Goal: Task Accomplishment & Management: Complete application form

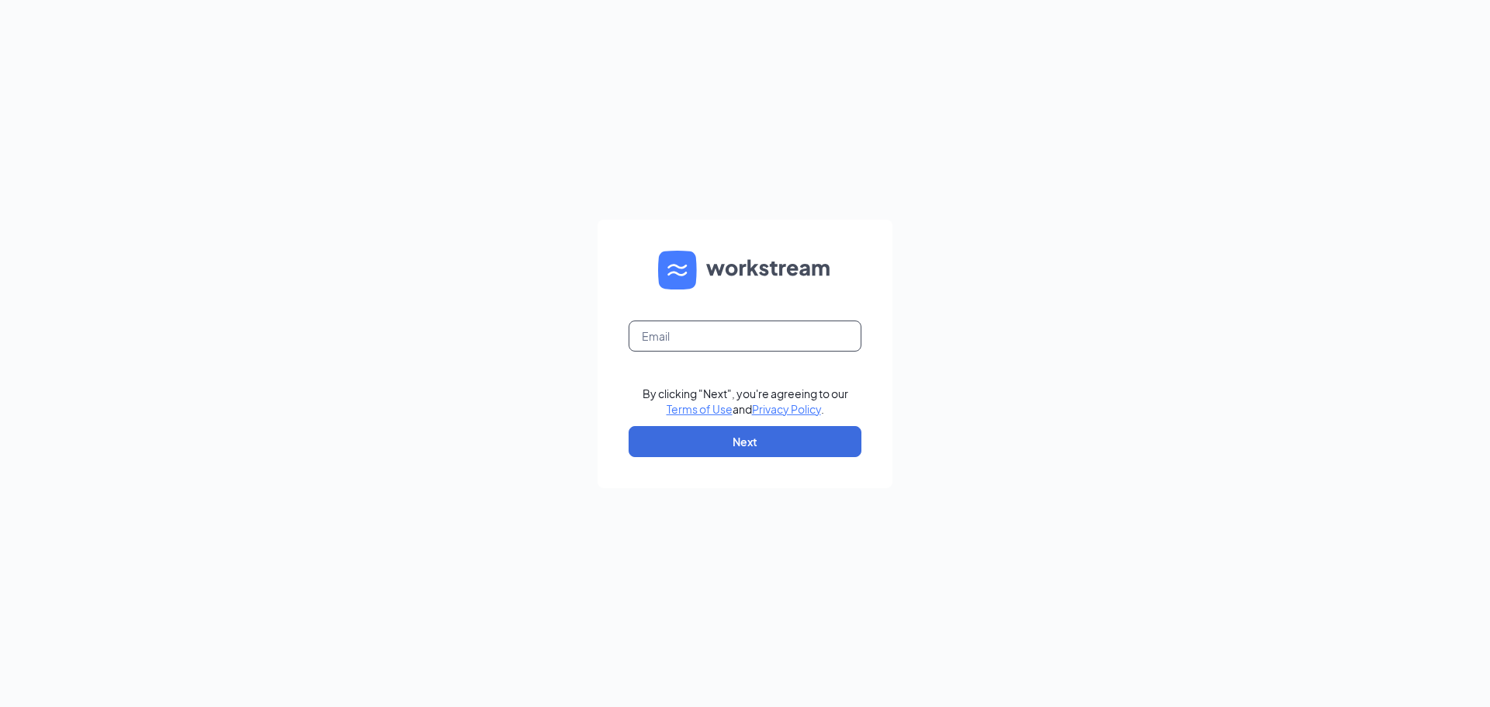
click at [671, 348] on input "text" at bounding box center [745, 336] width 233 height 31
type input "[EMAIL_ADDRESS][DOMAIN_NAME]"
click at [740, 441] on button "Next" at bounding box center [745, 441] width 233 height 31
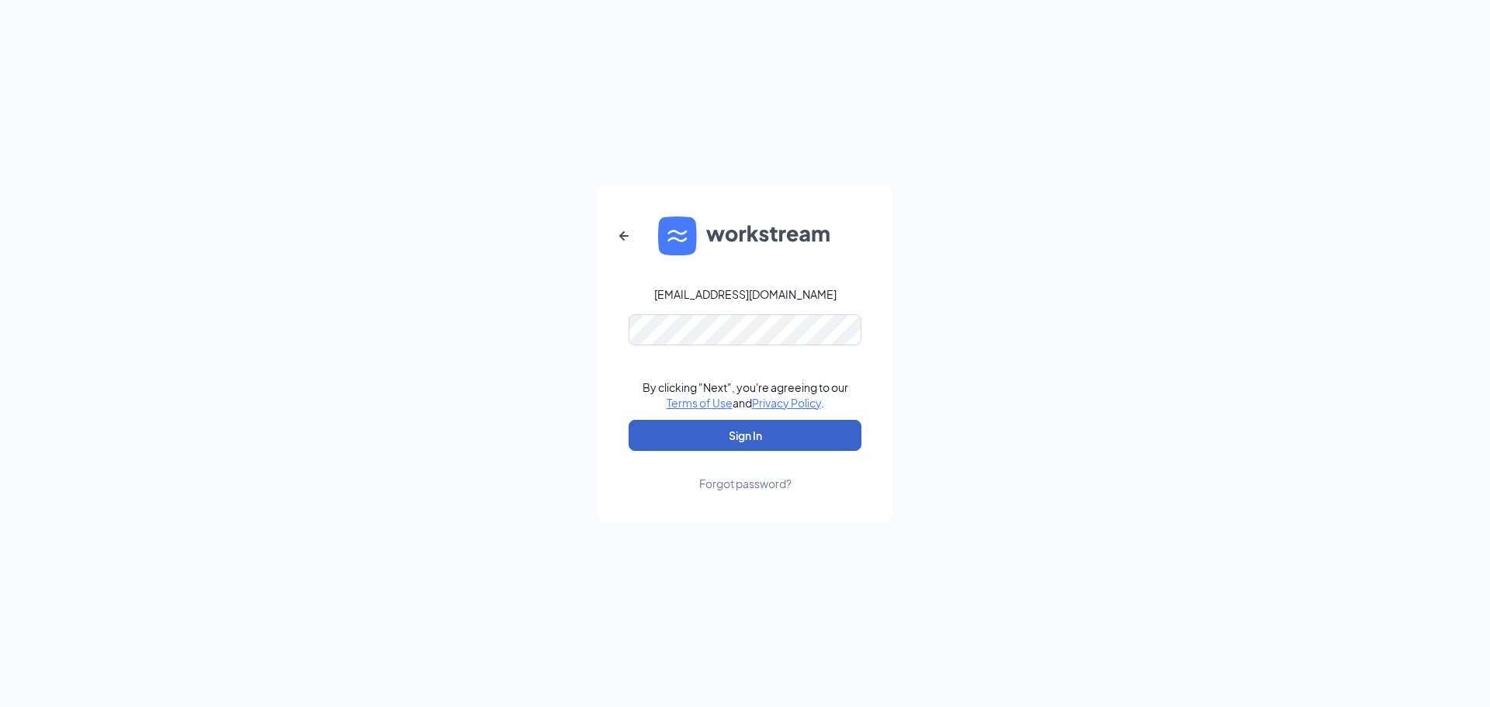
click at [788, 435] on button "Sign In" at bounding box center [745, 435] width 233 height 31
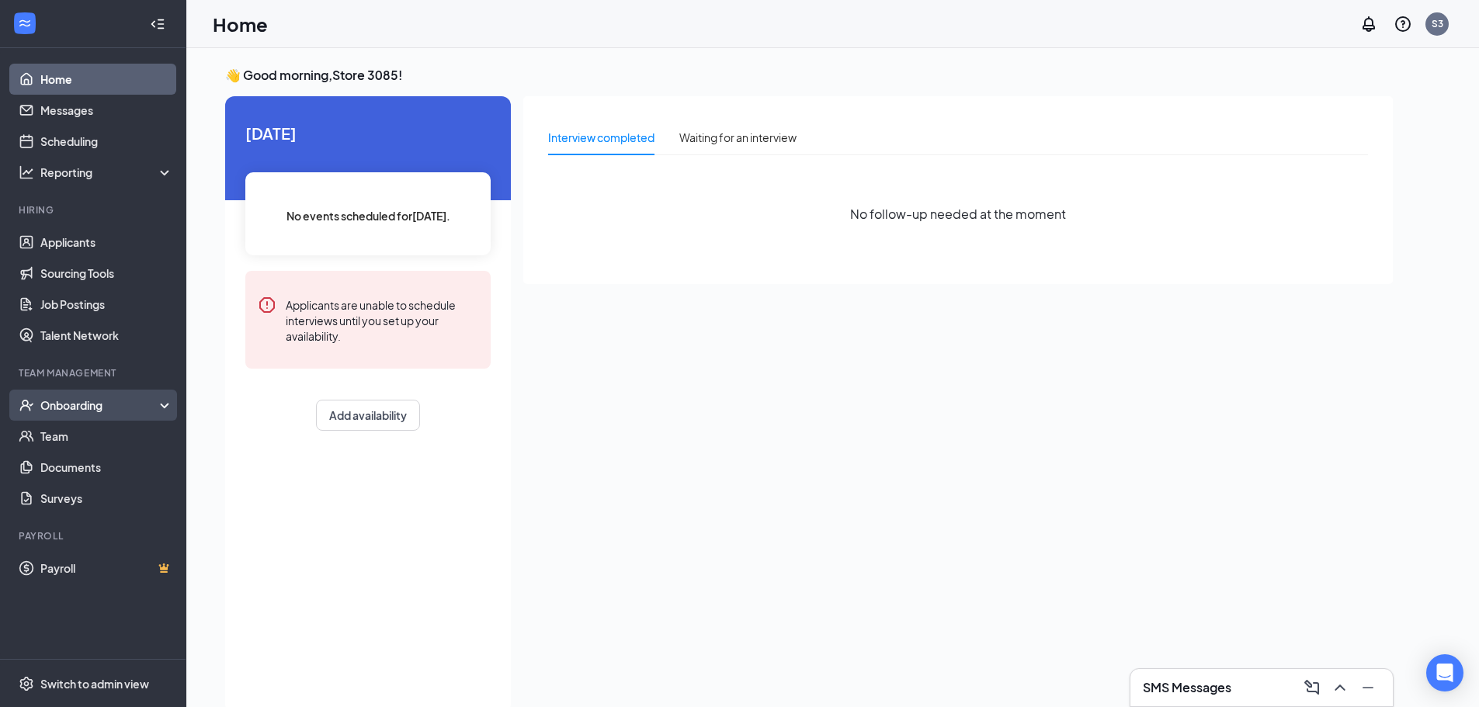
click at [116, 412] on div "Onboarding" at bounding box center [100, 405] width 120 height 16
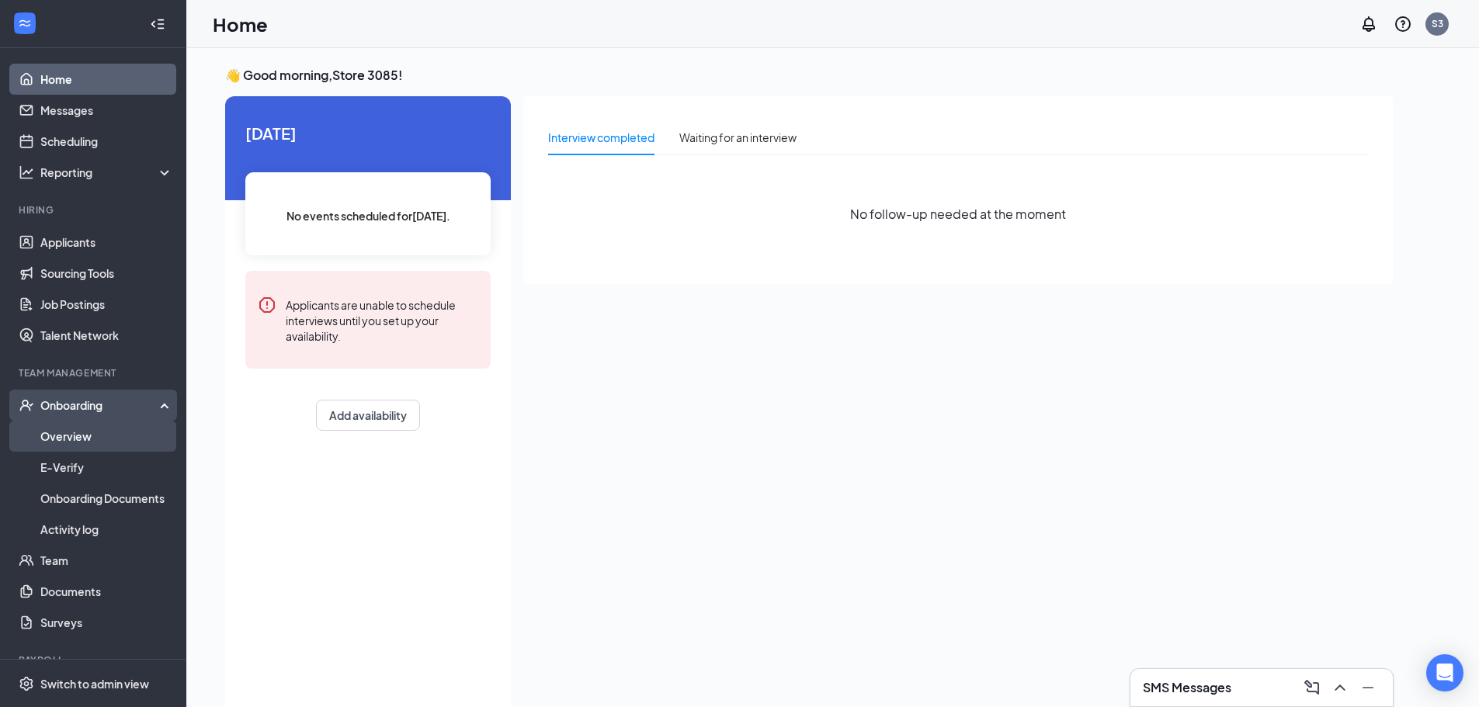
click at [101, 434] on link "Overview" at bounding box center [106, 436] width 133 height 31
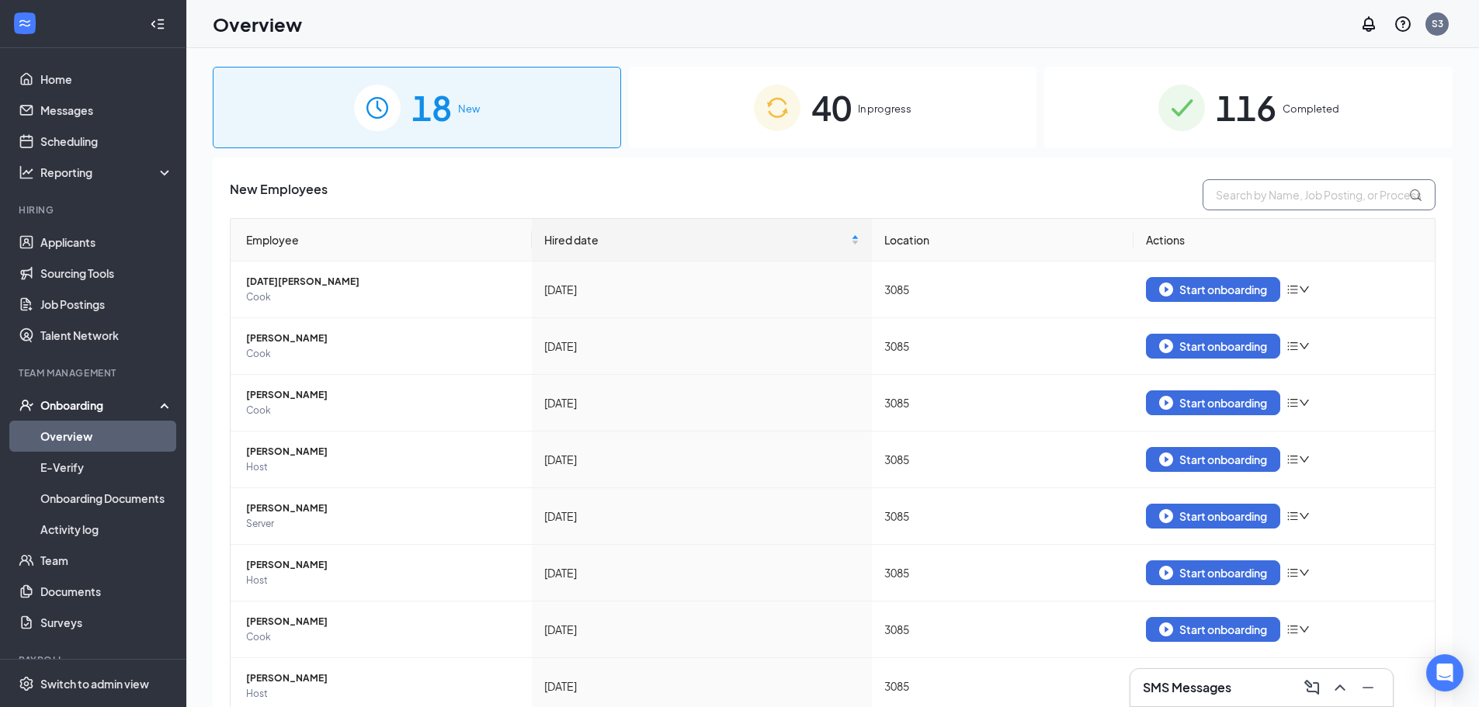
click at [1275, 194] on input "text" at bounding box center [1318, 194] width 233 height 31
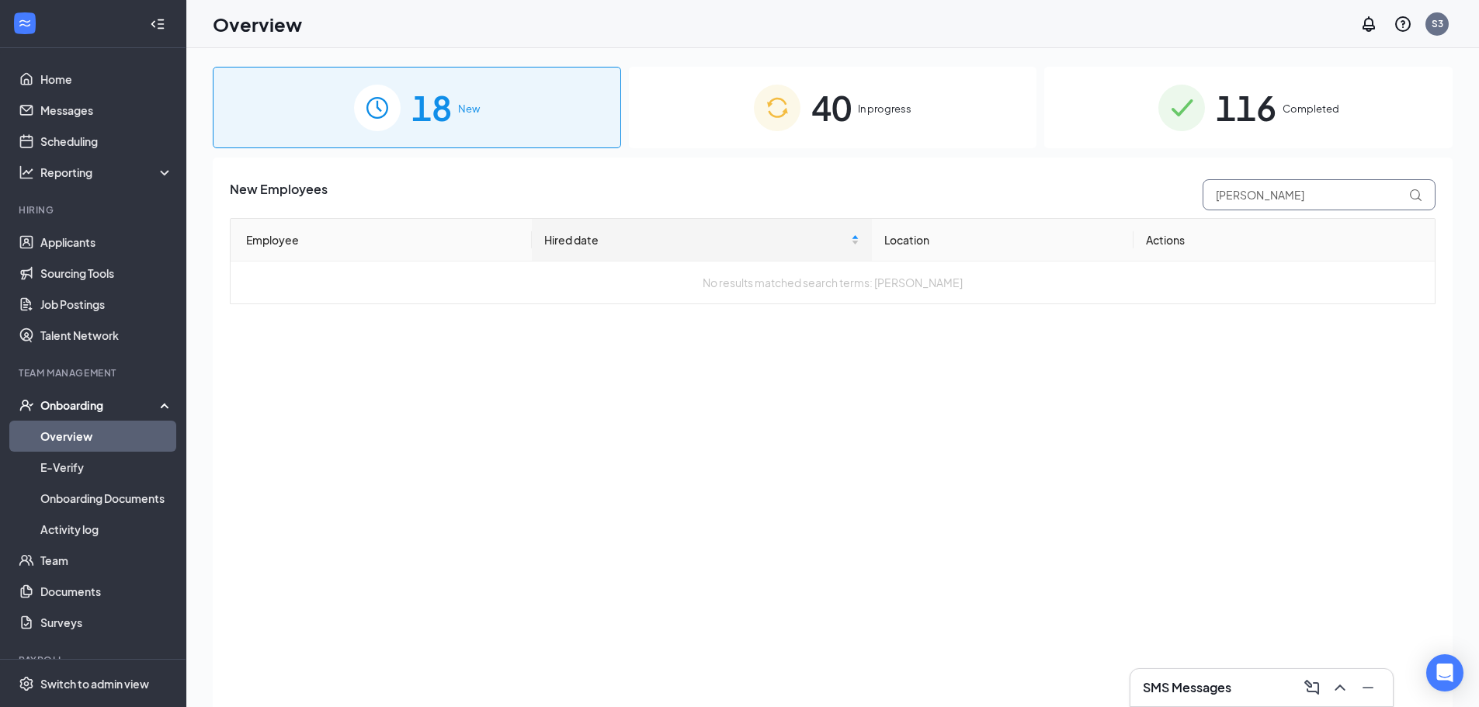
type input "[PERSON_NAME]"
click at [857, 136] on div "40 In progress" at bounding box center [833, 107] width 408 height 81
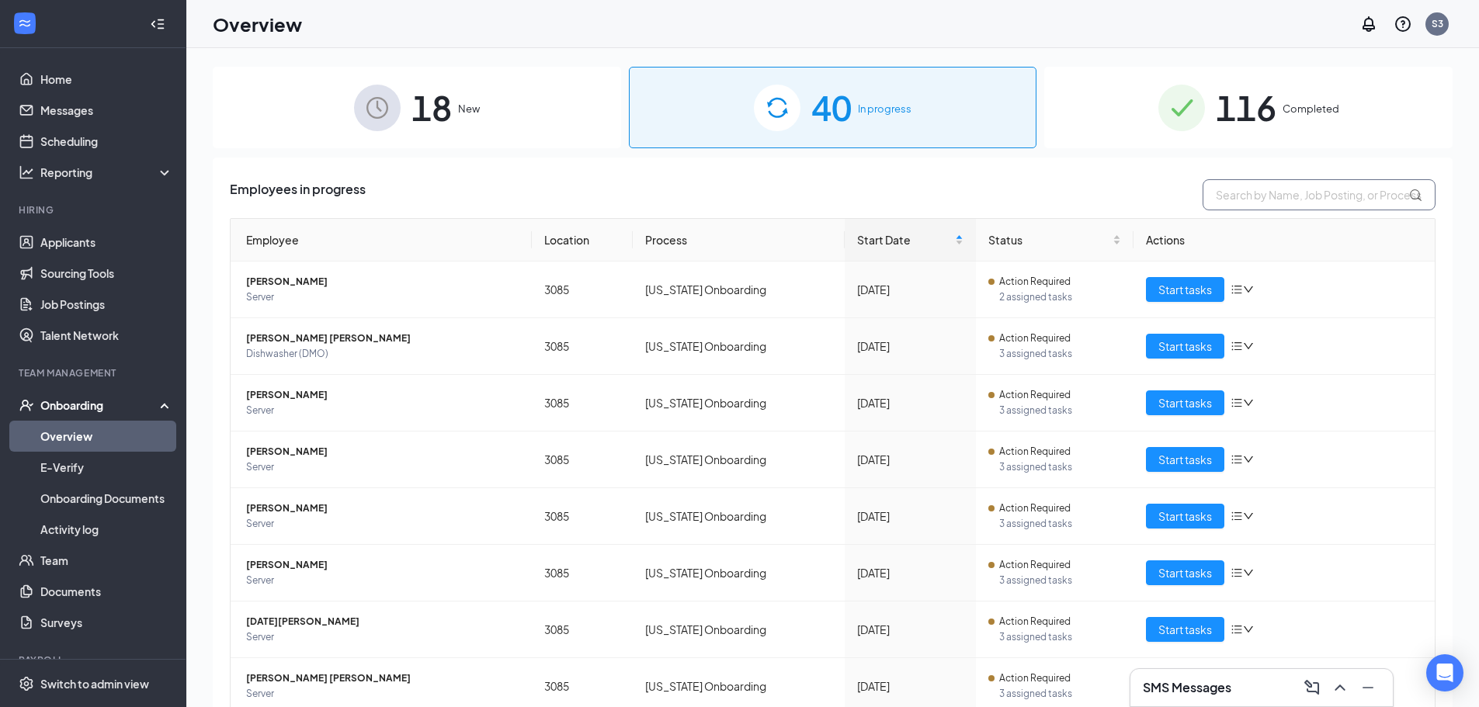
click at [1207, 196] on input "text" at bounding box center [1318, 194] width 233 height 31
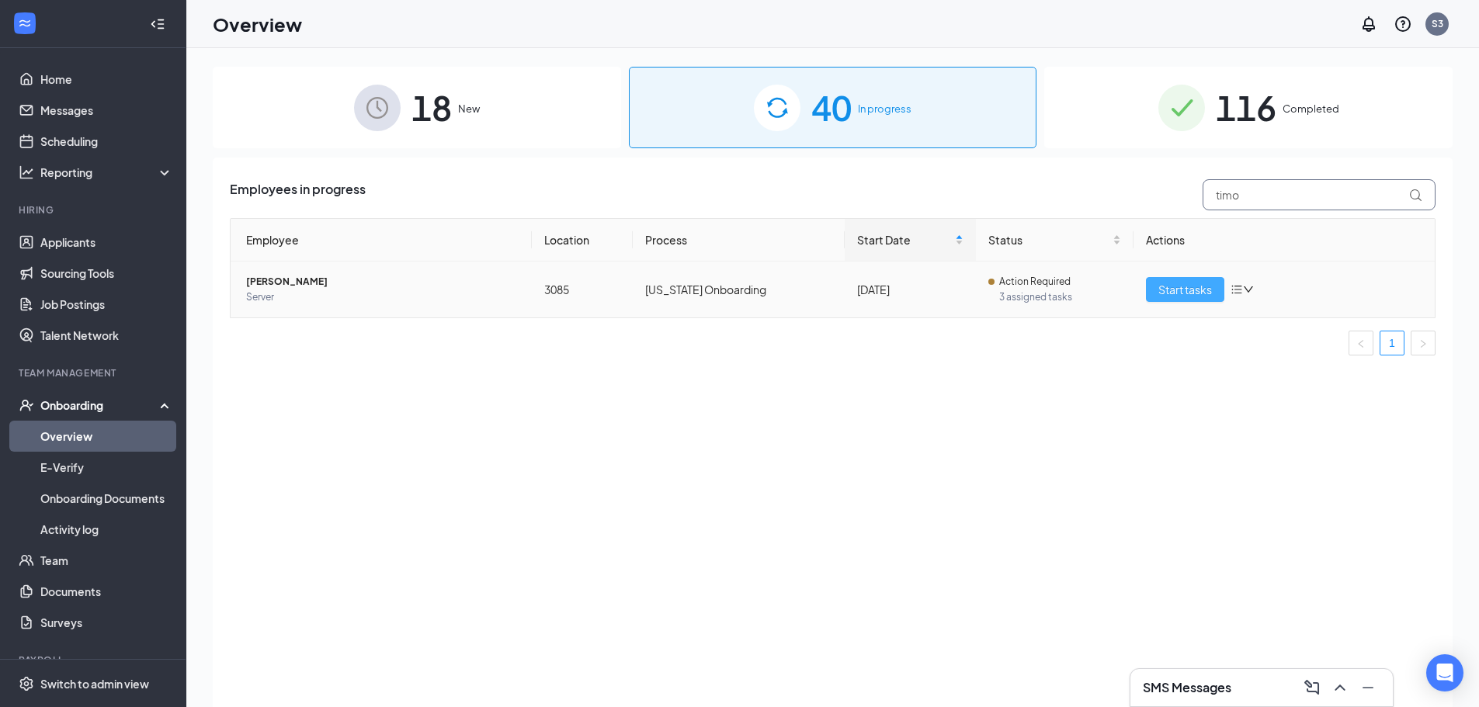
type input "timo"
click at [1182, 290] on span "Start tasks" at bounding box center [1185, 289] width 54 height 17
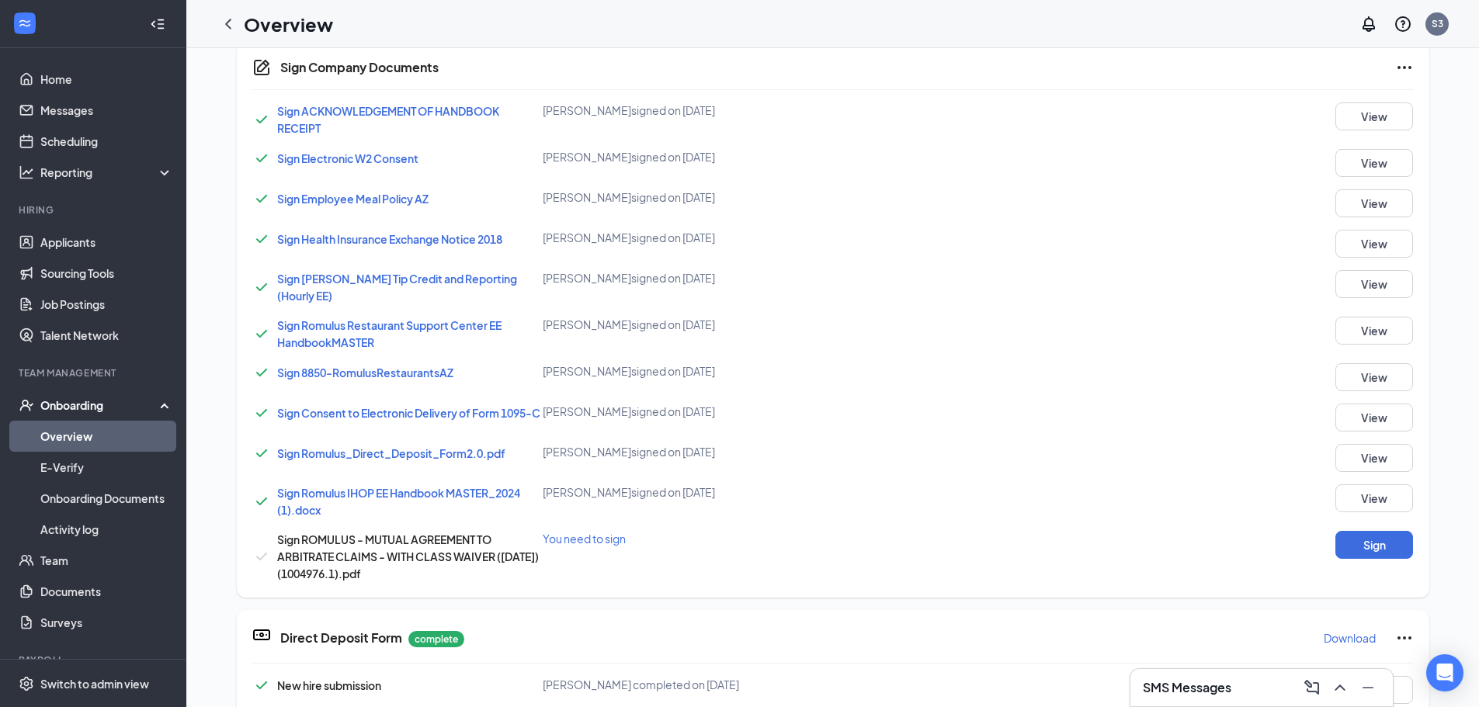
scroll to position [806, 0]
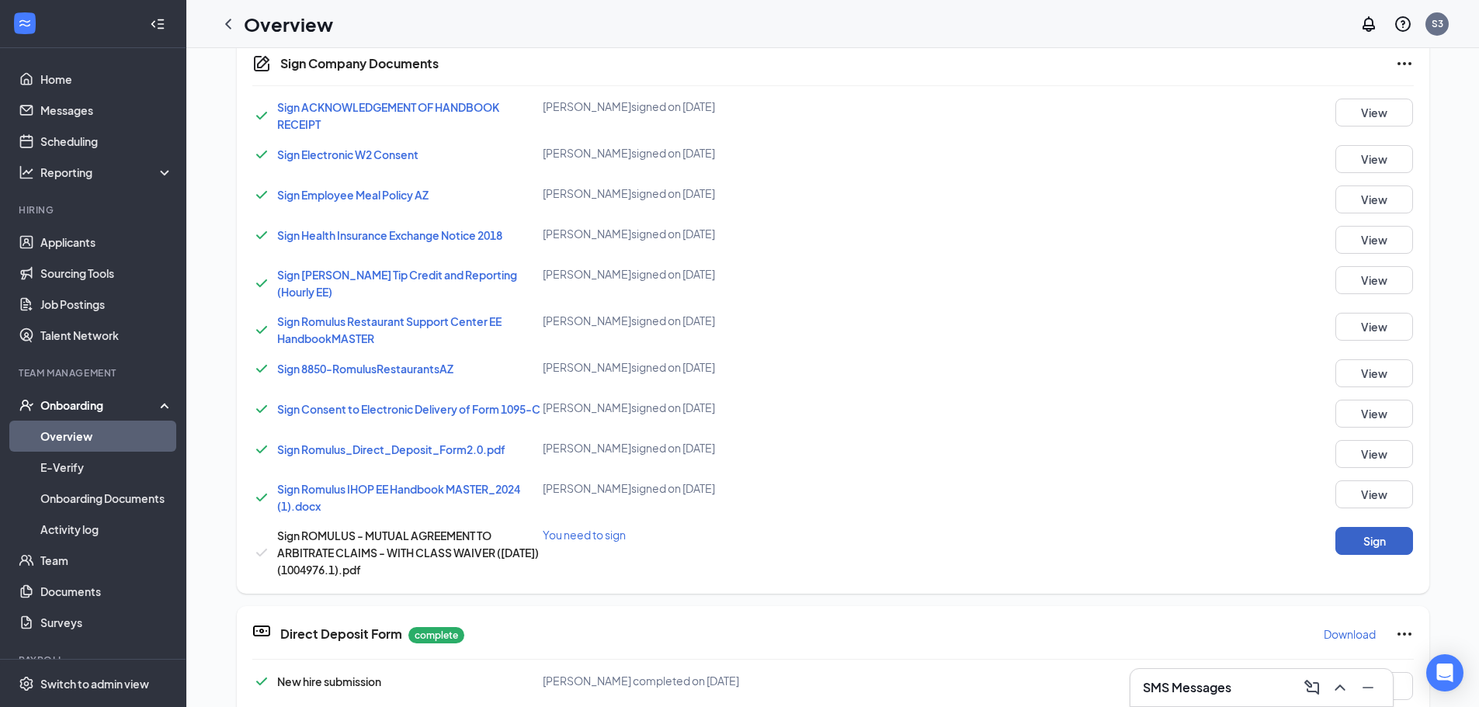
click at [1376, 539] on button "Sign" at bounding box center [1374, 541] width 78 height 28
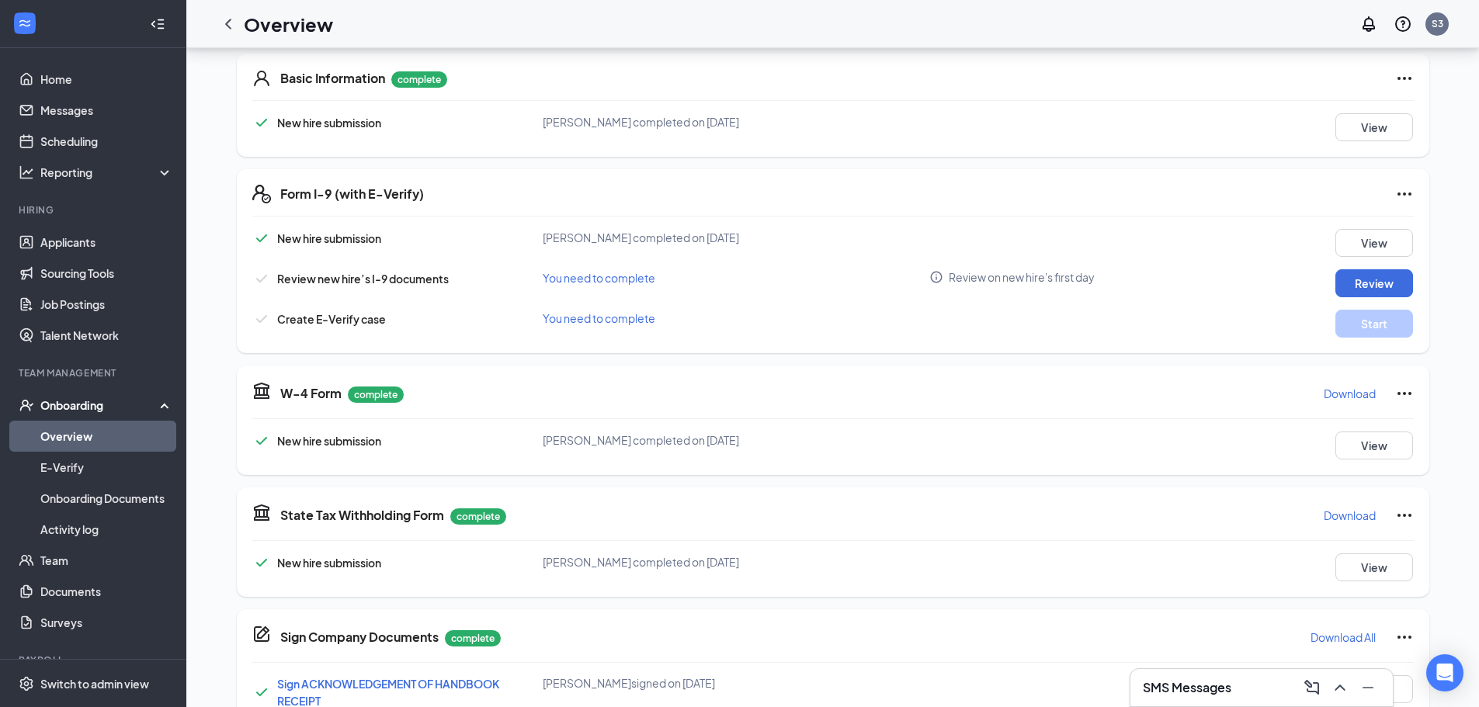
scroll to position [233, 0]
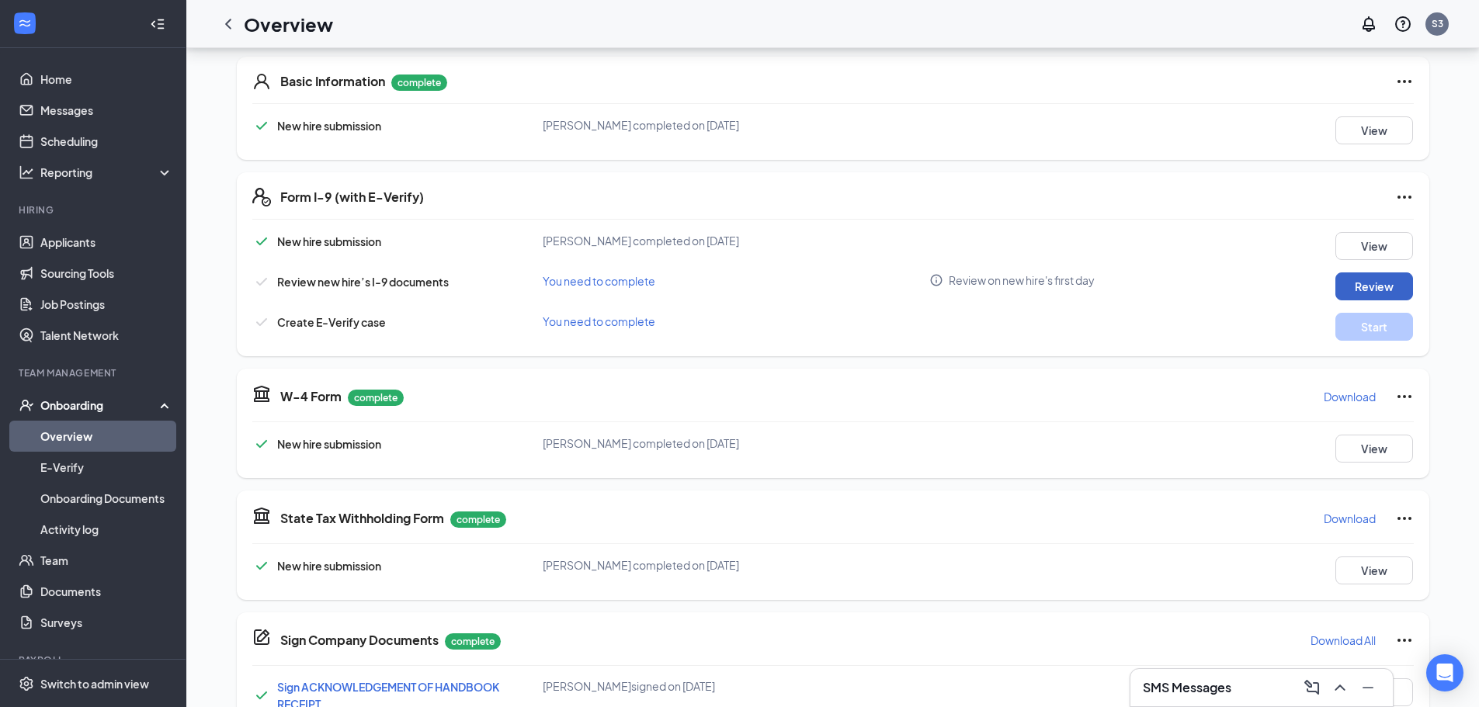
click at [1396, 284] on button "Review" at bounding box center [1374, 286] width 78 height 28
type input "[DATE]"
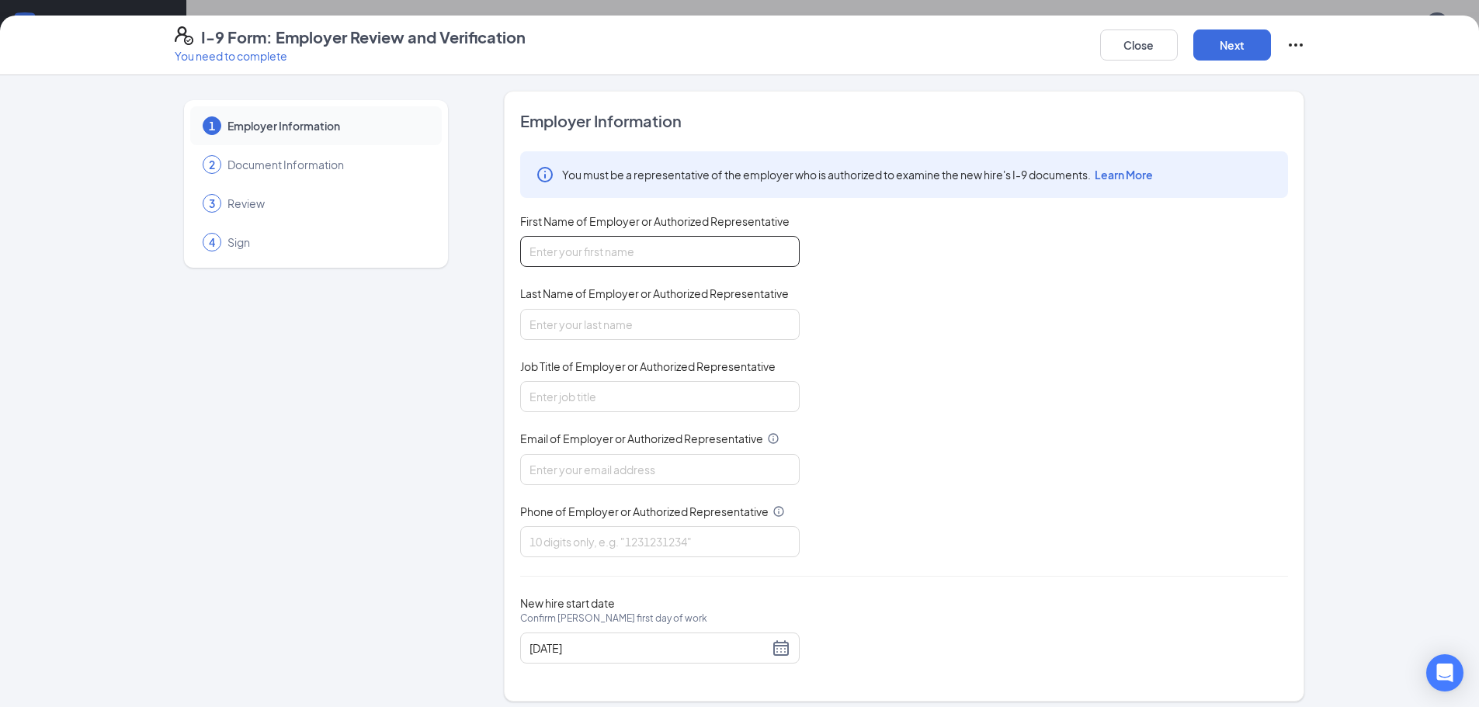
click at [643, 246] on input "First Name of Employer or Authorized Representative" at bounding box center [659, 251] width 279 height 31
click at [647, 253] on input "[PERSON_NAME]" at bounding box center [659, 251] width 279 height 31
type input "[PERSON_NAME]"
click at [552, 317] on input "Last Name of Employer or Authorized Representative" at bounding box center [659, 324] width 279 height 31
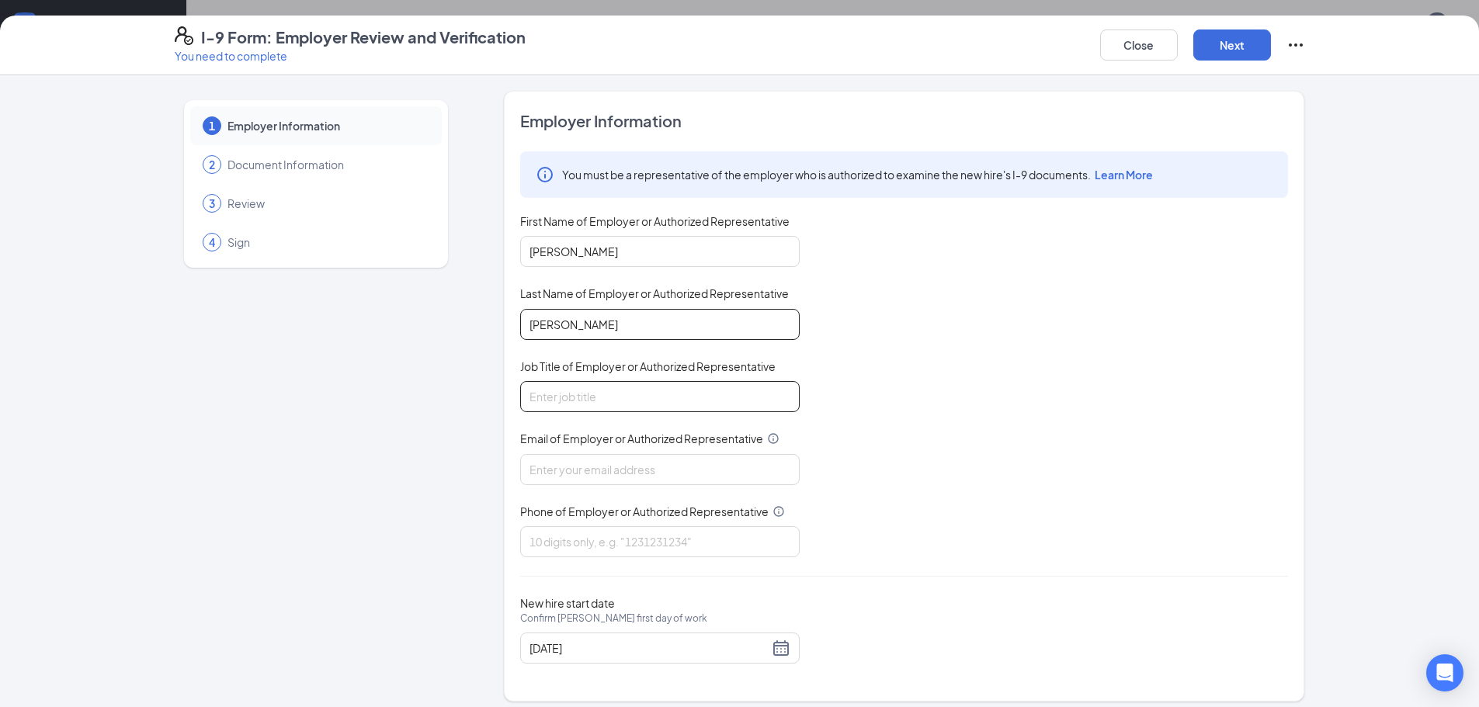
type input "[PERSON_NAME]"
click at [564, 390] on input "Job Title of Employer or Authorized Representative" at bounding box center [659, 396] width 279 height 31
type input "General Manager"
click at [650, 477] on input "Email of Employer or Authorized Representative" at bounding box center [659, 469] width 279 height 31
type input "[EMAIL_ADDRESS][DOMAIN_NAME]"
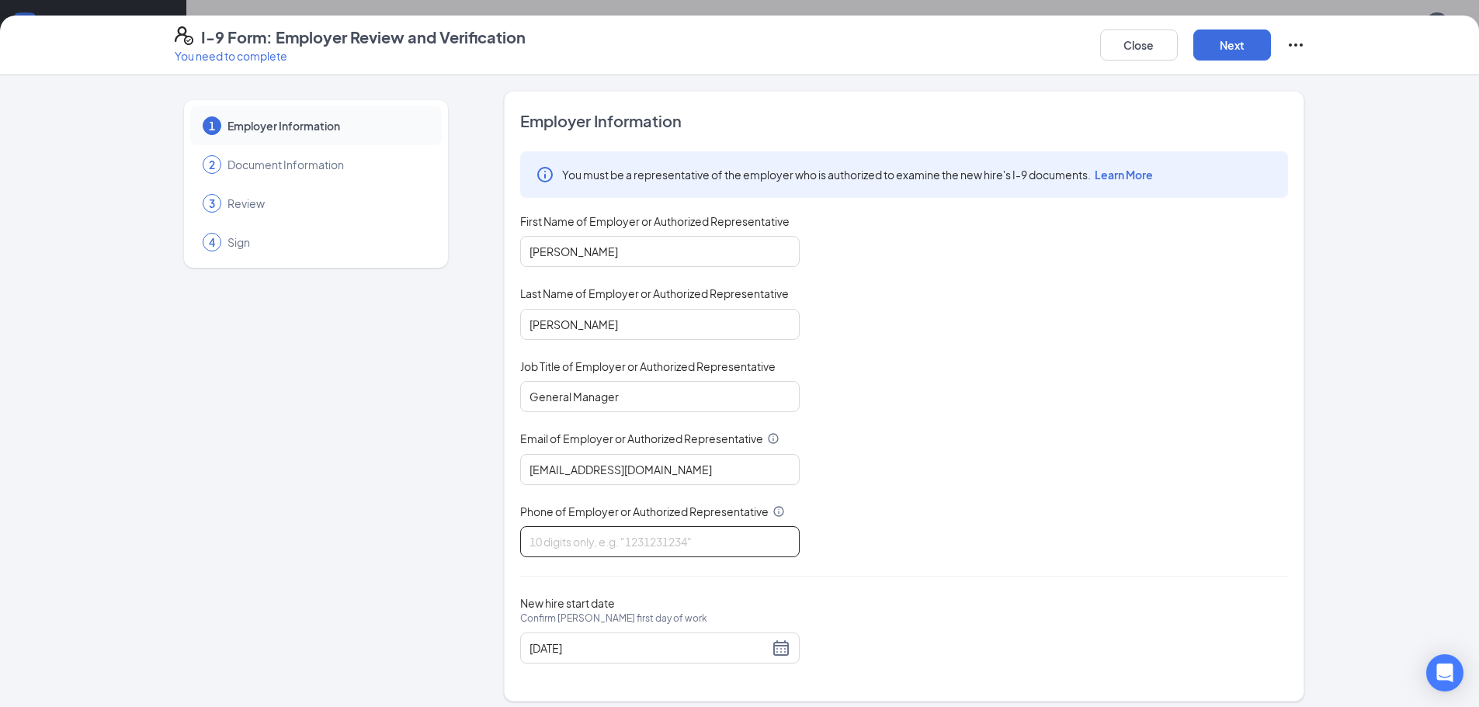
click at [599, 543] on input "Phone of Employer or Authorized Representative" at bounding box center [659, 541] width 279 height 31
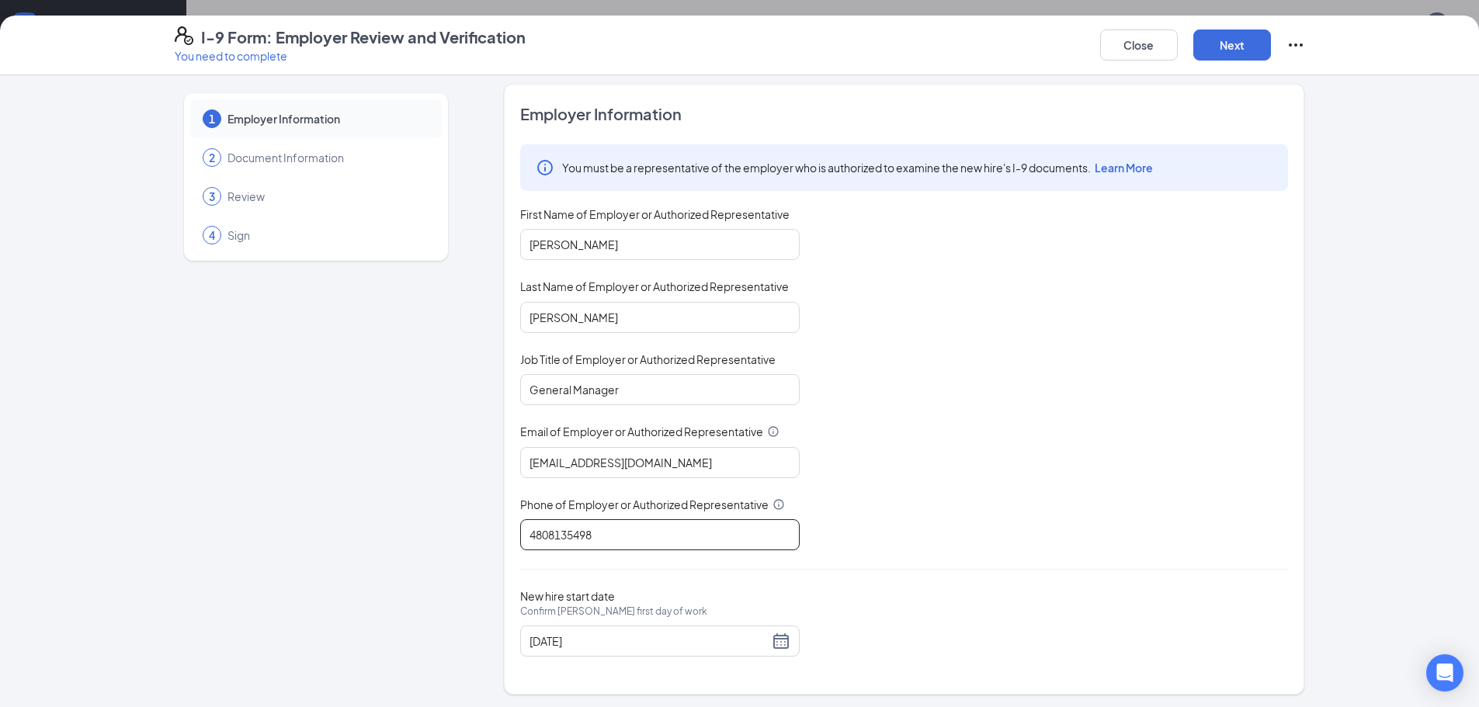
scroll to position [10, 0]
type input "4808135498"
click at [777, 640] on div "[DATE]" at bounding box center [659, 638] width 261 height 19
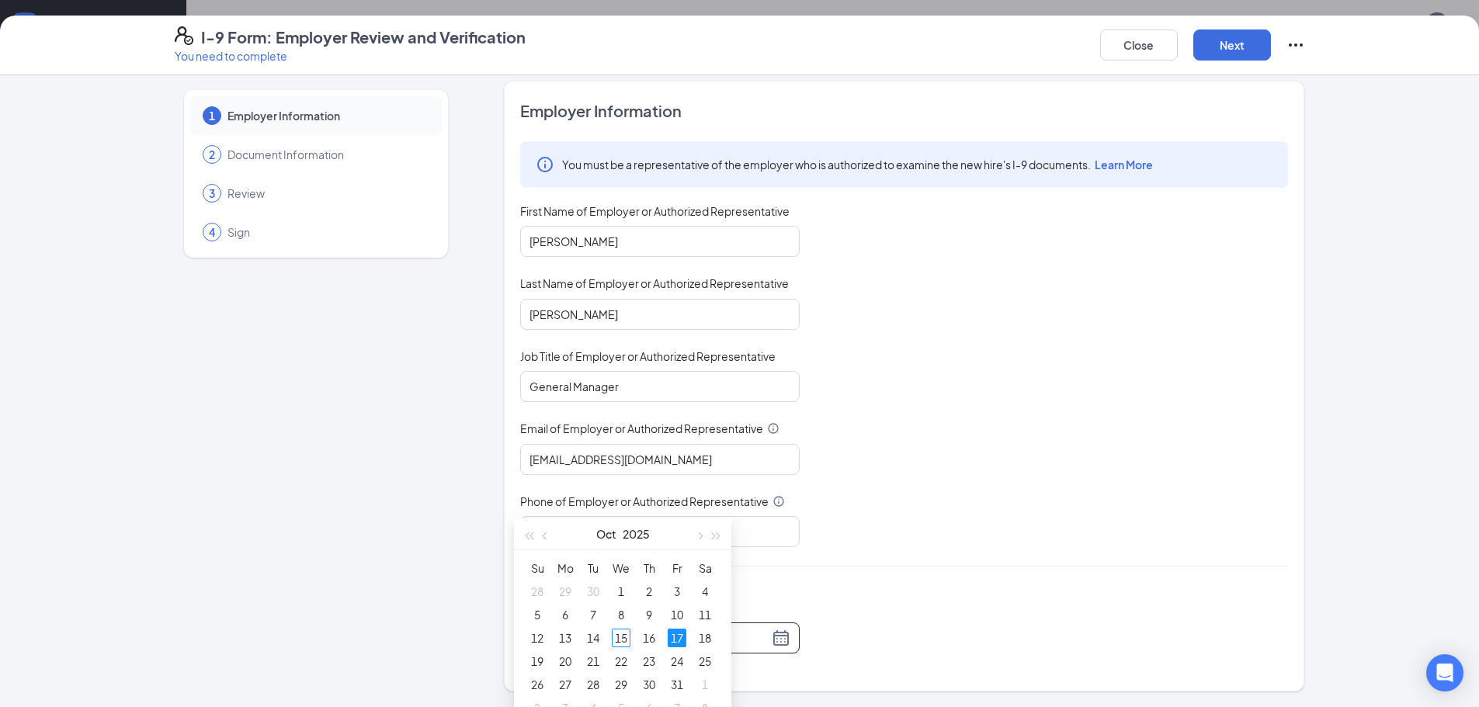
scroll to position [388, 0]
type input "[DATE]"
click at [712, 622] on div "18" at bounding box center [704, 621] width 19 height 19
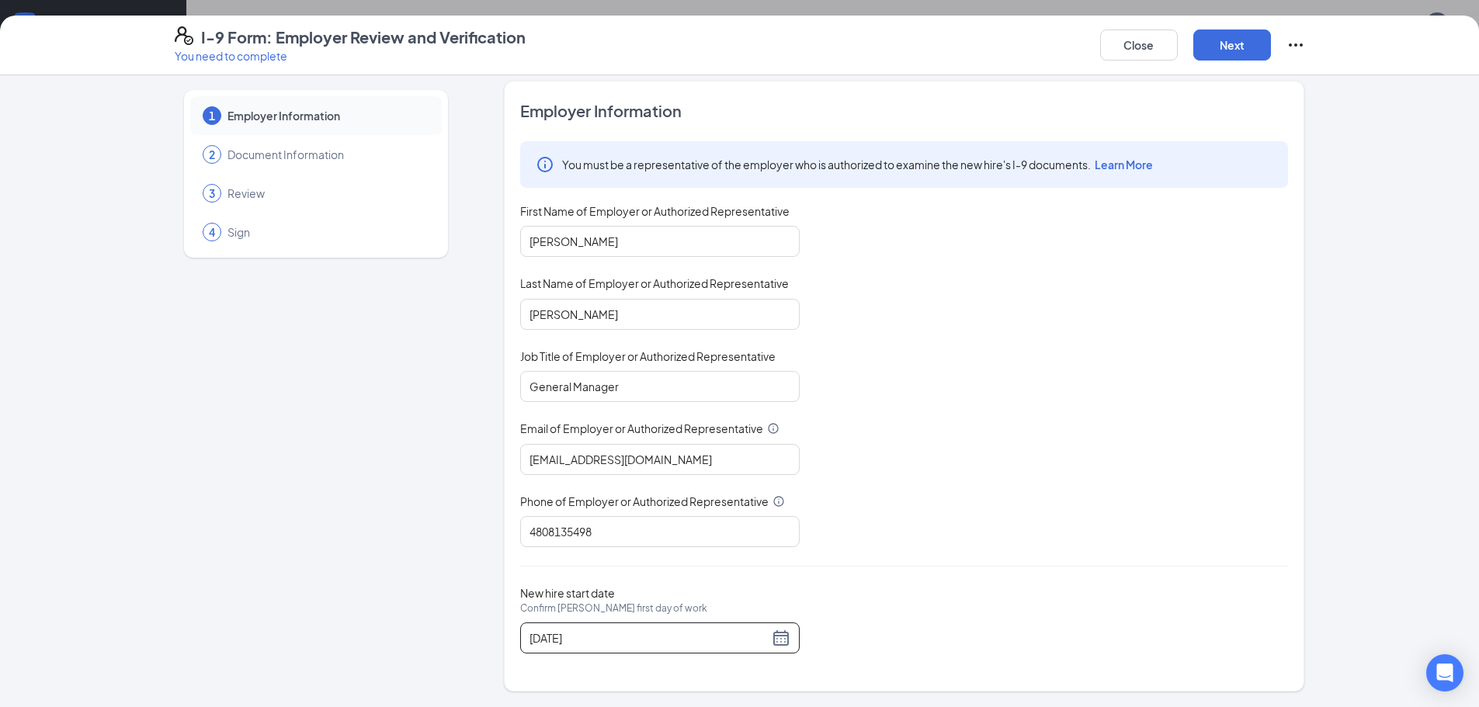
scroll to position [699, 0]
click at [1215, 53] on button "Next" at bounding box center [1232, 44] width 78 height 31
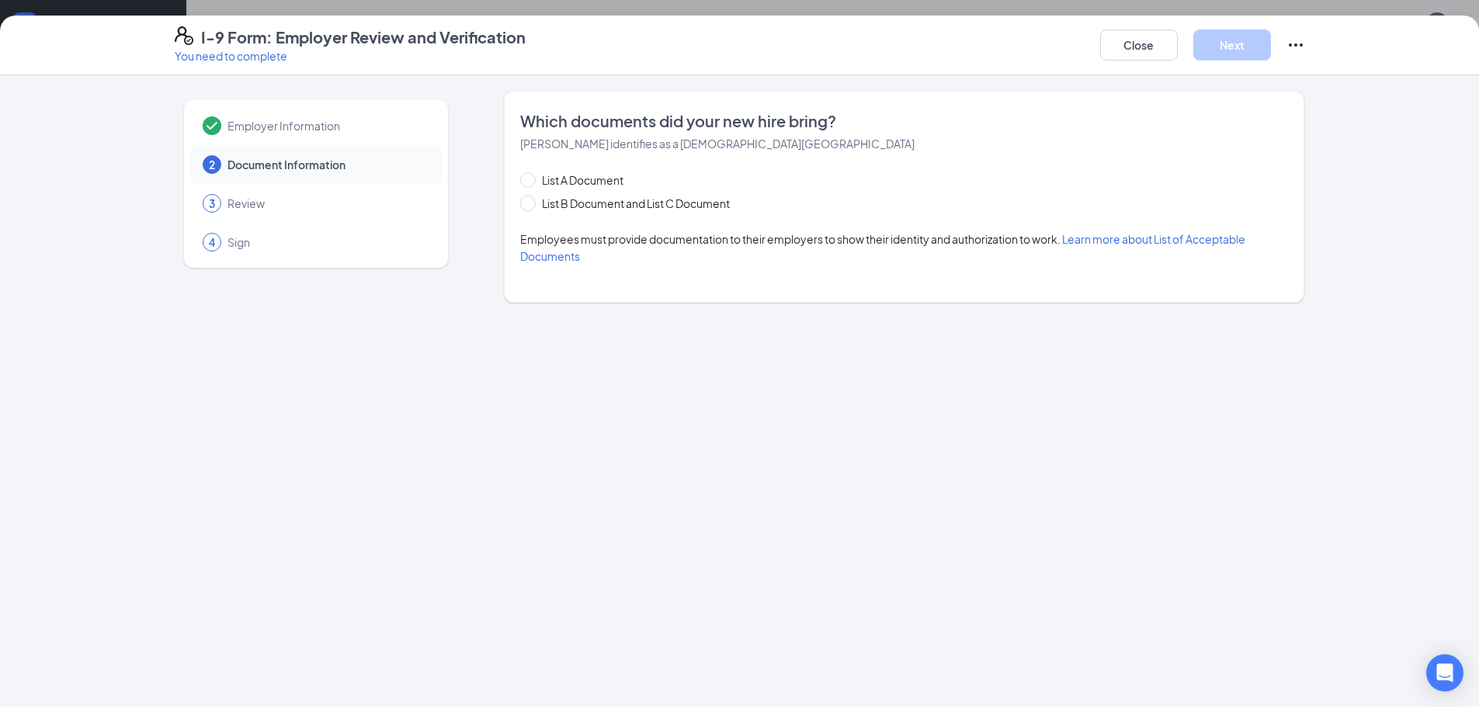
scroll to position [0, 0]
click at [533, 198] on span at bounding box center [528, 204] width 16 height 16
click at [531, 198] on input "List B Document and List C Document" at bounding box center [525, 201] width 11 height 11
radio input "true"
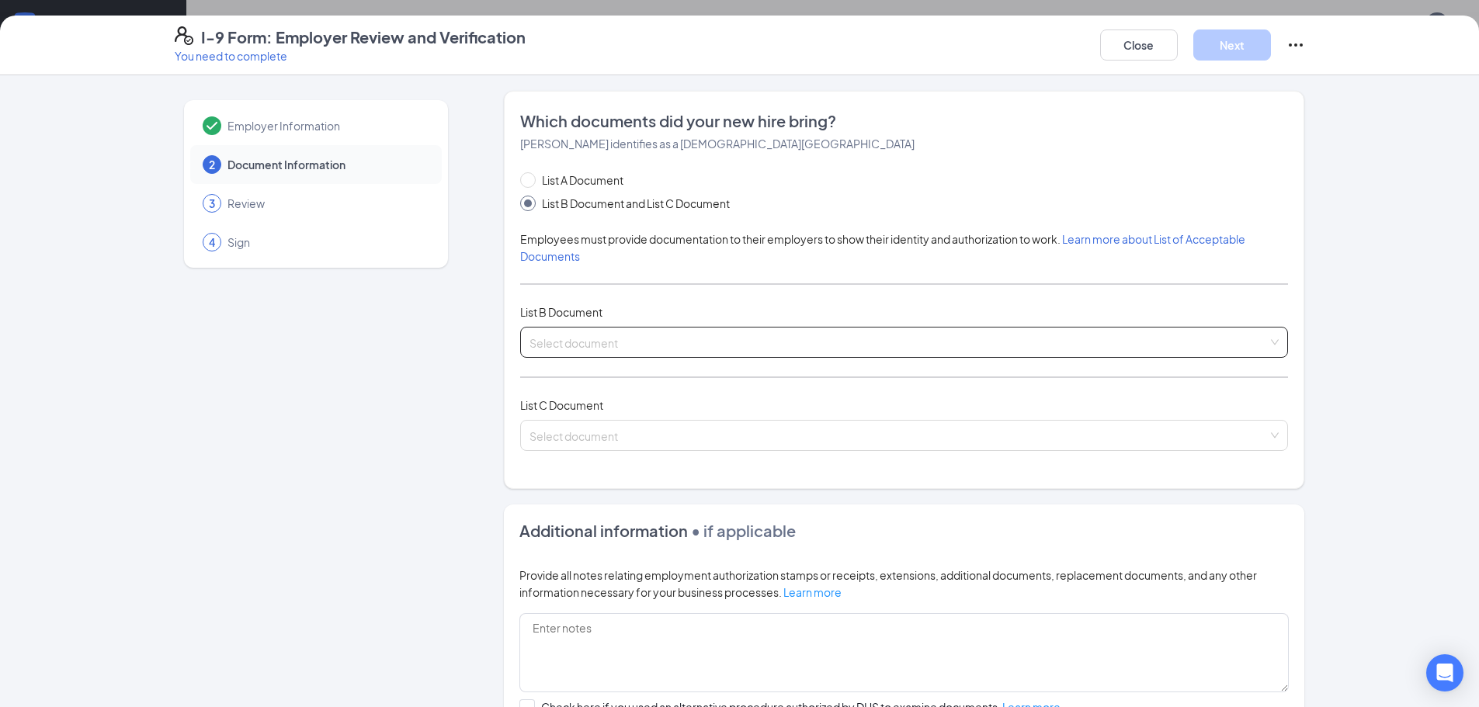
click at [647, 340] on input "search" at bounding box center [898, 339] width 738 height 23
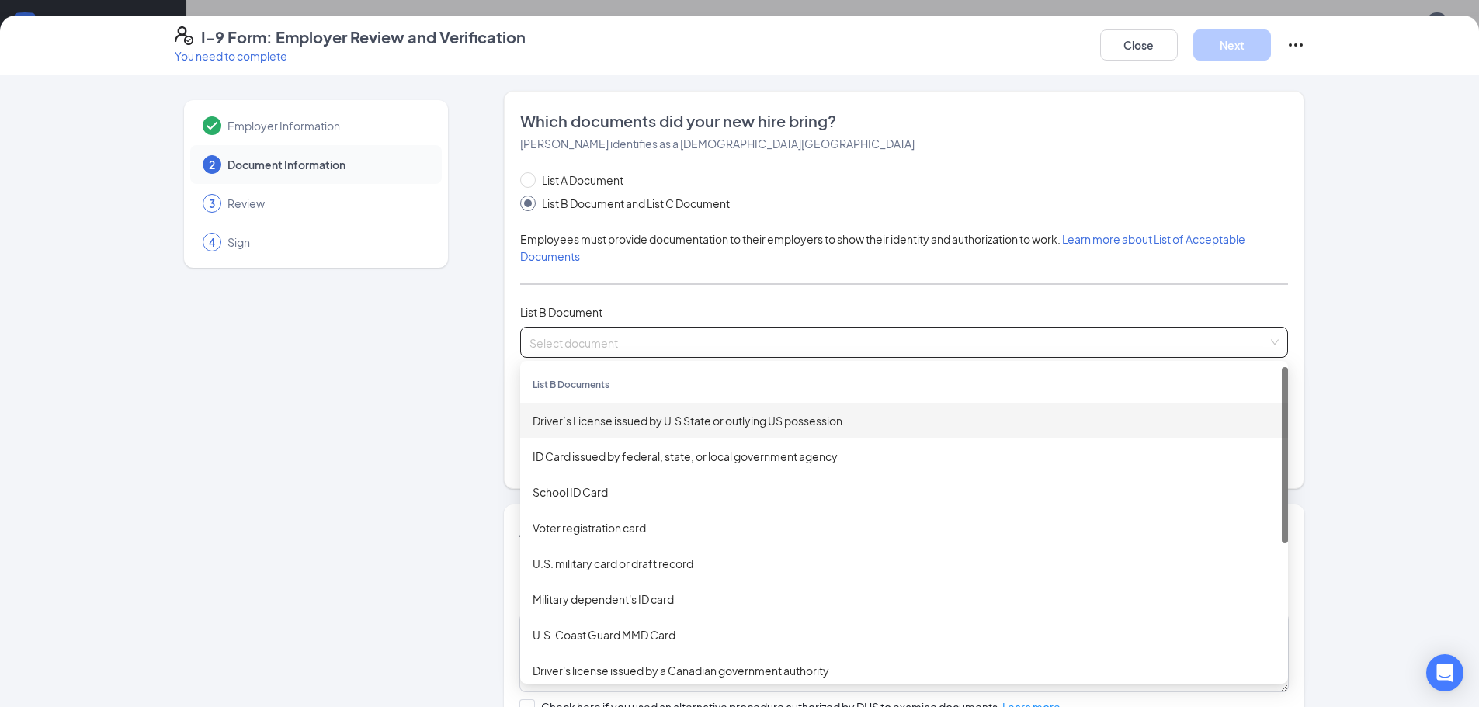
click at [633, 415] on div "Driver’s License issued by U.S State or outlying US possession" at bounding box center [903, 420] width 743 height 17
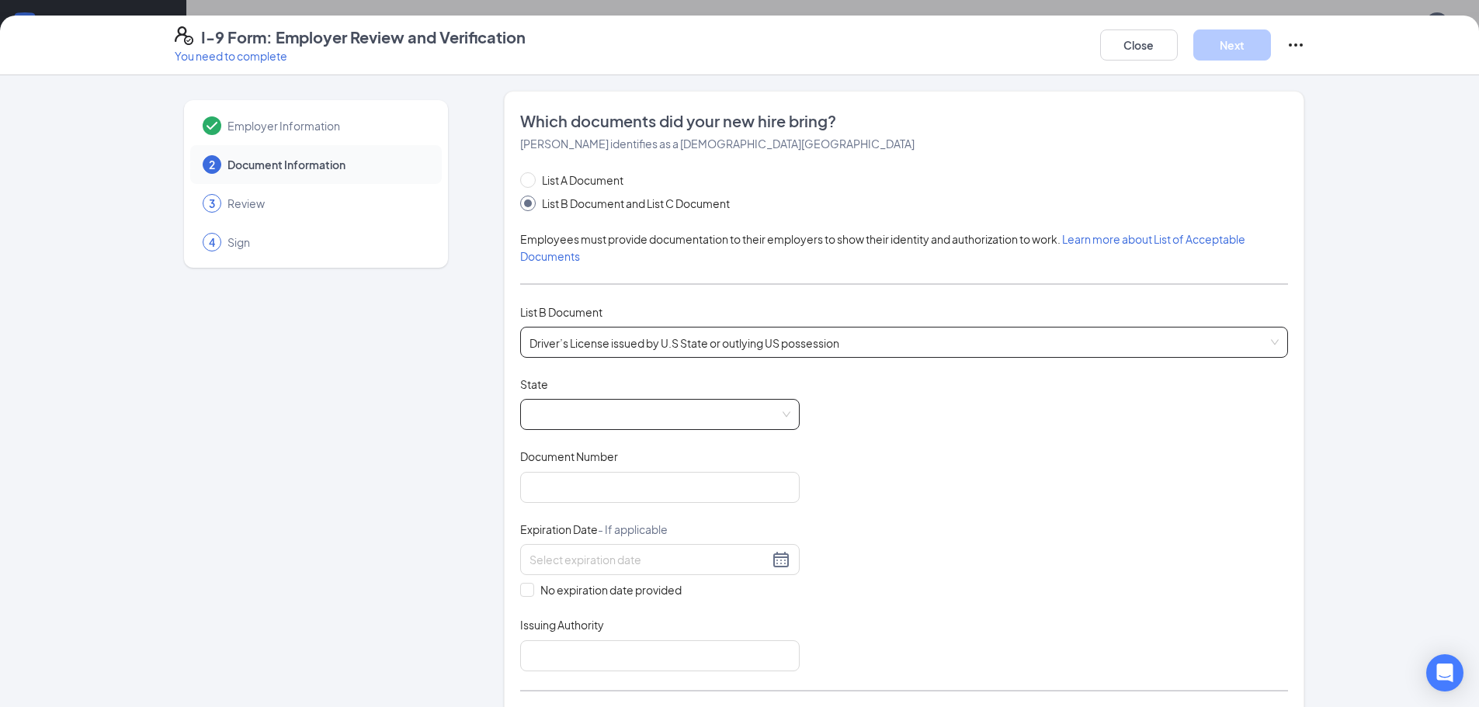
click at [582, 405] on span at bounding box center [659, 414] width 261 height 29
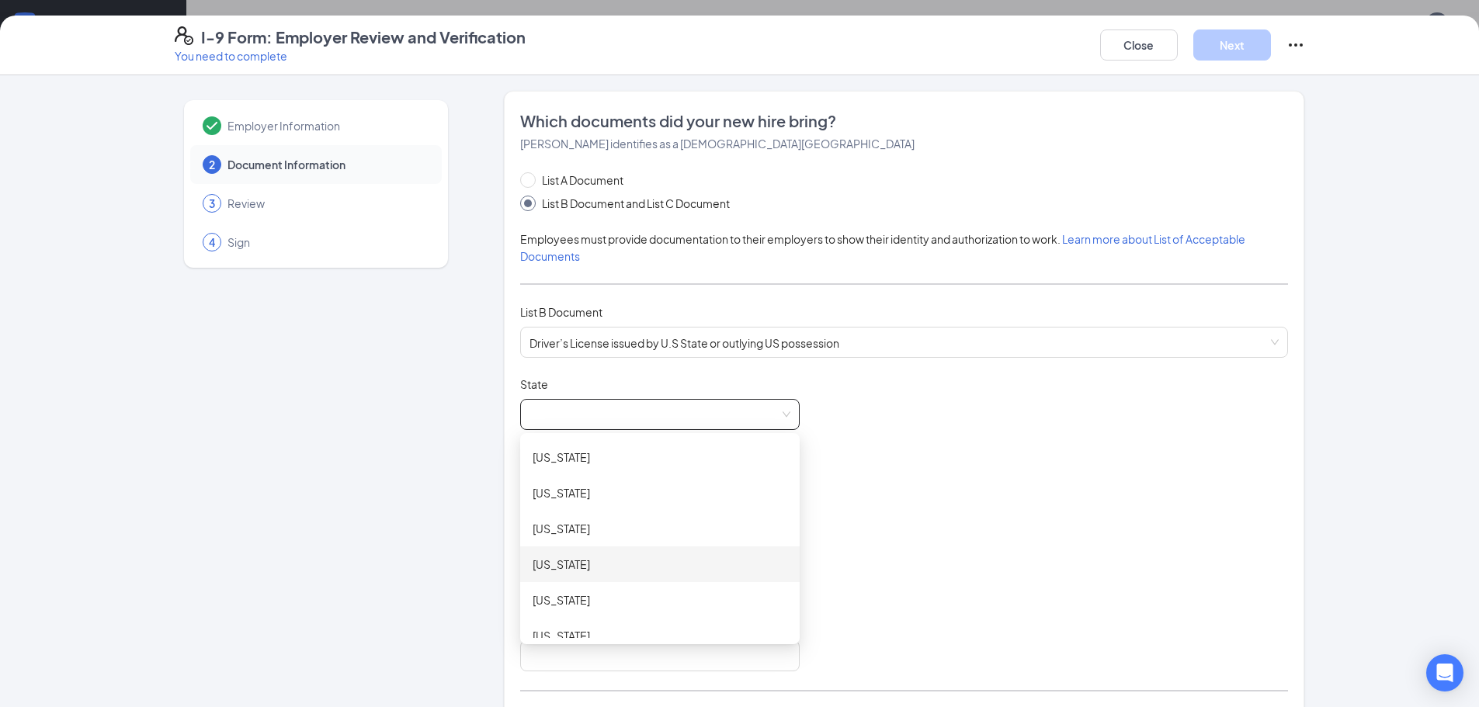
click at [593, 577] on div "[US_STATE]" at bounding box center [659, 564] width 279 height 36
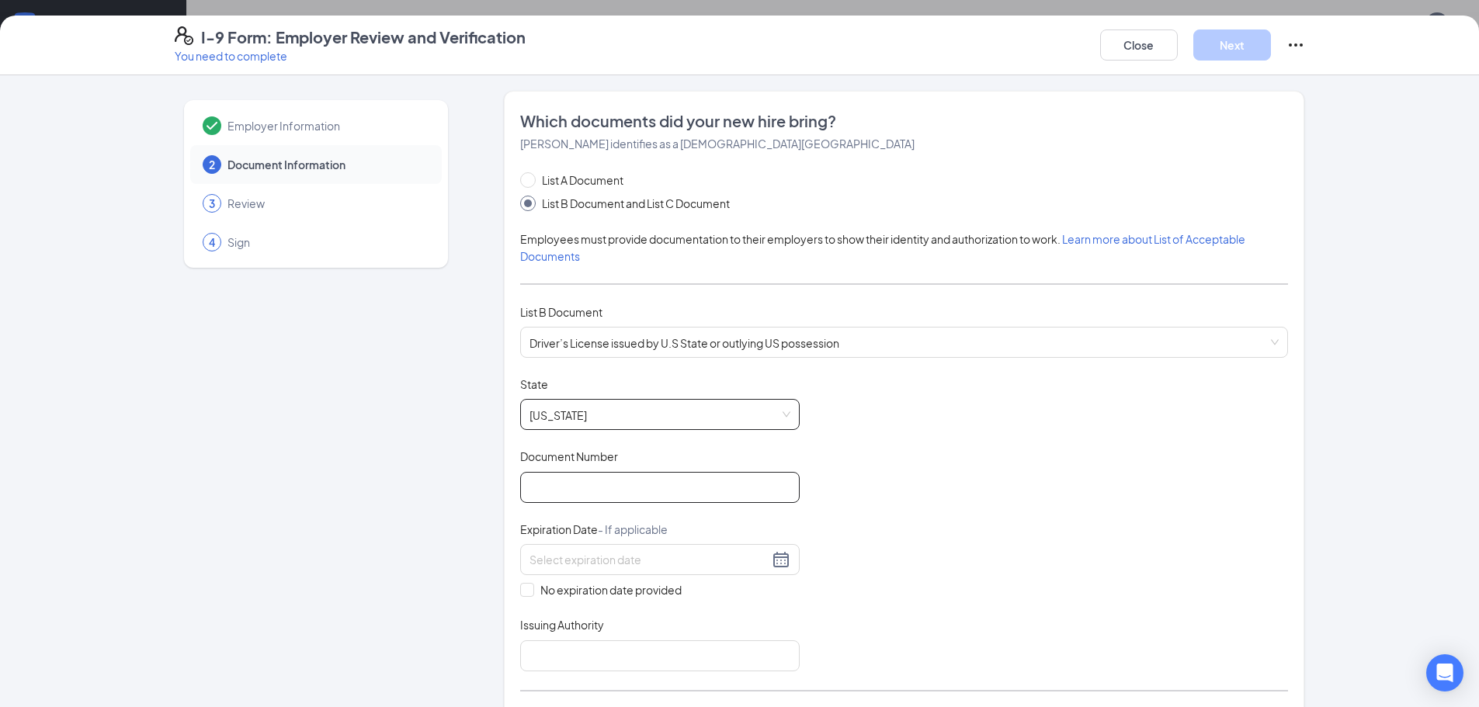
click at [695, 498] on input "Document Number" at bounding box center [659, 487] width 279 height 31
type input "T"
type input "J69208120"
click at [612, 573] on div at bounding box center [659, 559] width 279 height 31
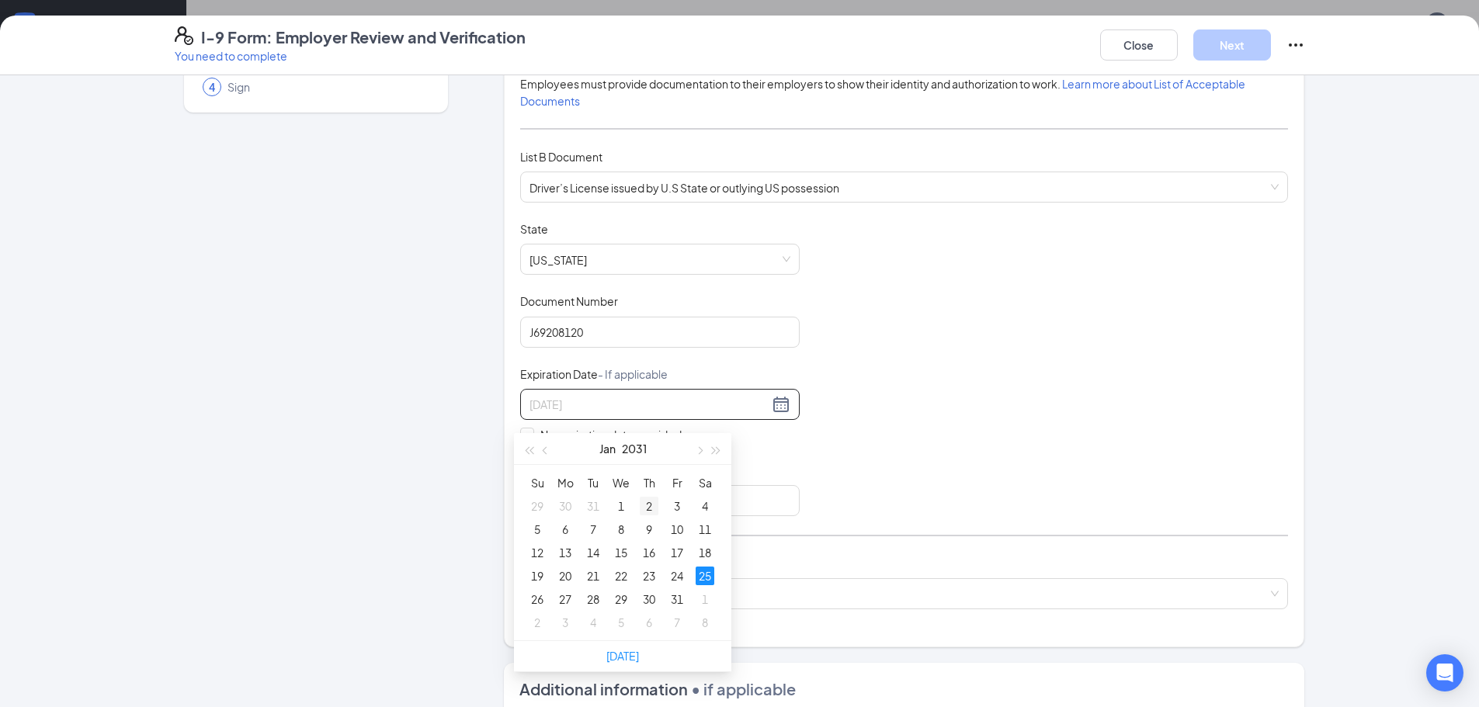
scroll to position [854, 0]
click at [705, 564] on div "25" at bounding box center [704, 565] width 19 height 19
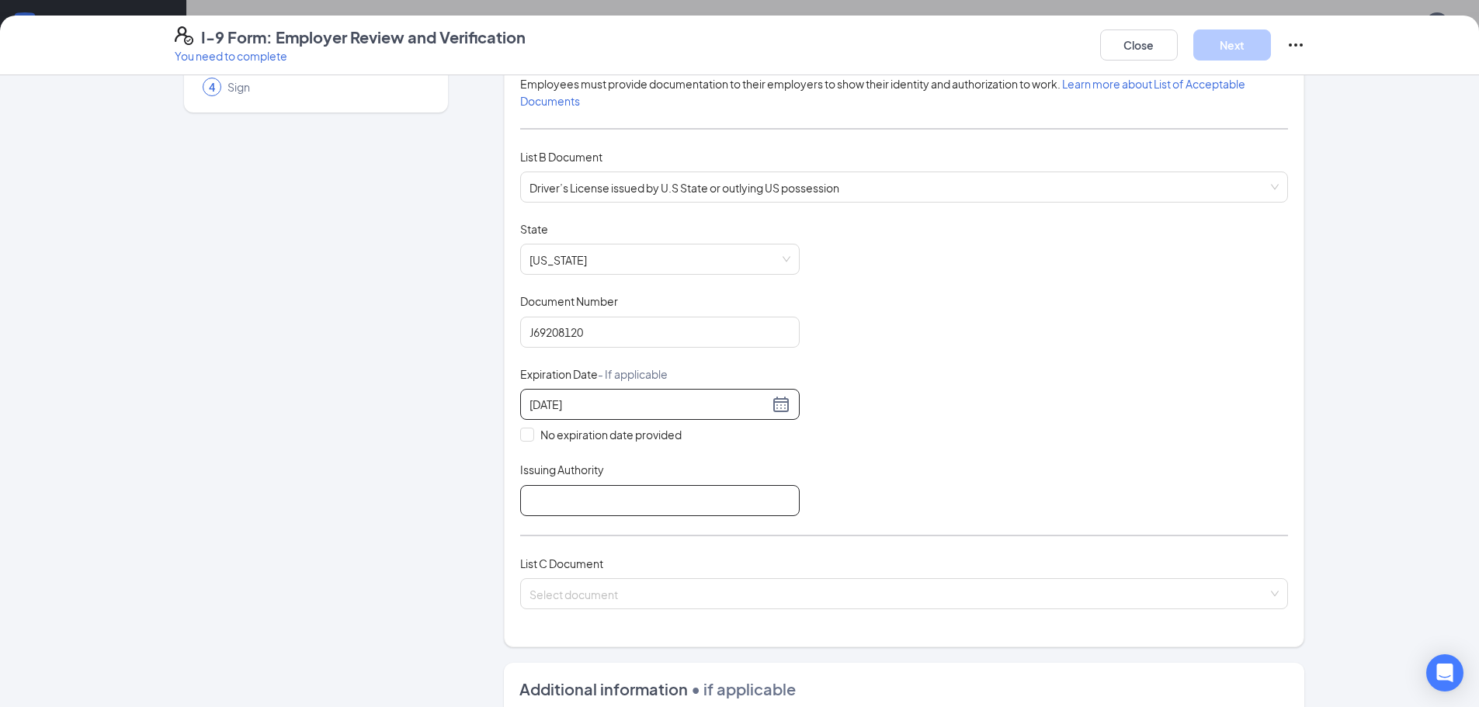
type input "[DATE]"
click at [580, 500] on input "Issuing Authority" at bounding box center [659, 500] width 279 height 31
click at [577, 608] on span at bounding box center [898, 593] width 738 height 29
type input "[US_STATE]"
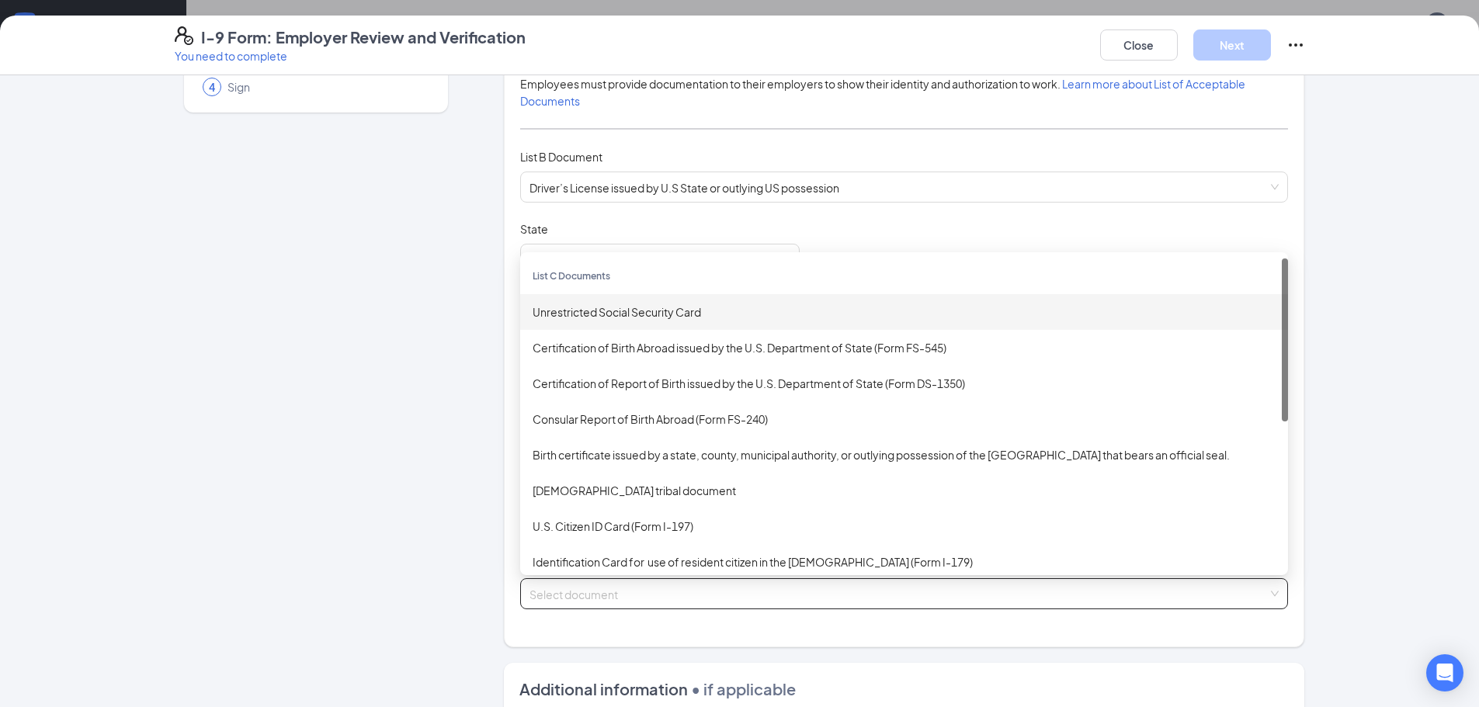
click at [627, 317] on div "Unrestricted Social Security Card" at bounding box center [903, 311] width 743 height 17
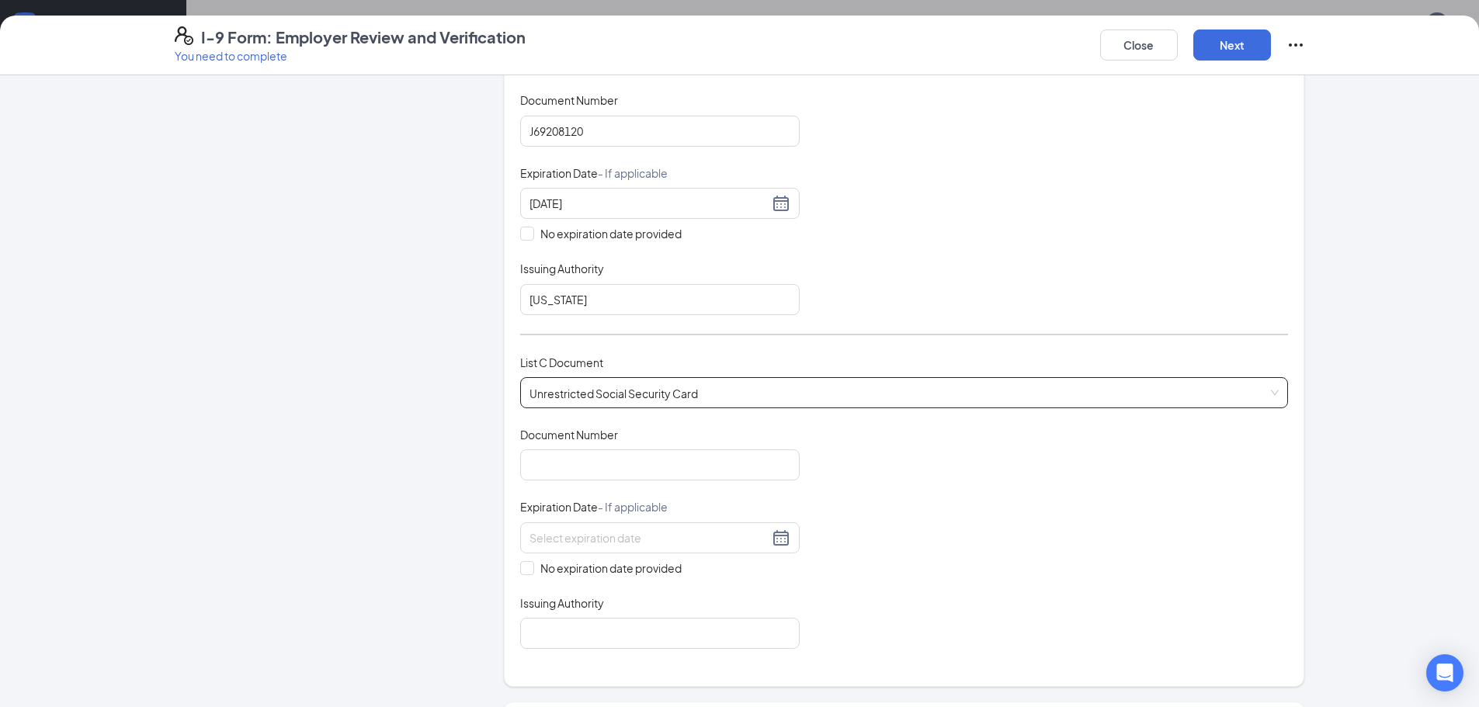
scroll to position [466, 0]
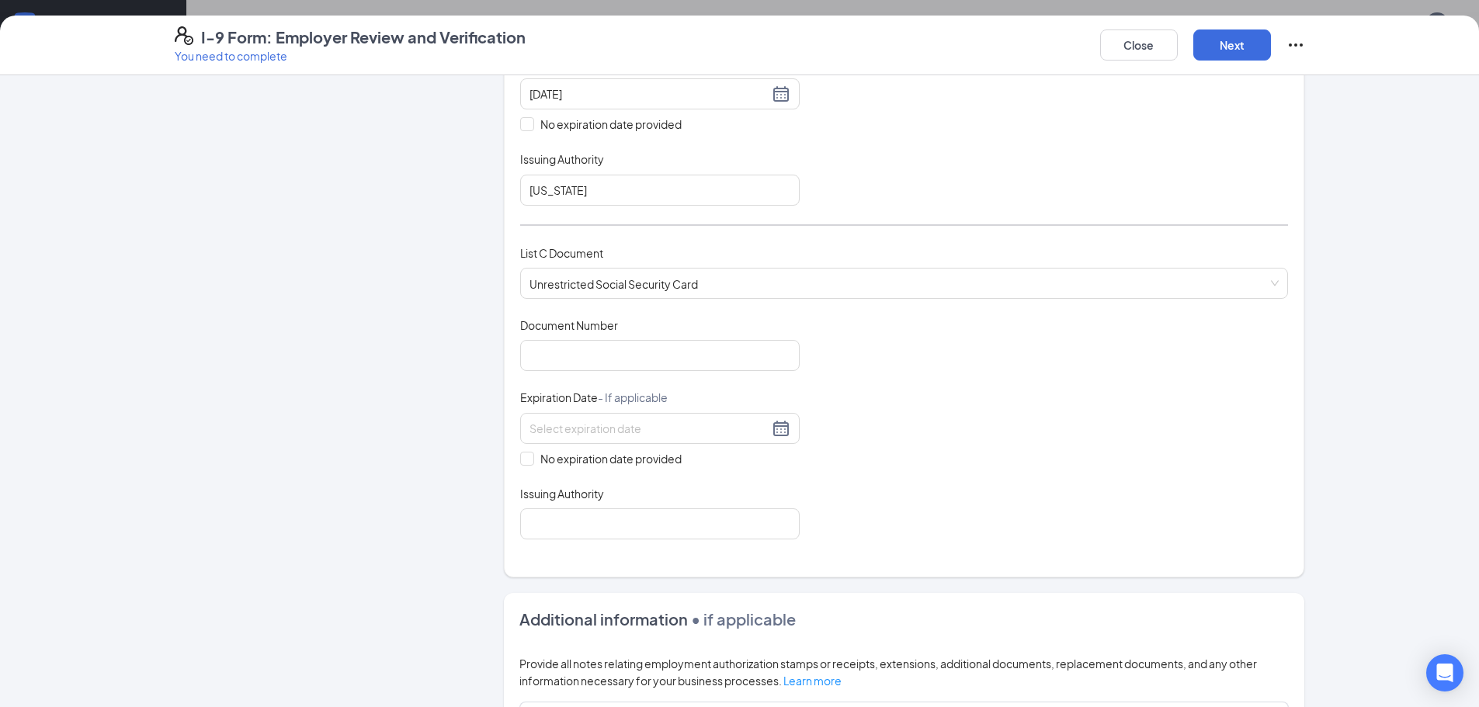
click at [679, 338] on div "Document Number" at bounding box center [659, 328] width 279 height 23
click at [674, 351] on input "Document Number" at bounding box center [659, 355] width 279 height 31
type input "567376435"
click at [599, 460] on span "No expiration date provided" at bounding box center [611, 458] width 154 height 17
click at [531, 460] on input "No expiration date provided" at bounding box center [525, 457] width 11 height 11
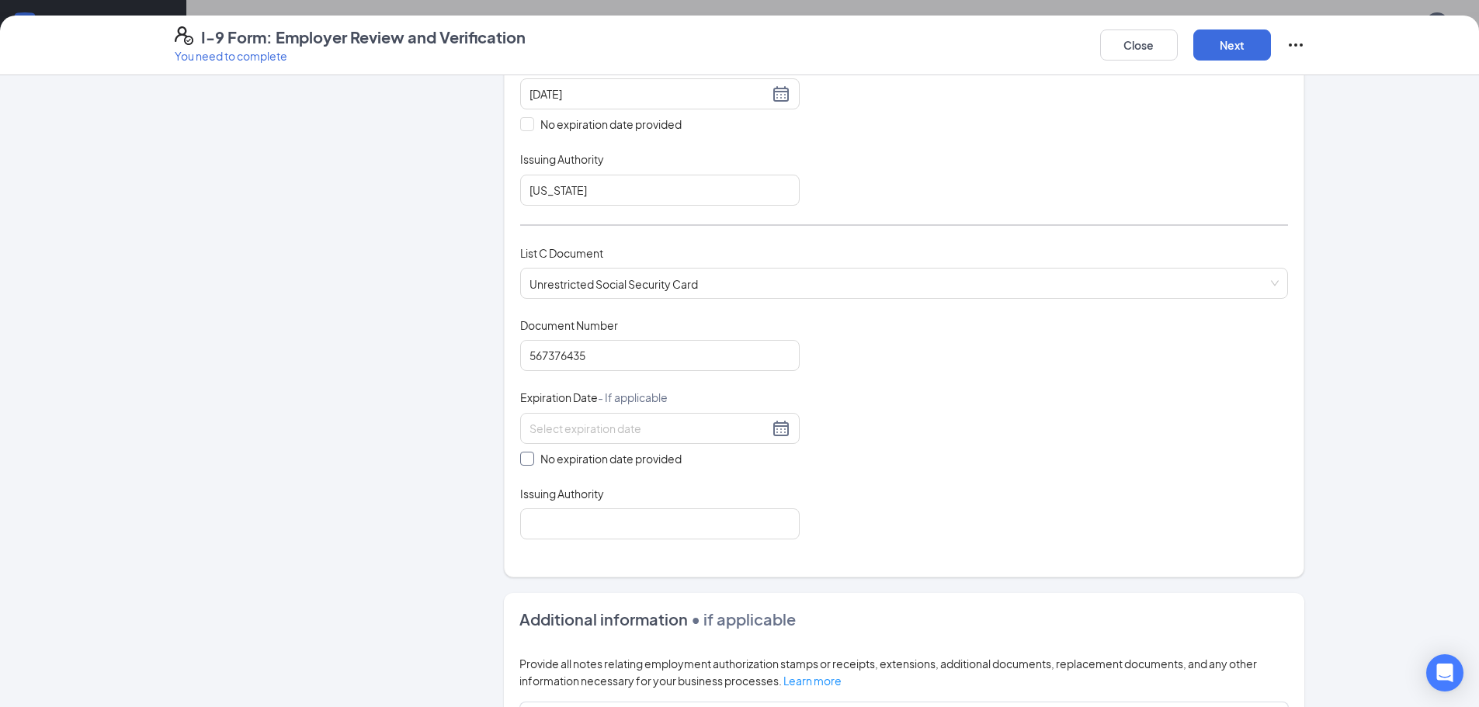
checkbox input "true"
click at [615, 533] on input "Issuing Authority" at bounding box center [659, 526] width 279 height 31
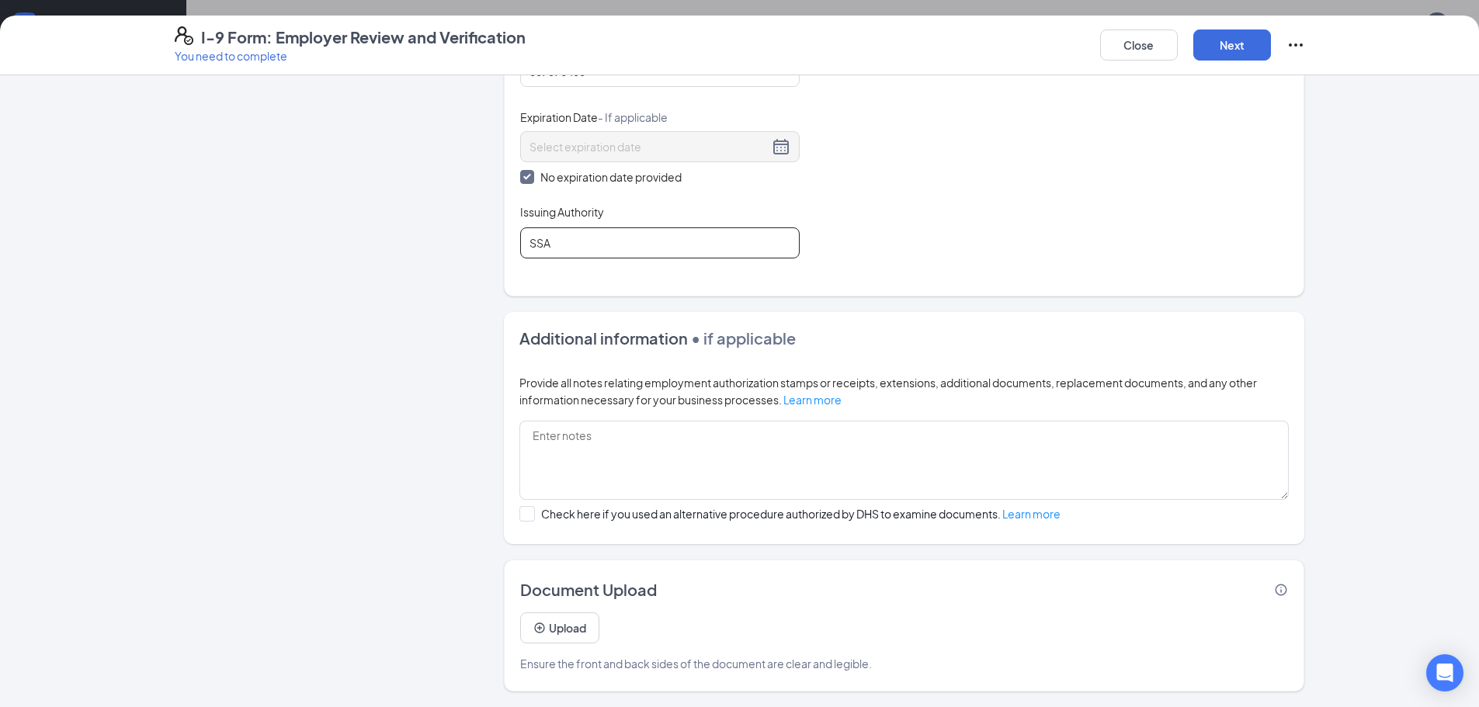
scroll to position [968, 0]
type input "SSA"
click at [544, 631] on button "Upload" at bounding box center [559, 627] width 79 height 31
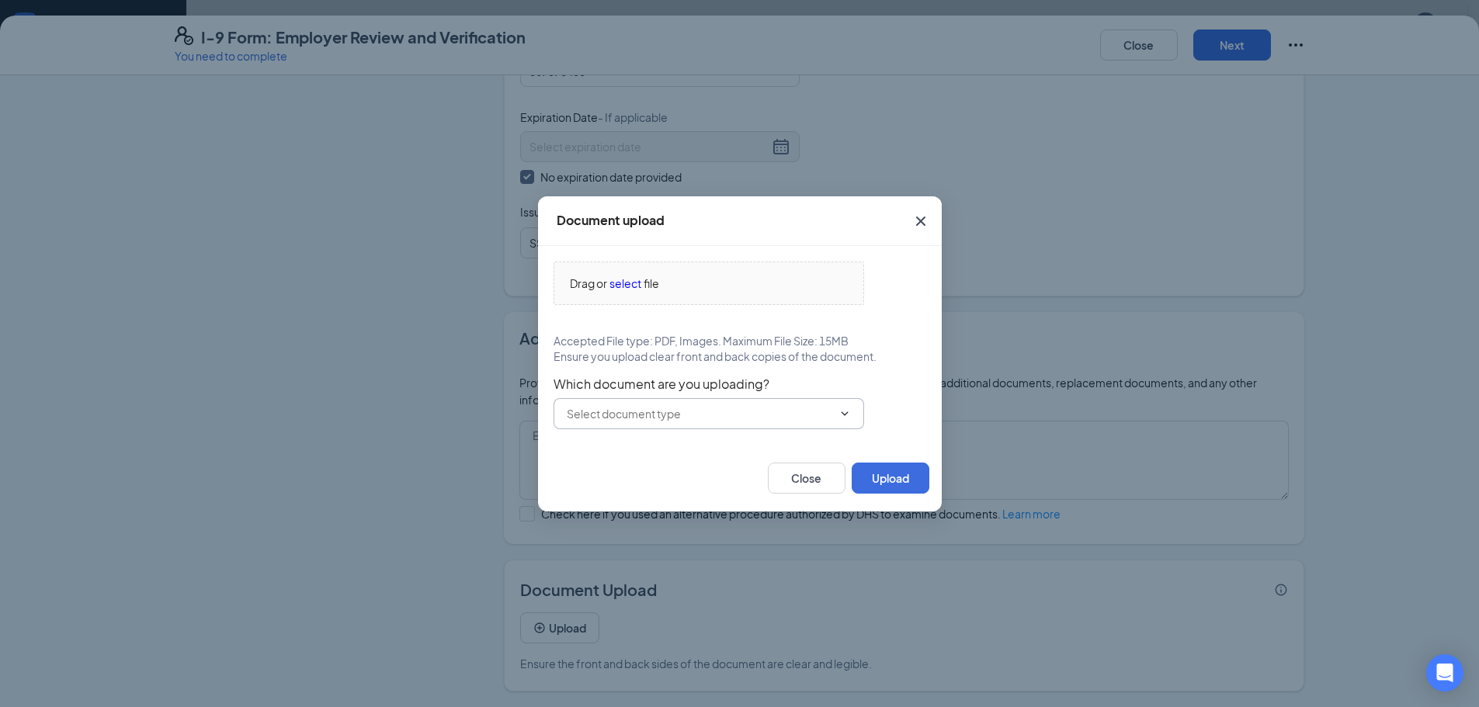
click at [732, 419] on input "text" at bounding box center [699, 413] width 265 height 17
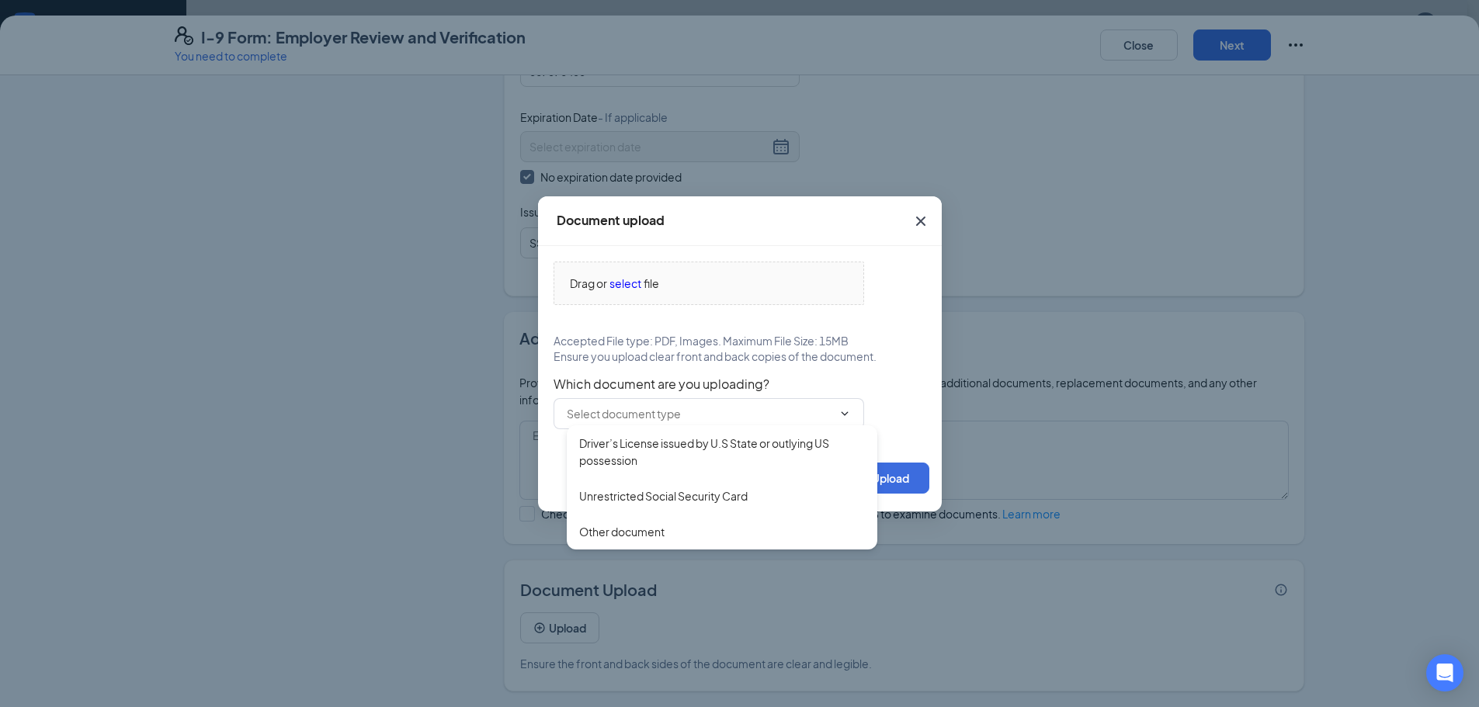
click at [920, 273] on div "Drag or select file Accepted File type: PDF, Images. Maximum File Size: 15MB En…" at bounding box center [739, 346] width 373 height 168
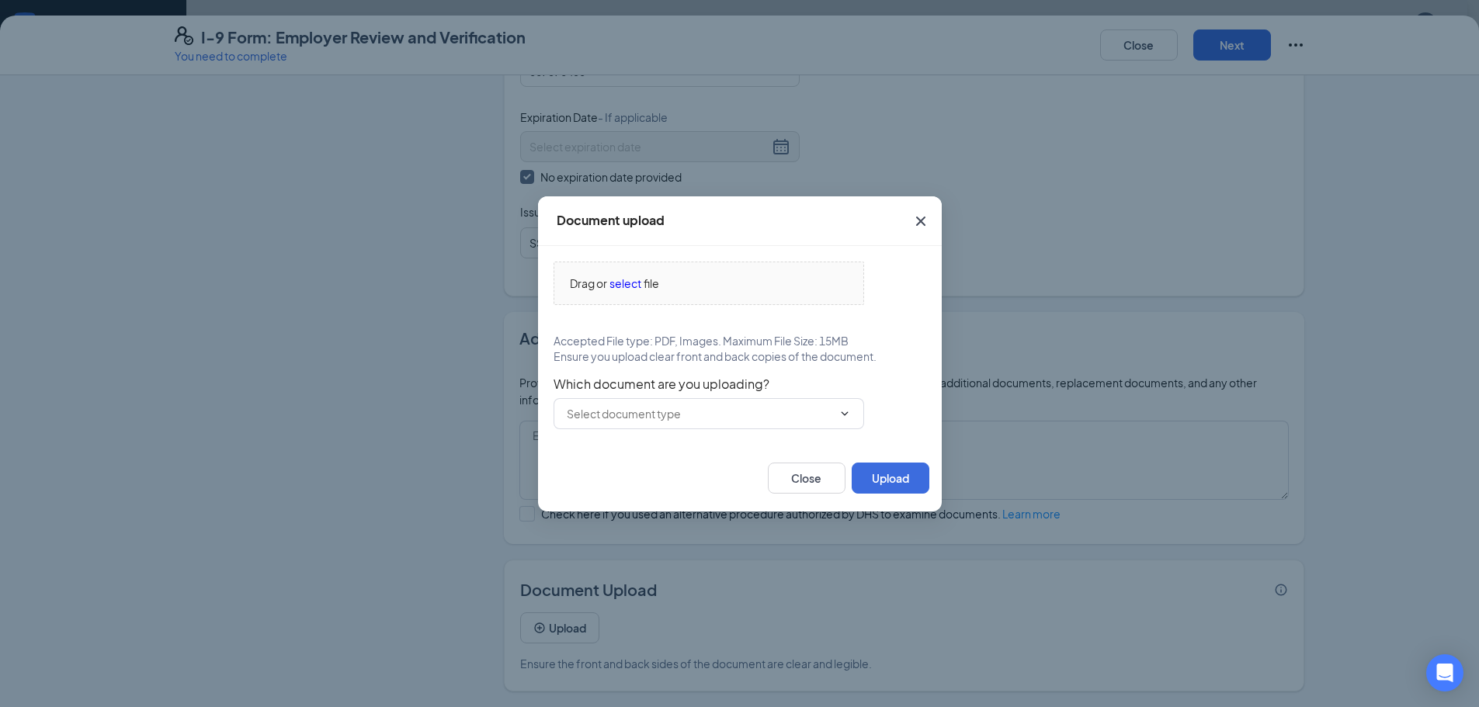
click at [919, 219] on icon "Cross" at bounding box center [920, 221] width 19 height 19
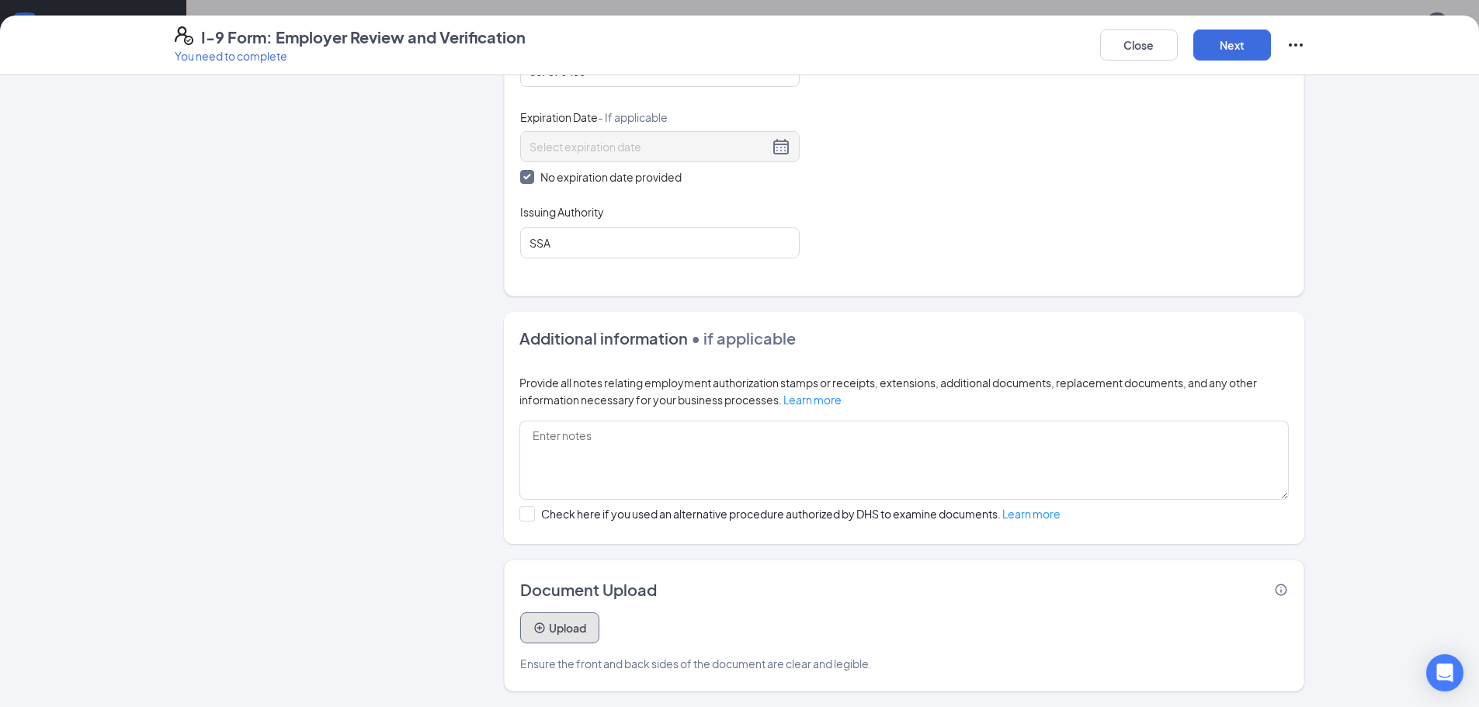
click at [577, 616] on button "Upload" at bounding box center [559, 627] width 79 height 31
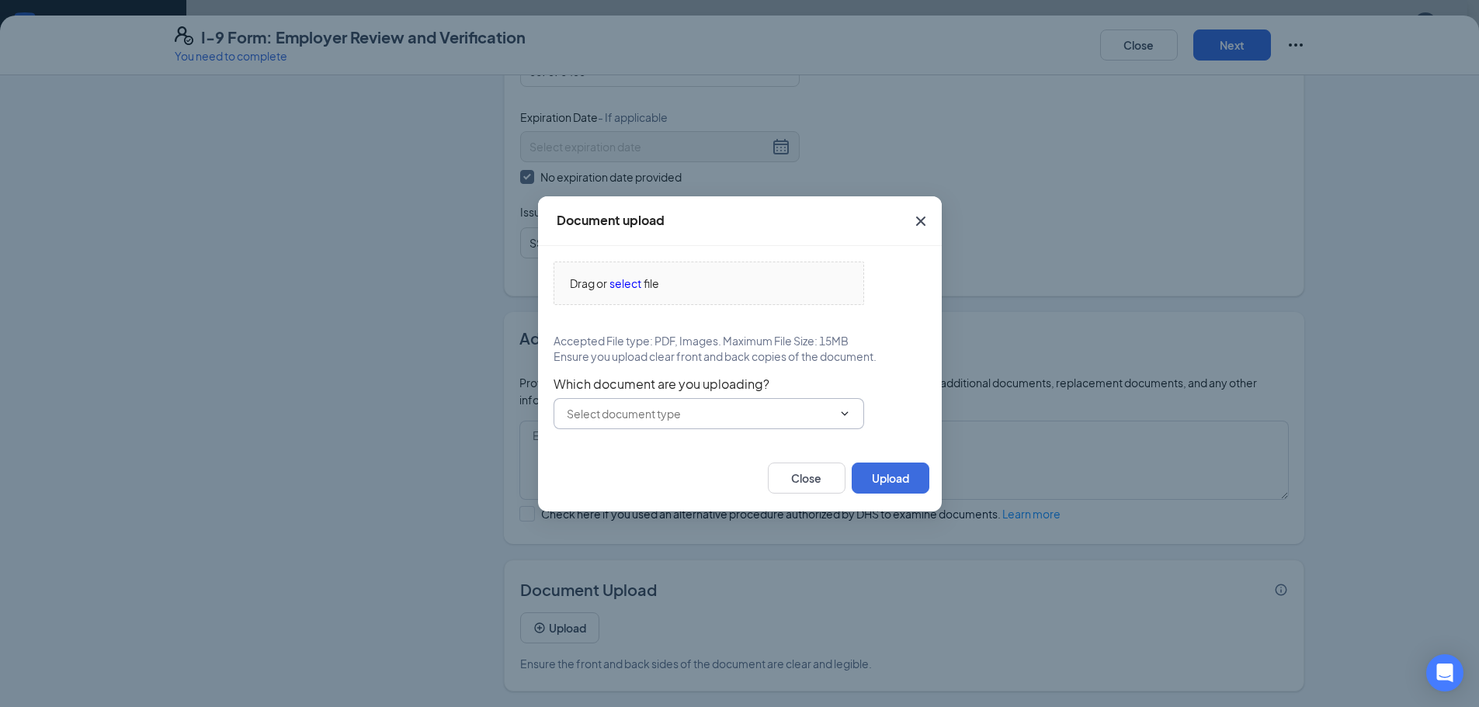
click at [771, 413] on input "text" at bounding box center [699, 413] width 265 height 17
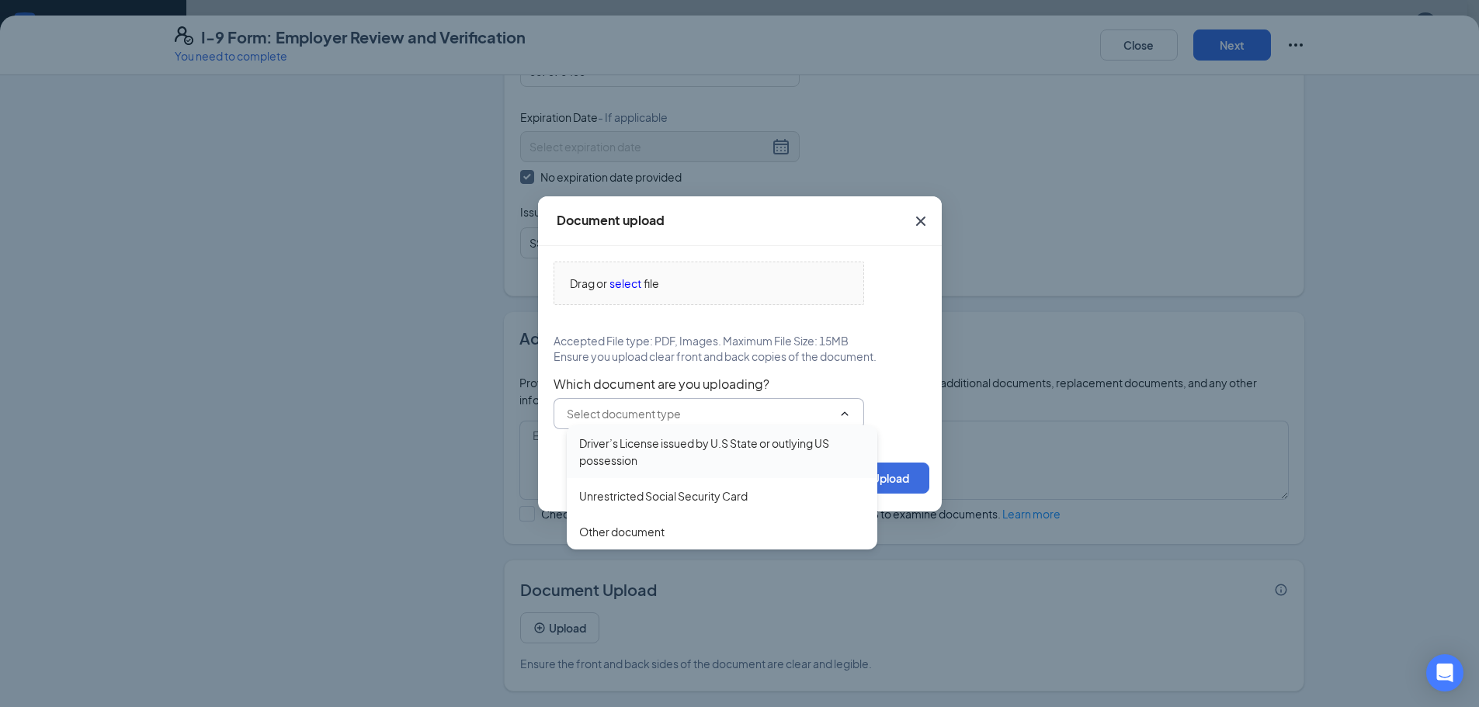
click at [692, 469] on div "Driver’s License issued by U.S State or outlying US possession" at bounding box center [722, 451] width 310 height 53
type input "Driver’s License issued by U.S State or outlying US possession"
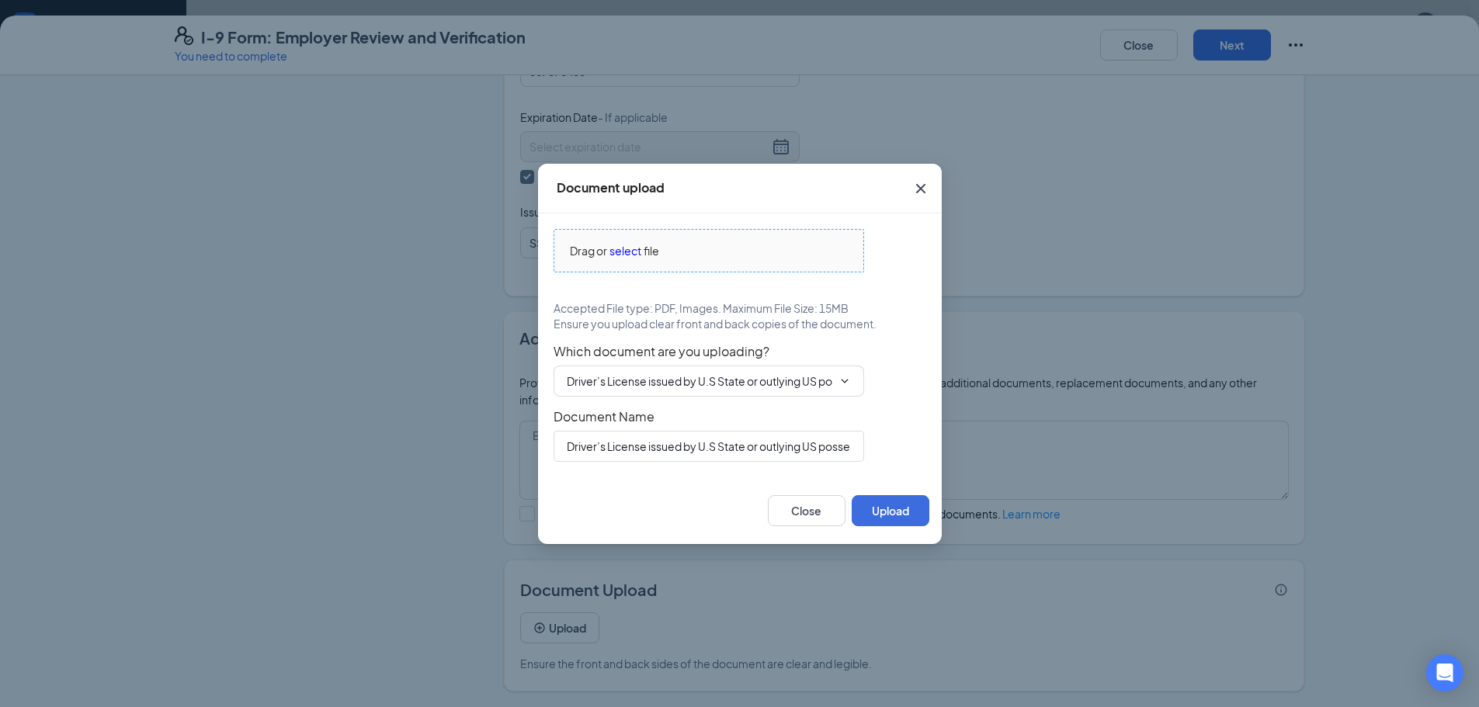
click at [653, 249] on span "file" at bounding box center [651, 250] width 16 height 17
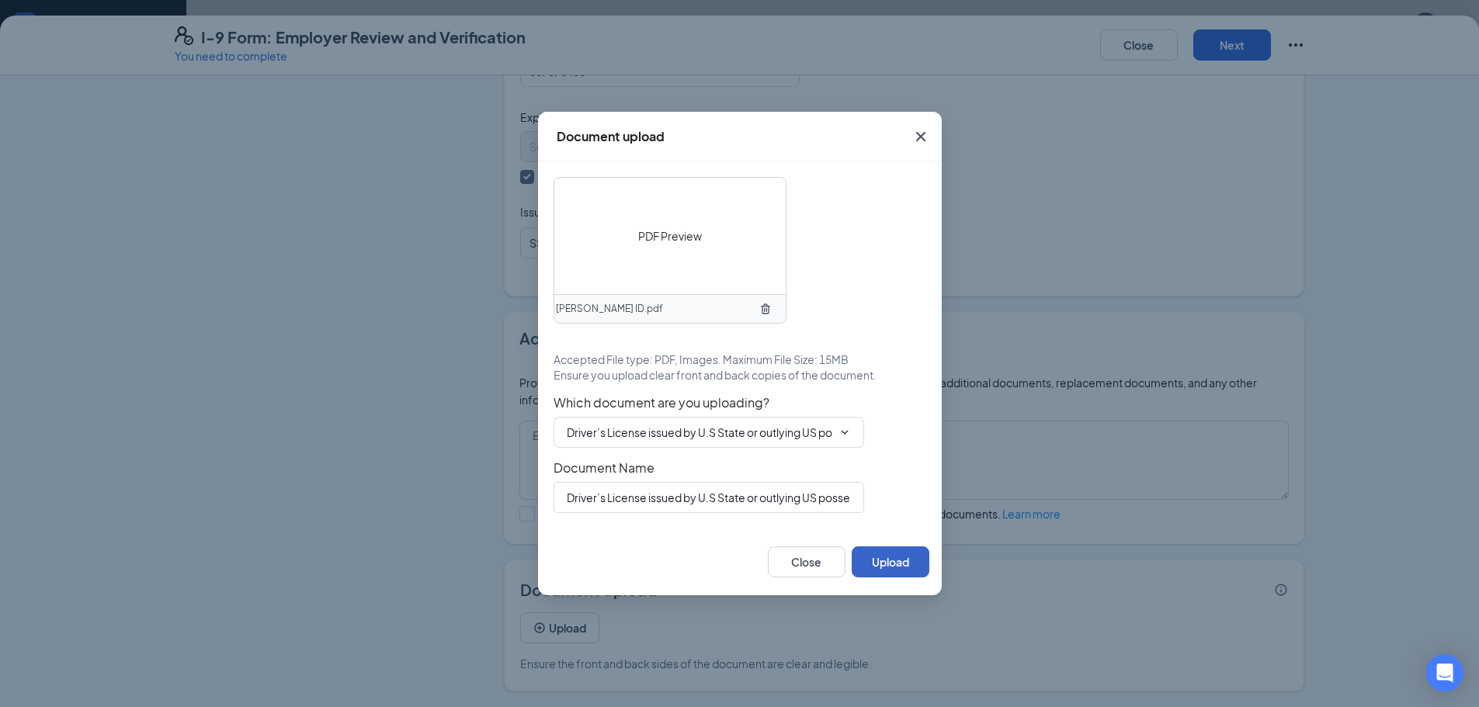
click at [893, 564] on button "Upload" at bounding box center [890, 561] width 78 height 31
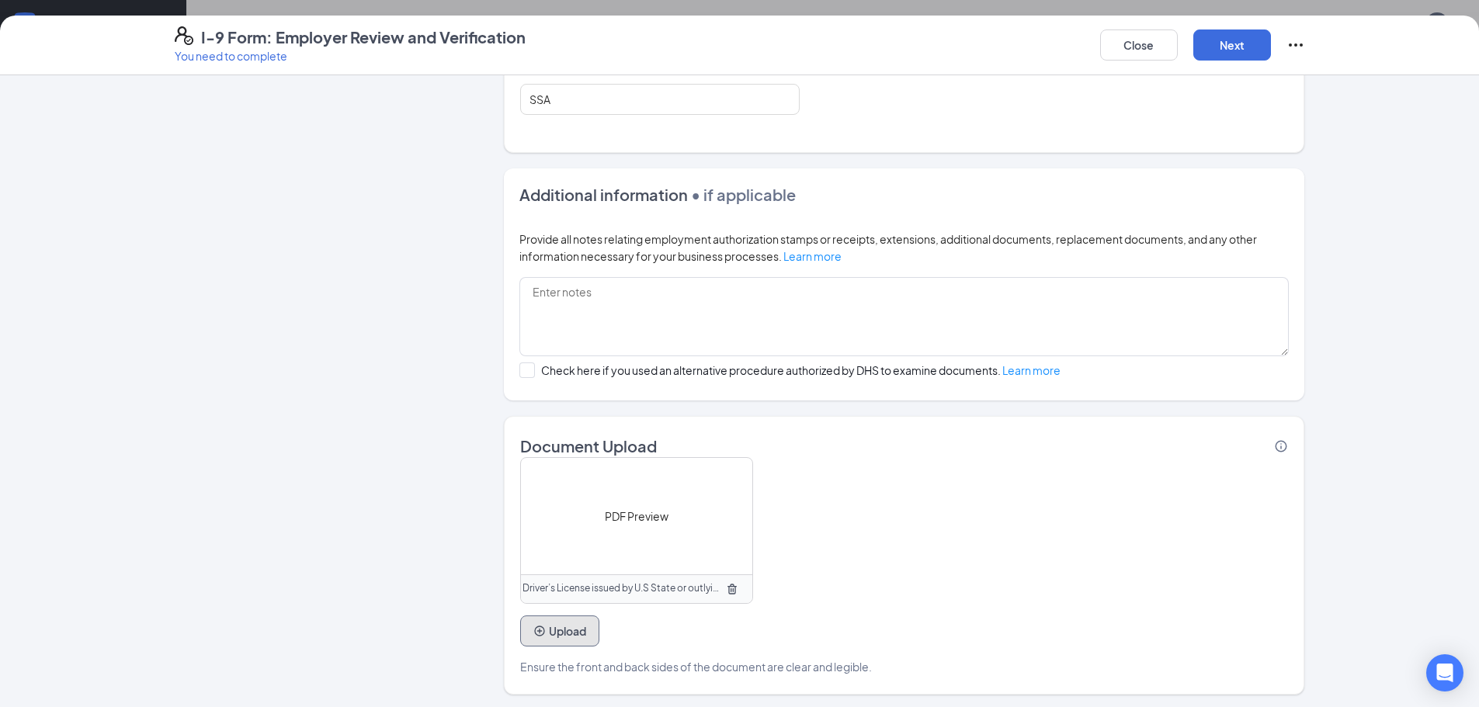
scroll to position [896, 0]
click at [638, 509] on span "PDF Preview" at bounding box center [637, 512] width 64 height 17
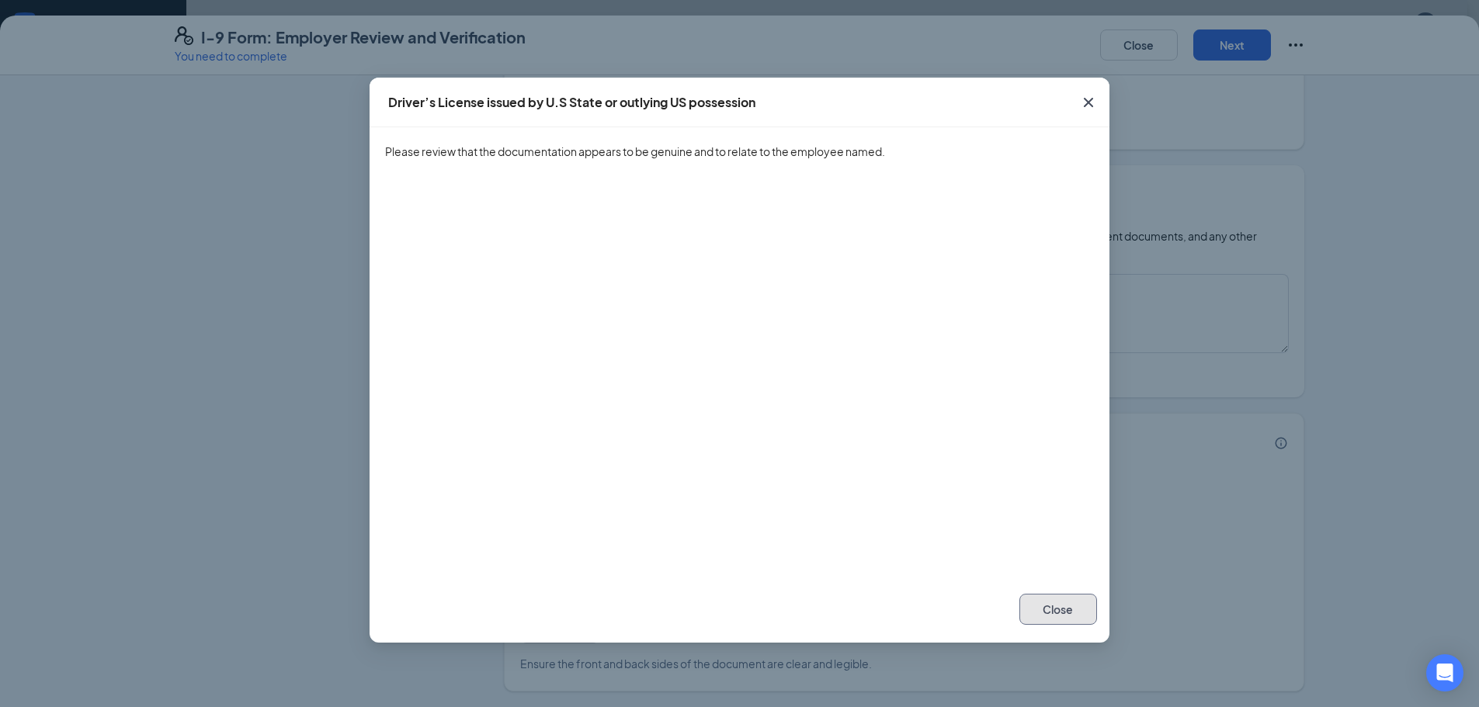
click at [1061, 612] on button "Close" at bounding box center [1058, 609] width 78 height 31
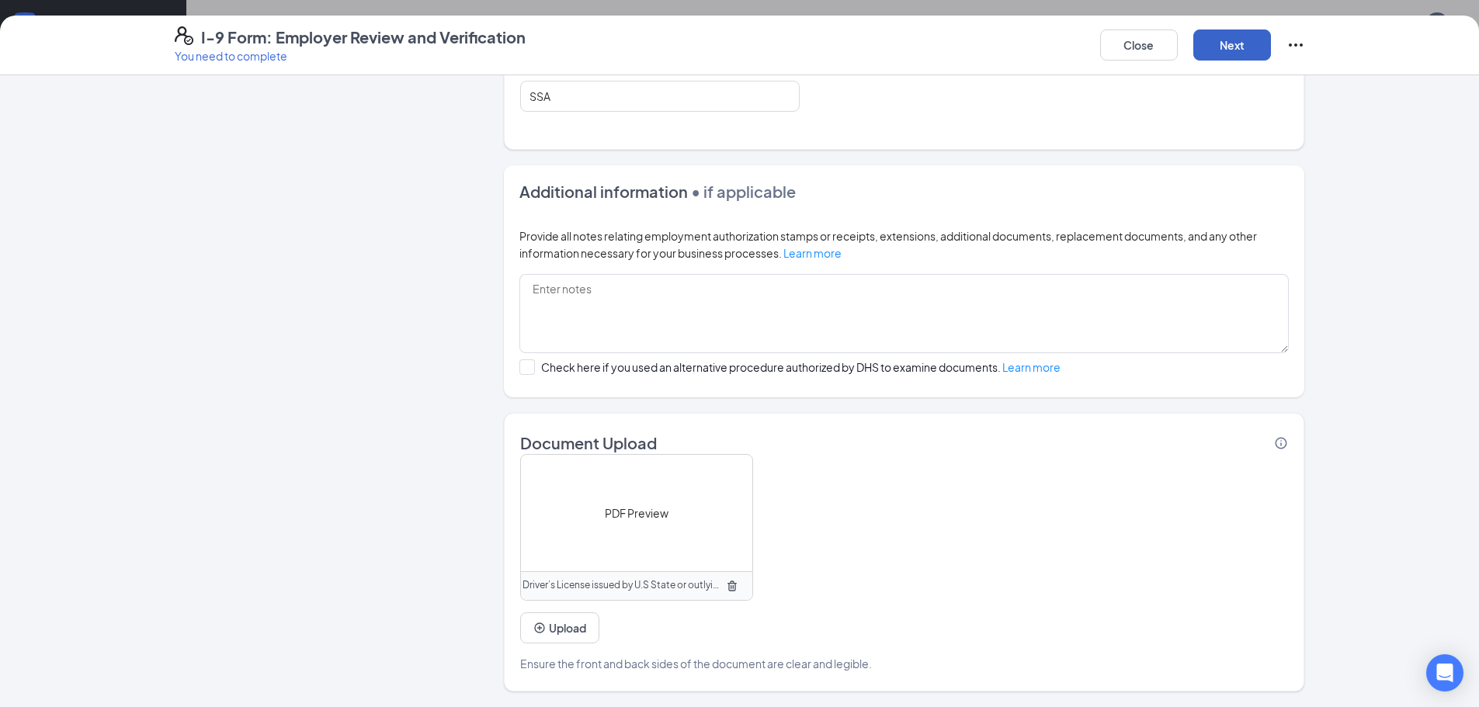
click at [1245, 49] on button "Next" at bounding box center [1232, 44] width 78 height 31
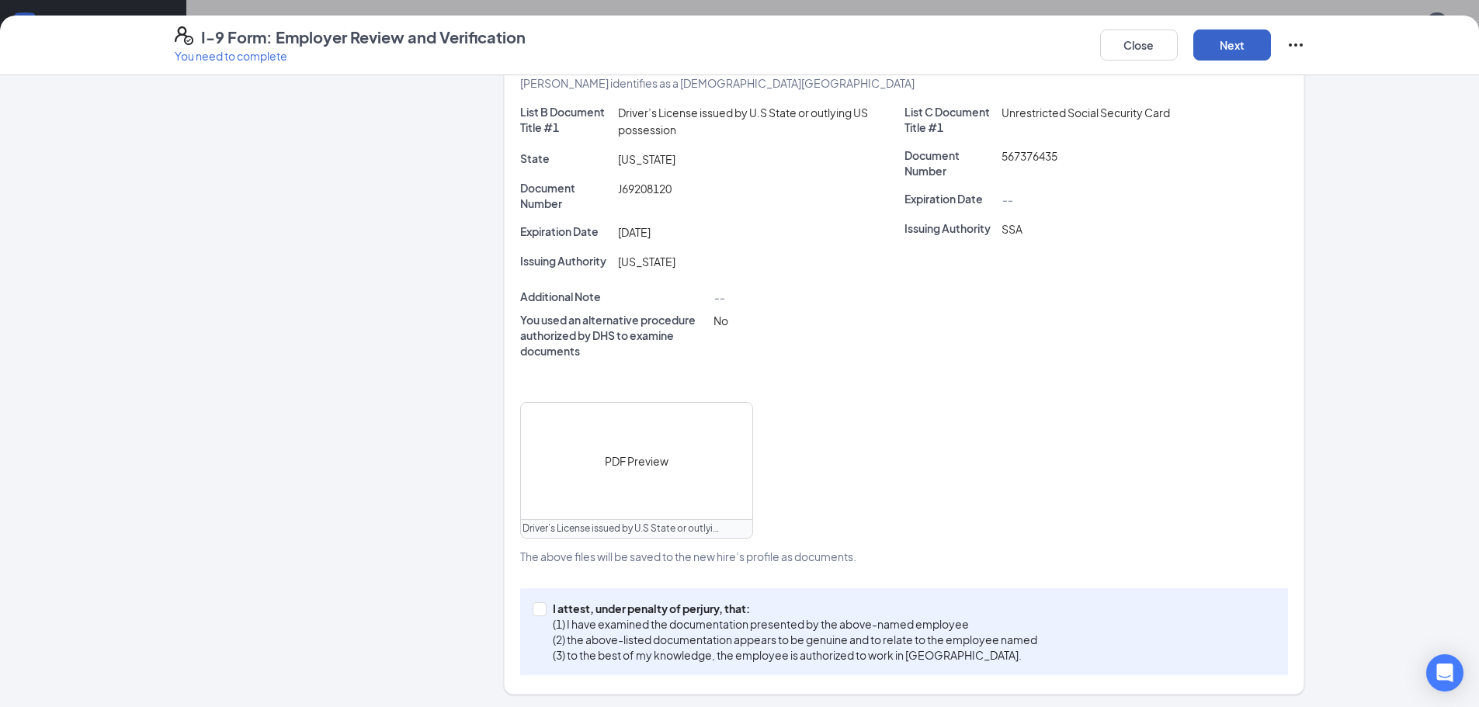
scroll to position [355, 0]
click at [537, 608] on input "I attest, under penalty of [PERSON_NAME], that: (1) I have examined the documen…" at bounding box center [537, 604] width 11 height 11
checkbox input "true"
click at [1242, 49] on button "Next" at bounding box center [1232, 44] width 78 height 31
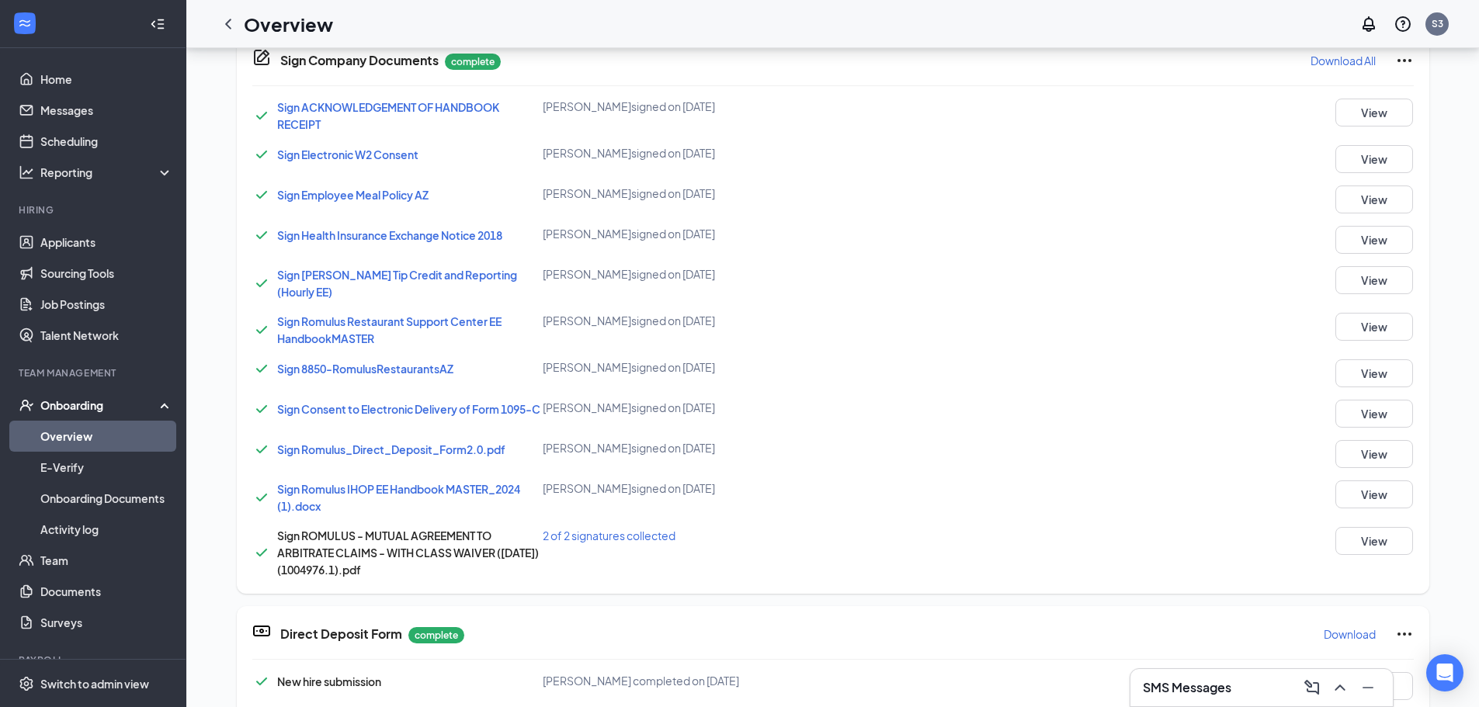
scroll to position [166, 0]
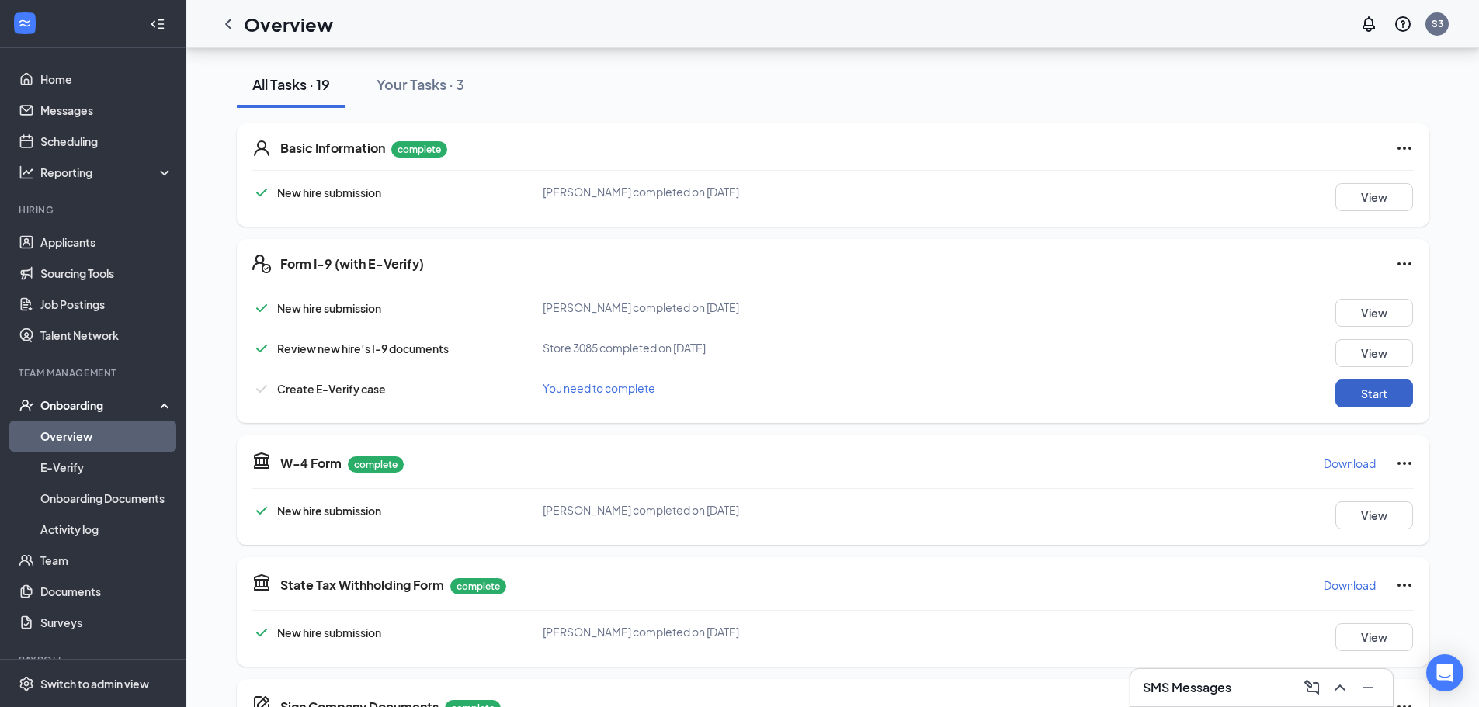
click at [1366, 394] on button "Start" at bounding box center [1374, 394] width 78 height 28
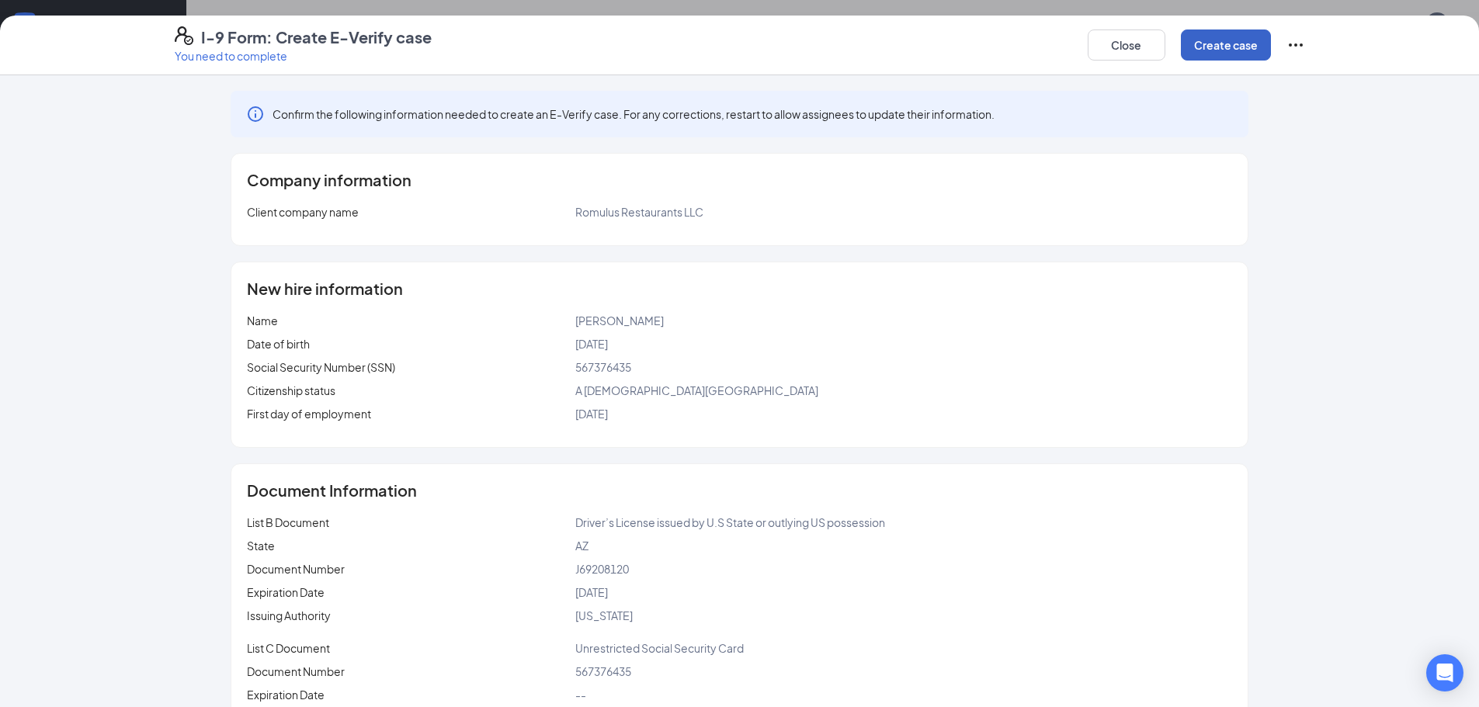
click at [1253, 37] on button "Create case" at bounding box center [1226, 44] width 90 height 31
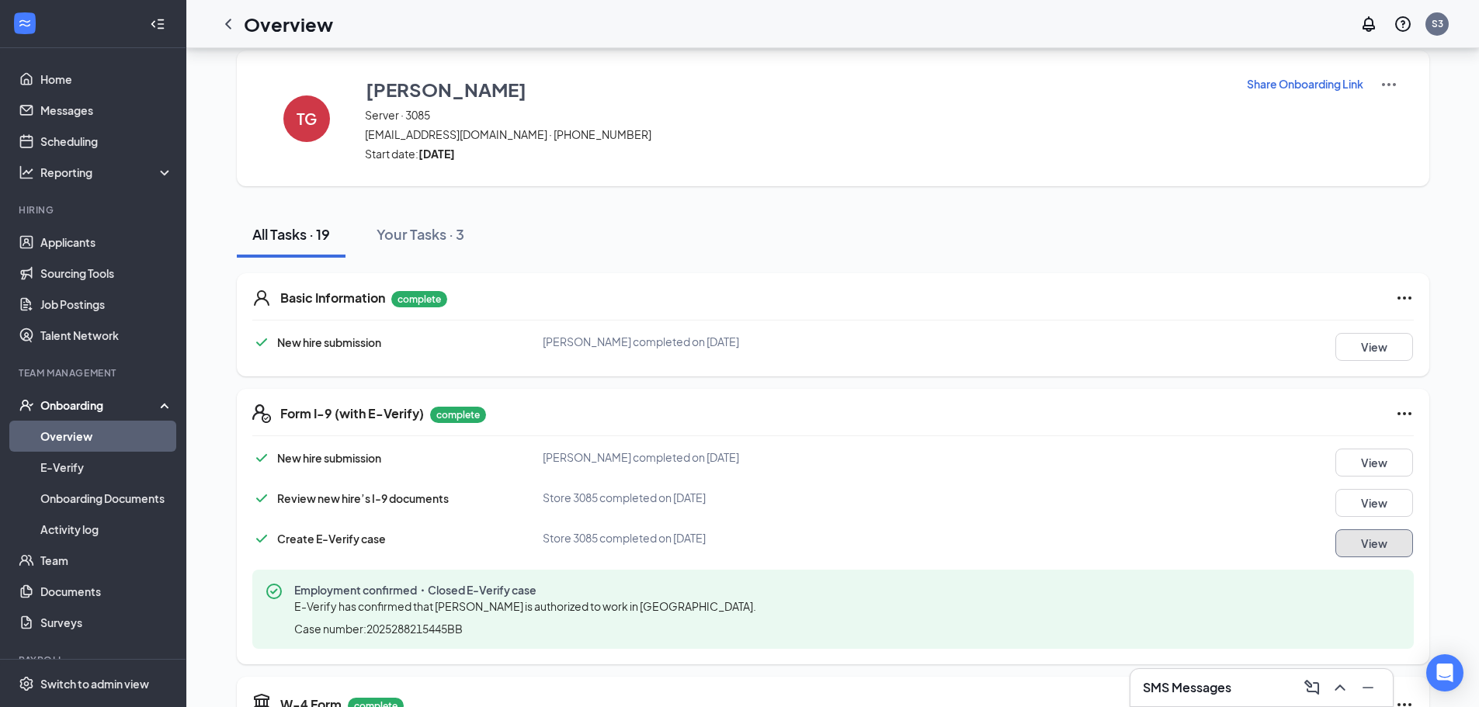
scroll to position [0, 0]
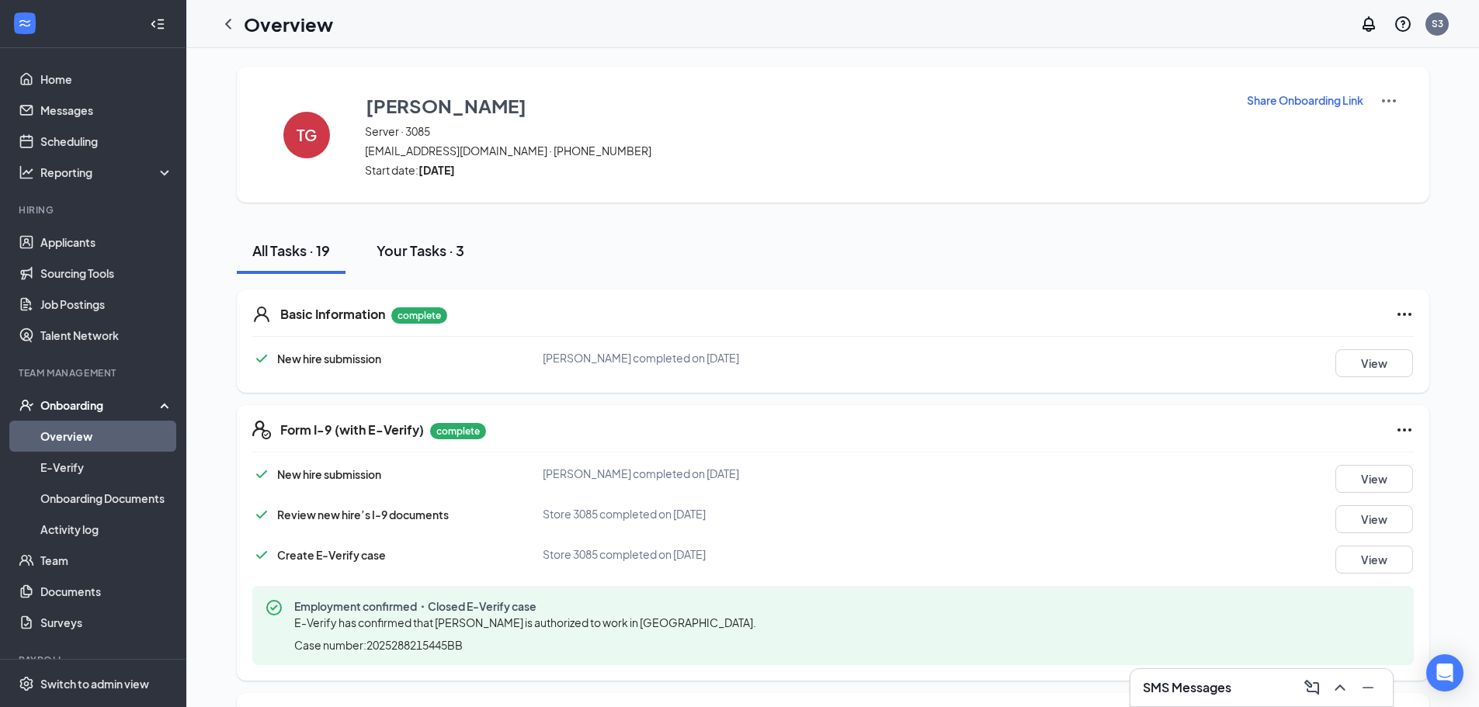
click at [411, 246] on div "Your Tasks · 3" at bounding box center [420, 250] width 88 height 19
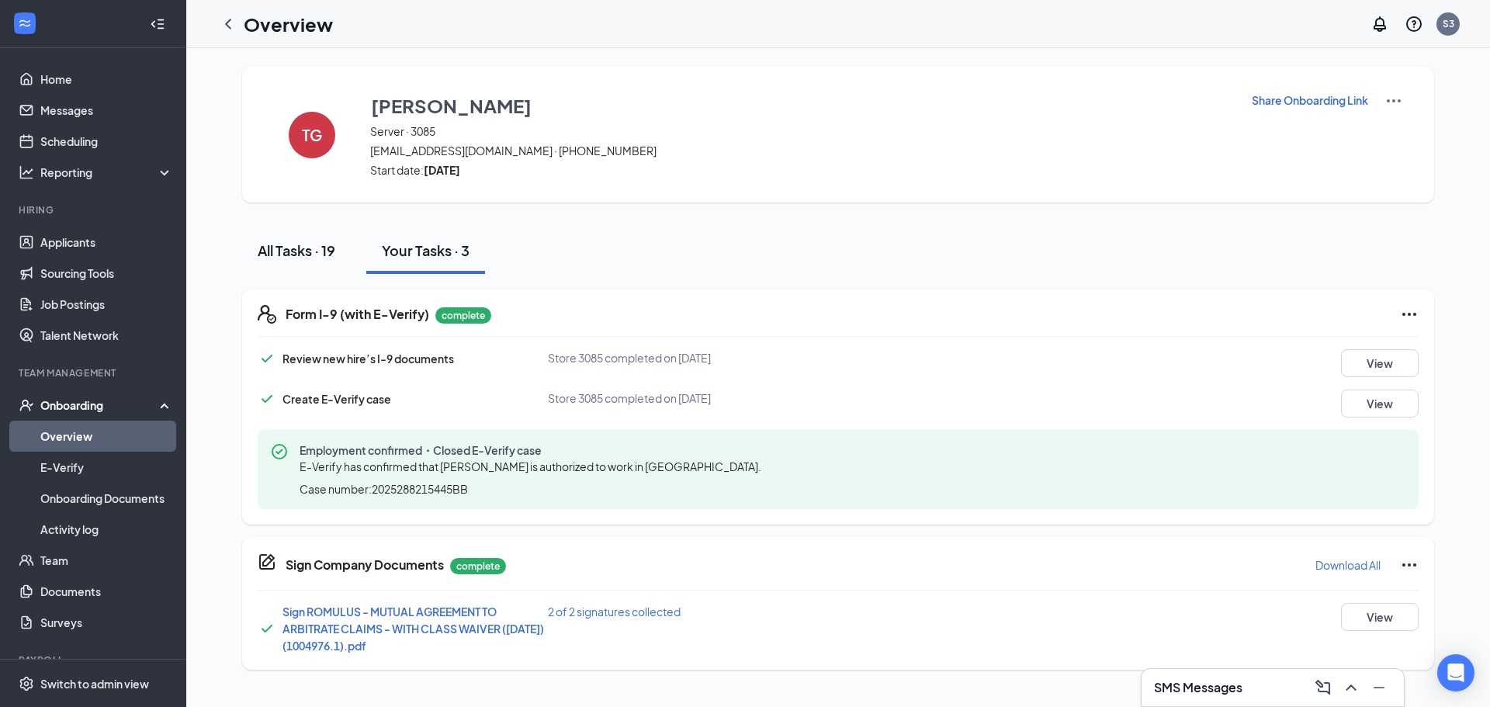
click at [320, 251] on div "All Tasks · 19" at bounding box center [297, 250] width 78 height 19
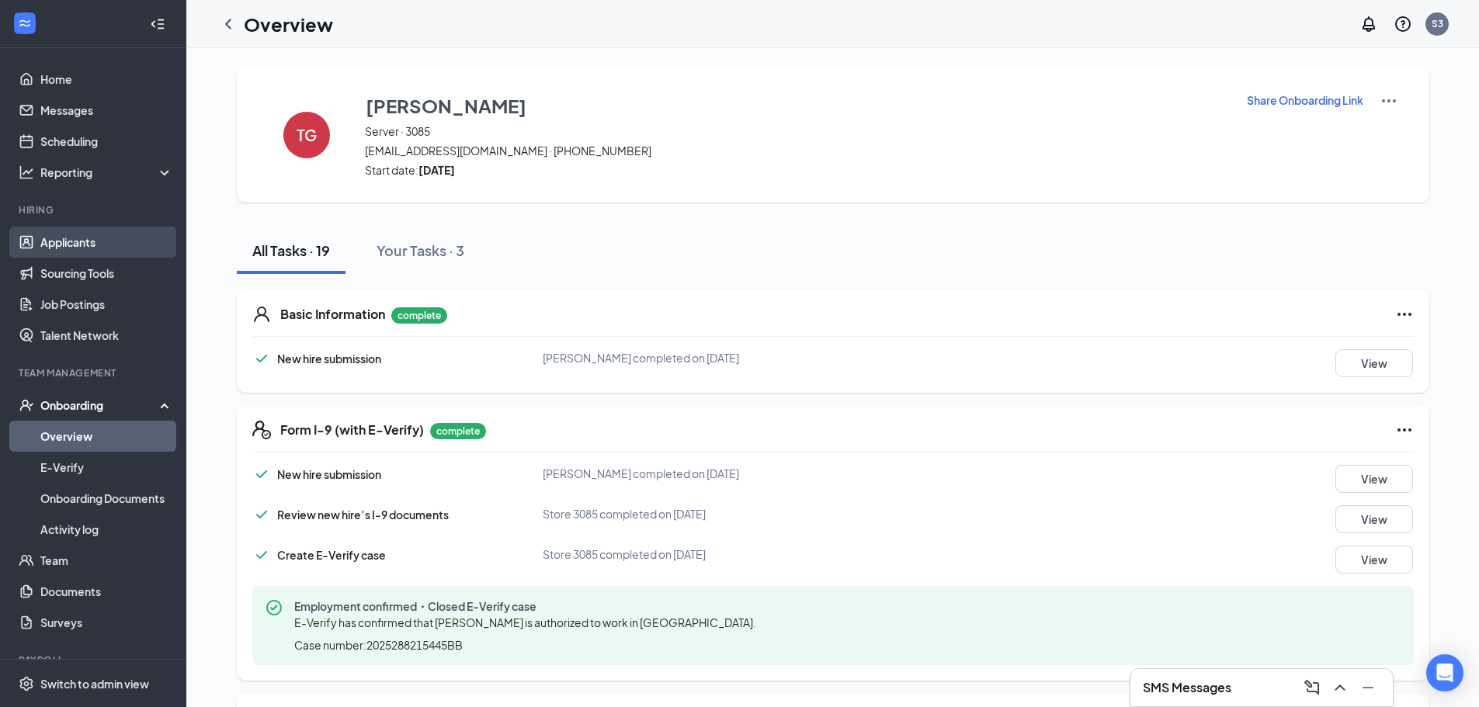
click at [71, 248] on link "Applicants" at bounding box center [106, 242] width 133 height 31
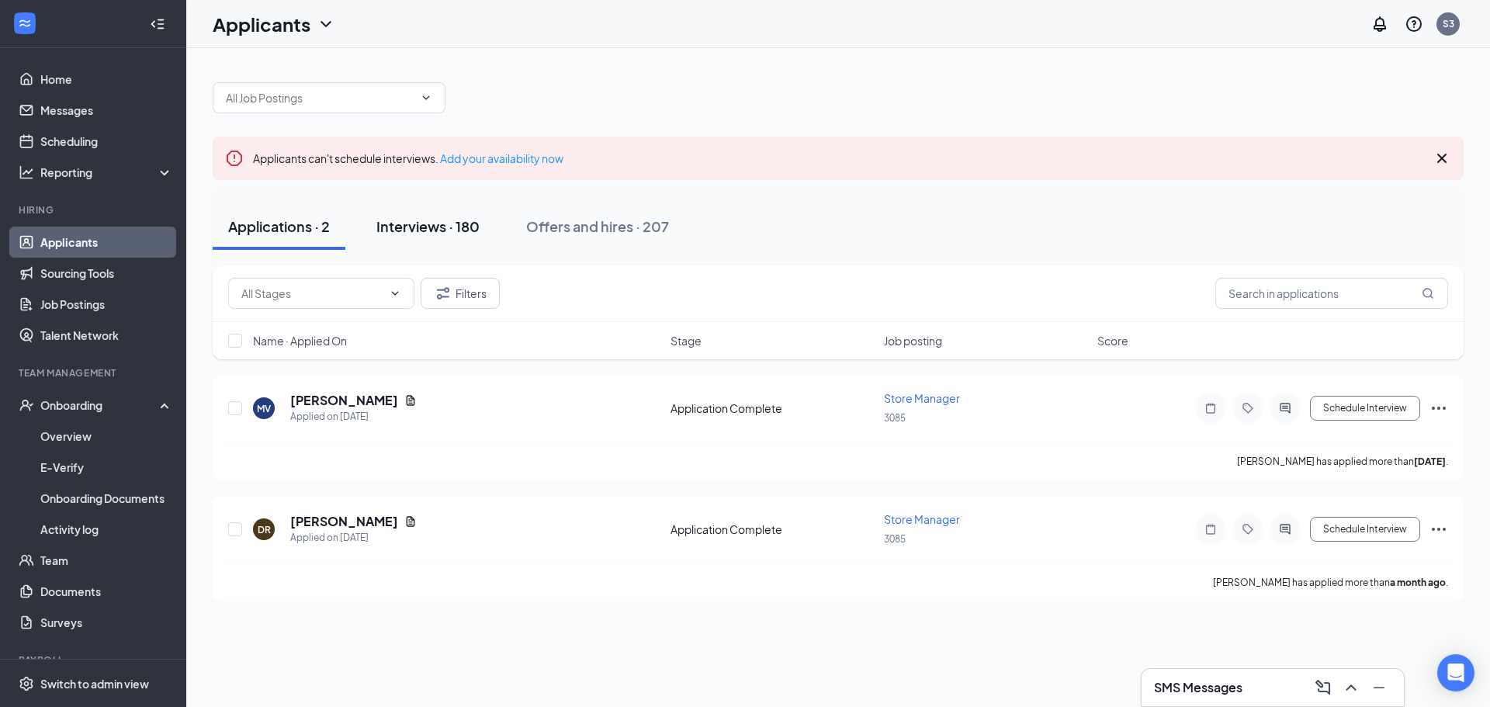
click at [462, 238] on button "Interviews · 180" at bounding box center [428, 226] width 134 height 47
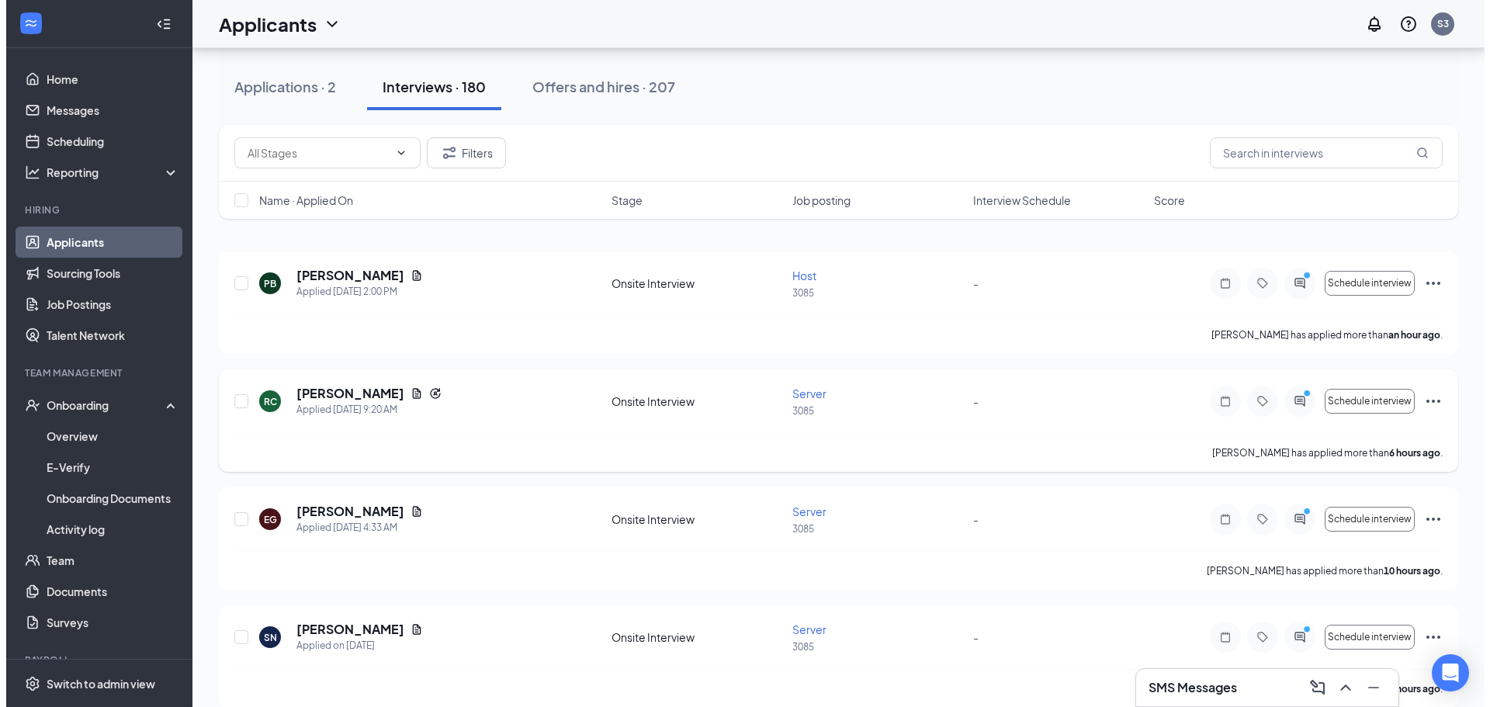
scroll to position [155, 0]
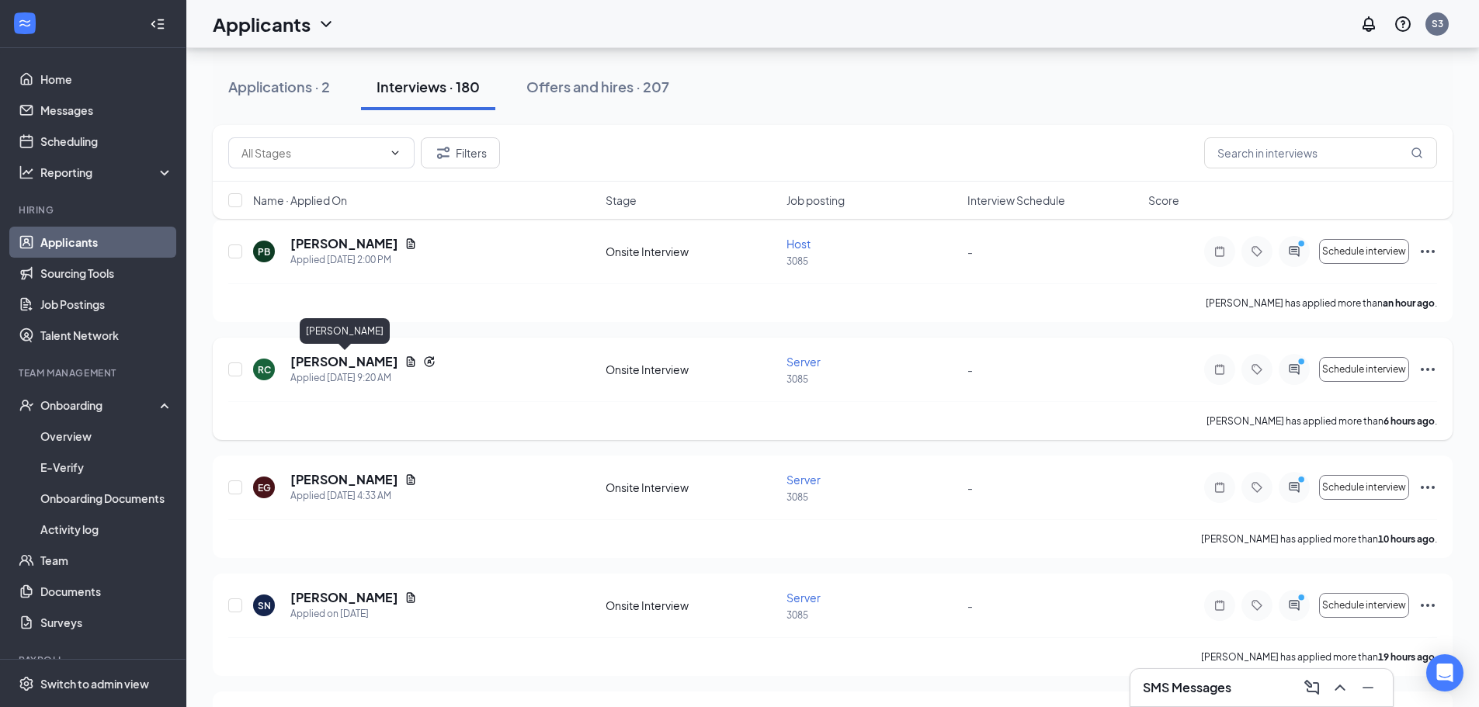
click at [375, 367] on h5 "[PERSON_NAME]" at bounding box center [344, 361] width 108 height 17
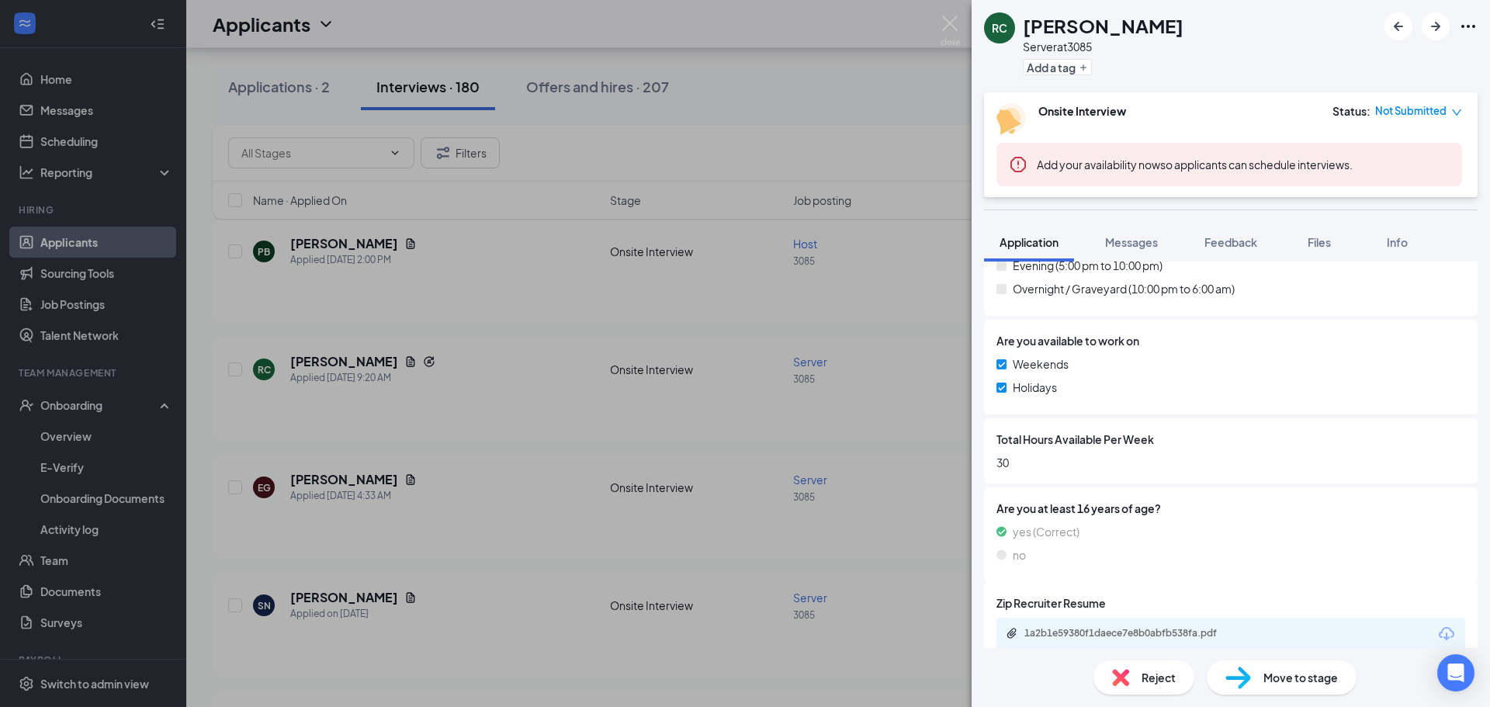
scroll to position [797, 0]
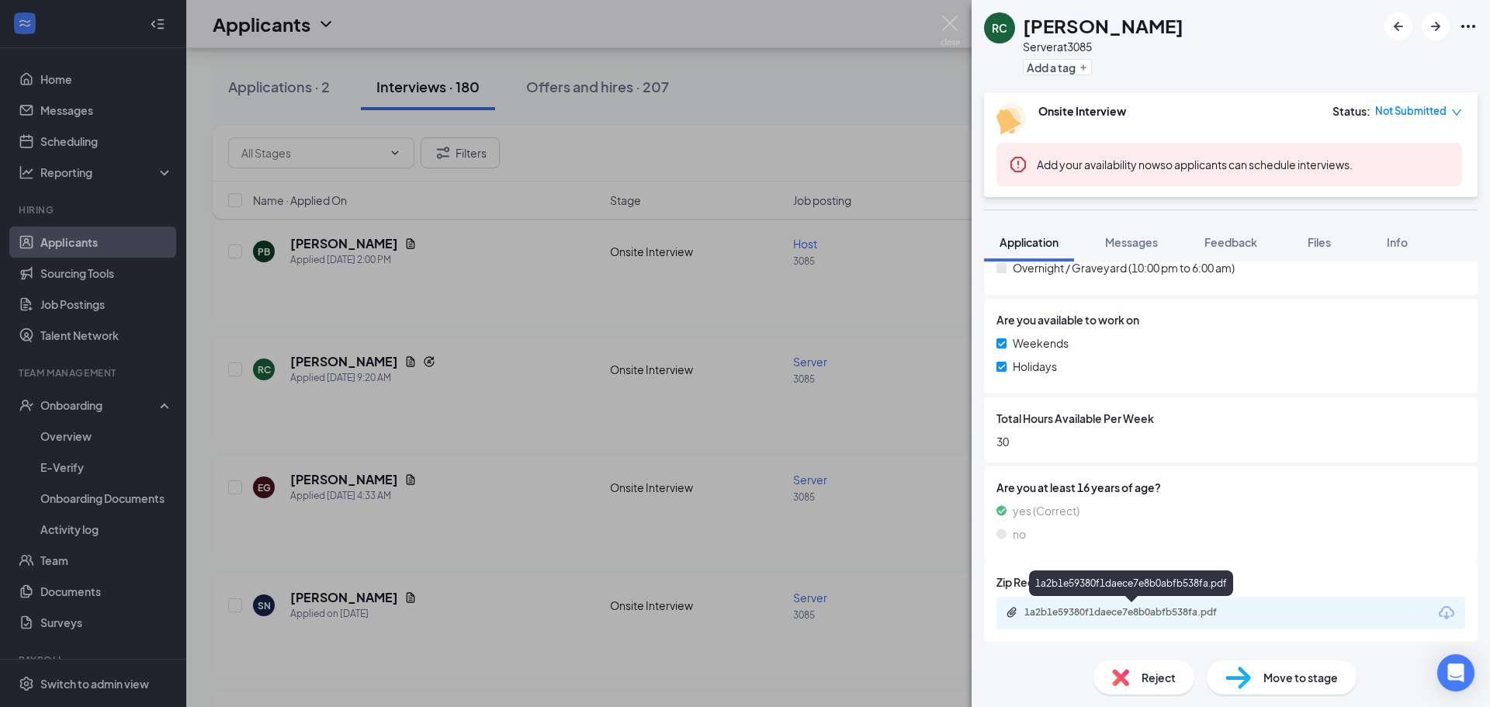
click at [1087, 618] on div "1a2b1e59380f1daece7e8b0abfb538fa.pdf" at bounding box center [1133, 612] width 217 height 12
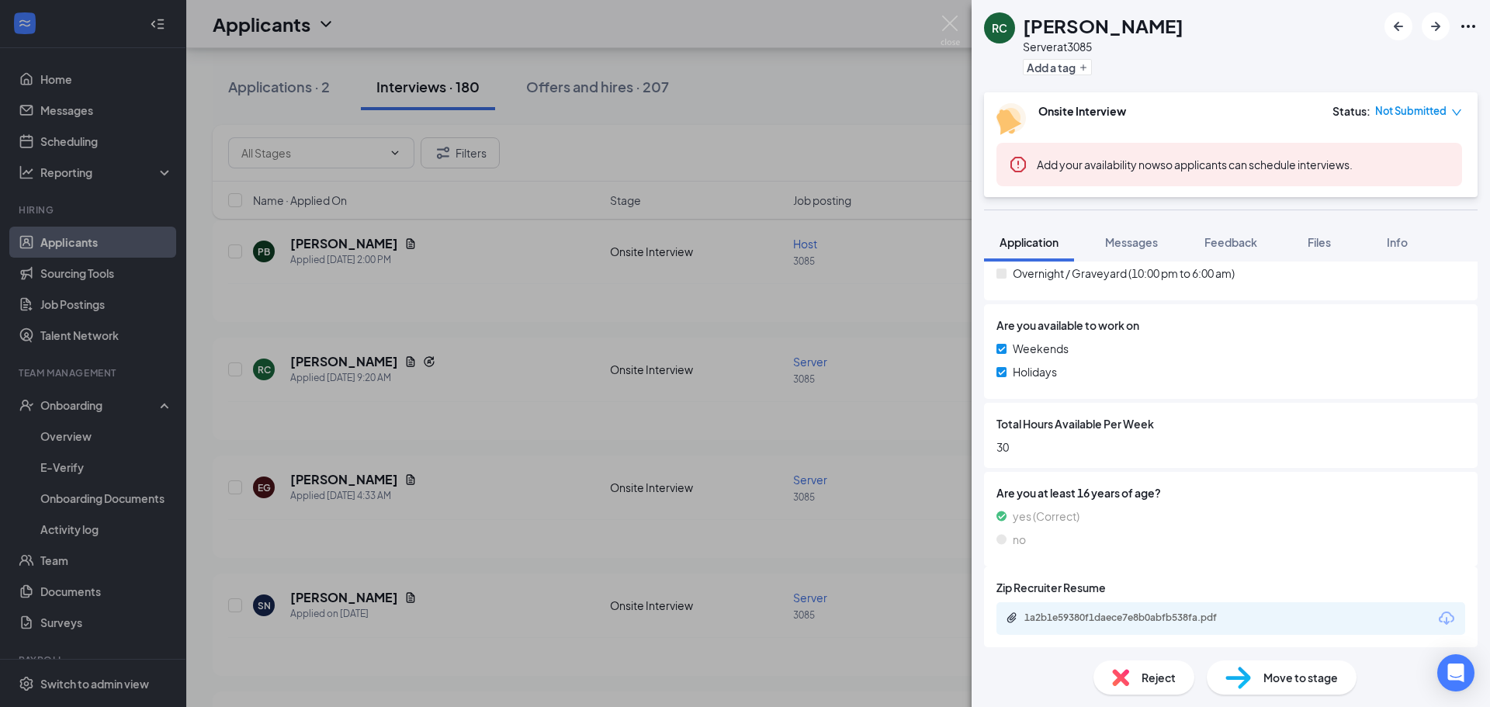
click at [534, 357] on div "RC [PERSON_NAME] Server at 3085 Add a tag Onsite Interview Status : Not Submitt…" at bounding box center [745, 353] width 1490 height 707
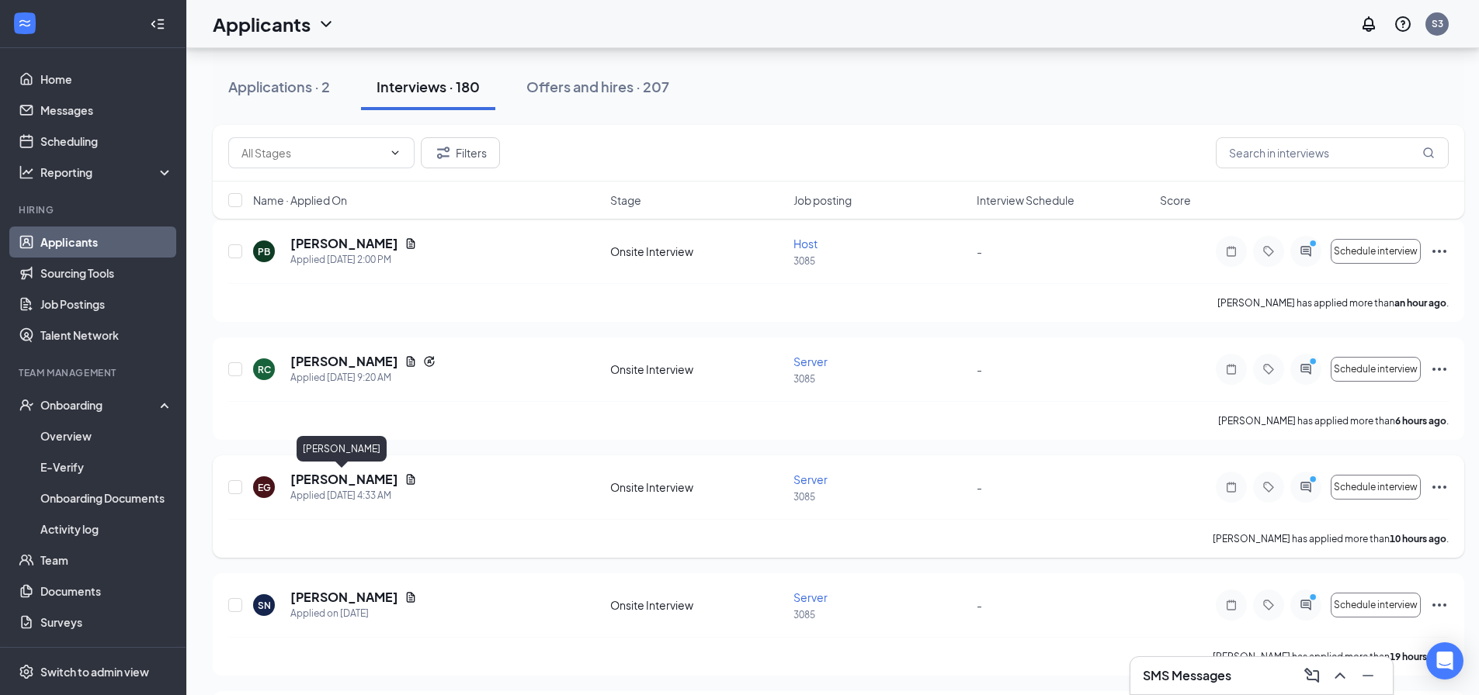
click at [361, 482] on h5 "[PERSON_NAME]" at bounding box center [344, 479] width 108 height 17
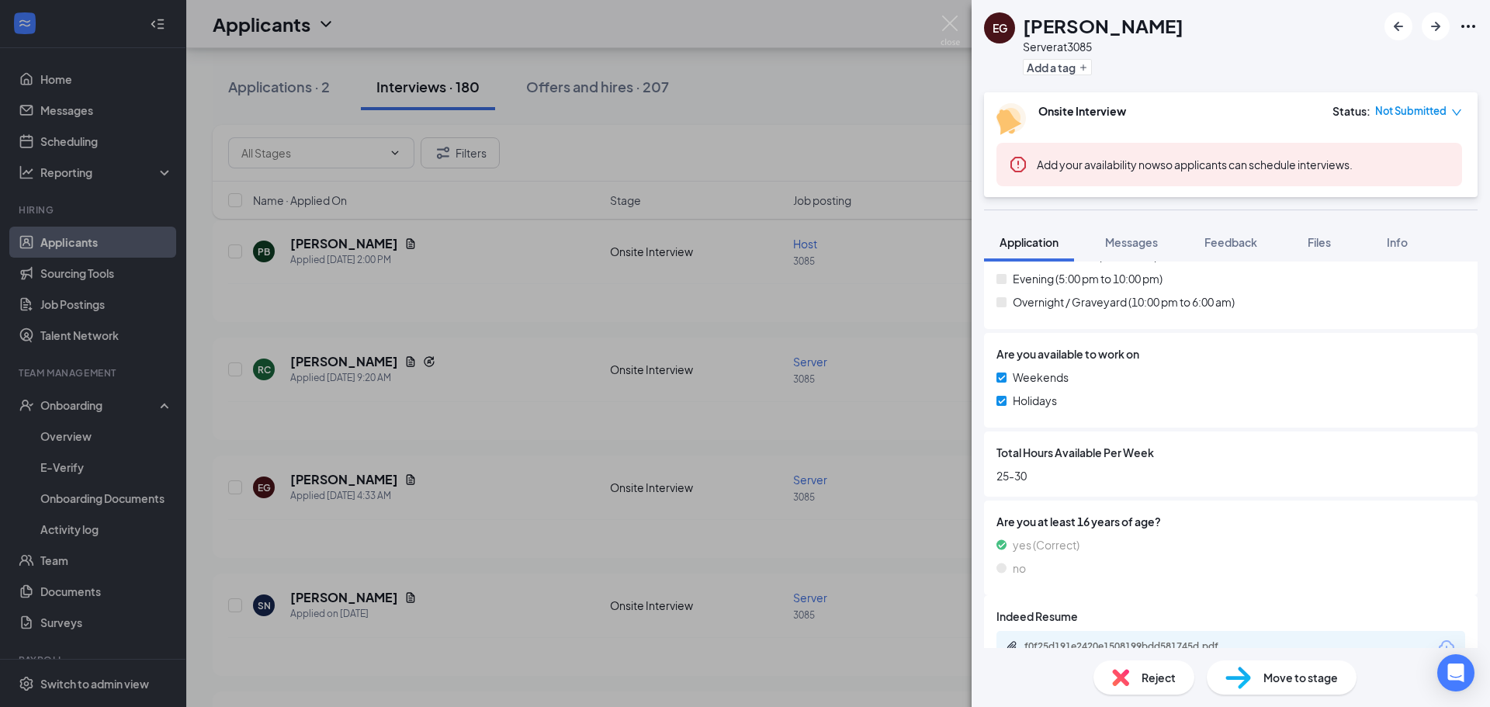
scroll to position [754, 0]
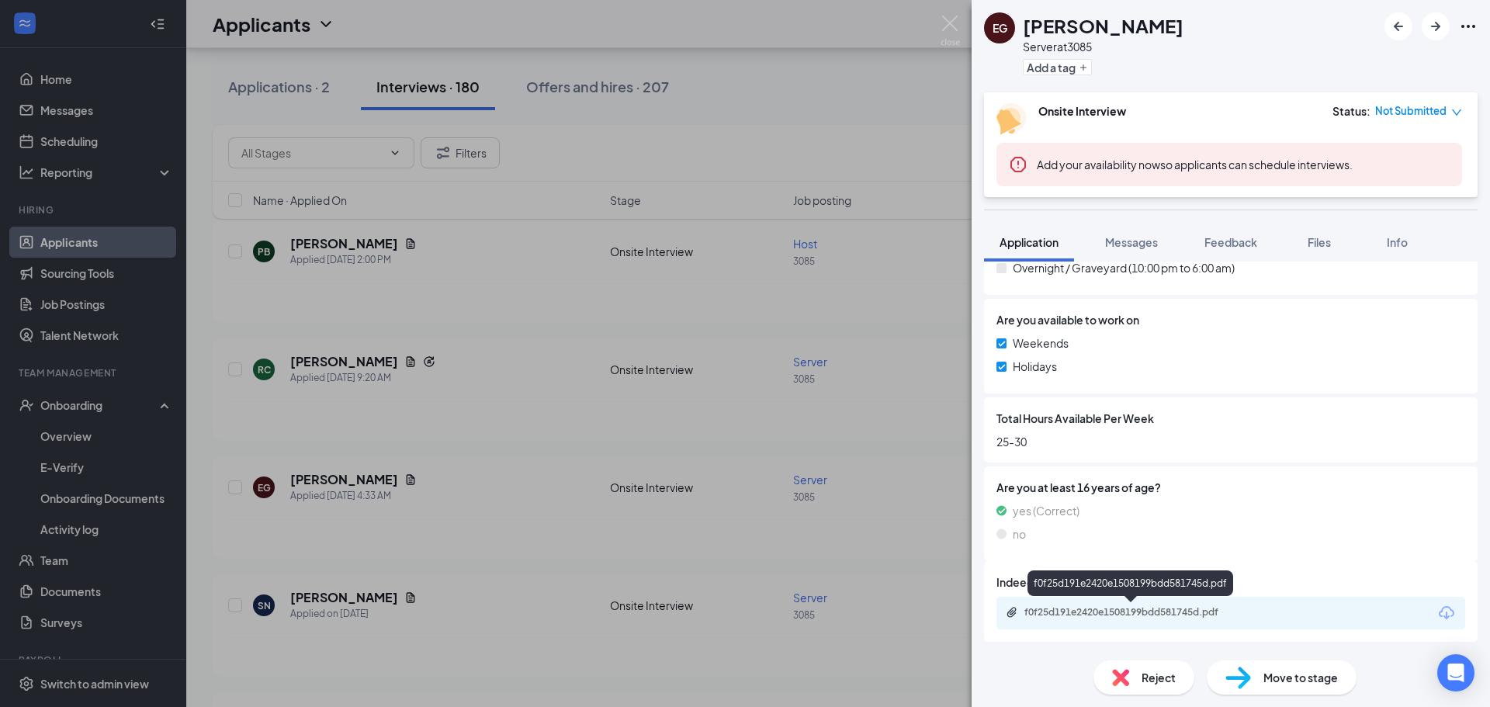
click at [1134, 625] on div "f0f25d191e2420e1508199bdd581745d.pdf" at bounding box center [1231, 613] width 469 height 33
click at [1128, 587] on div "f0f25d191e2420e1508199bdd581745d.pdf" at bounding box center [1131, 583] width 206 height 26
click at [1126, 607] on div "f0f25d191e2420e1508199bdd581745d.pdf" at bounding box center [1133, 612] width 217 height 12
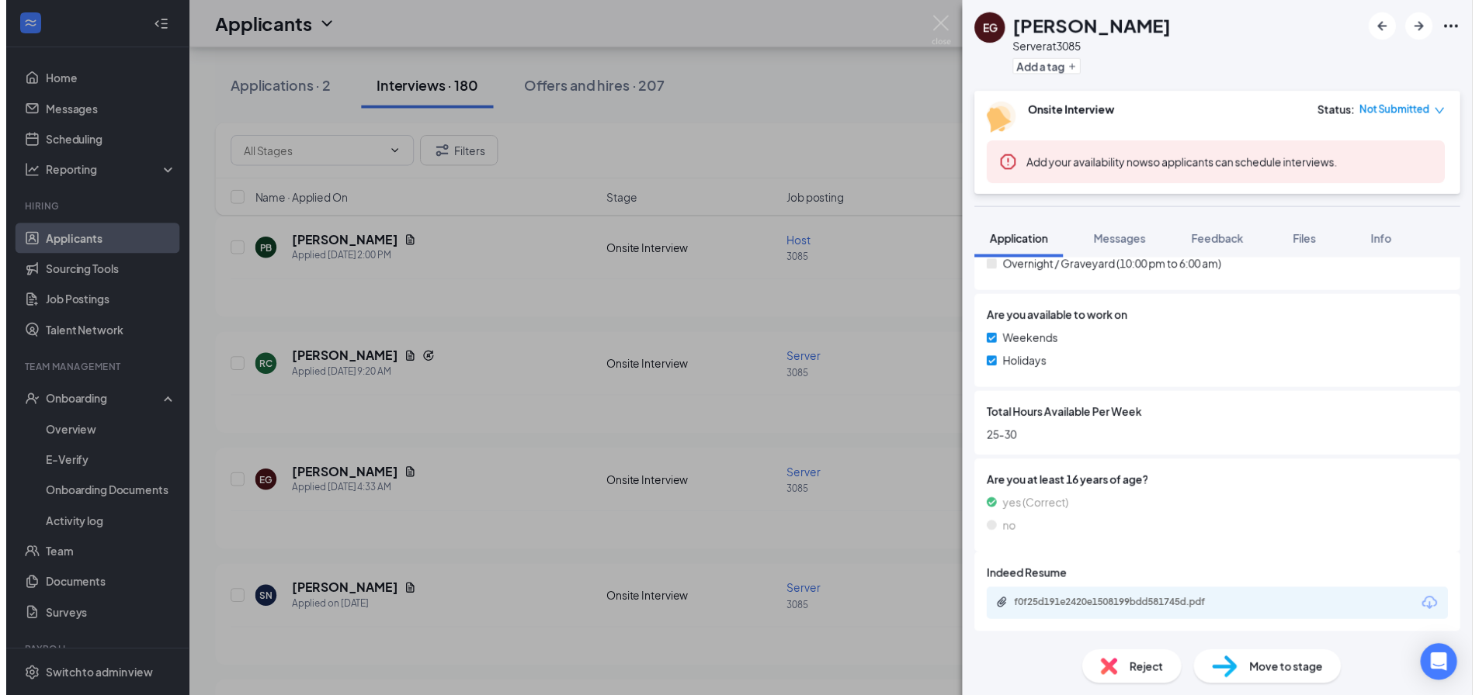
scroll to position [748, 0]
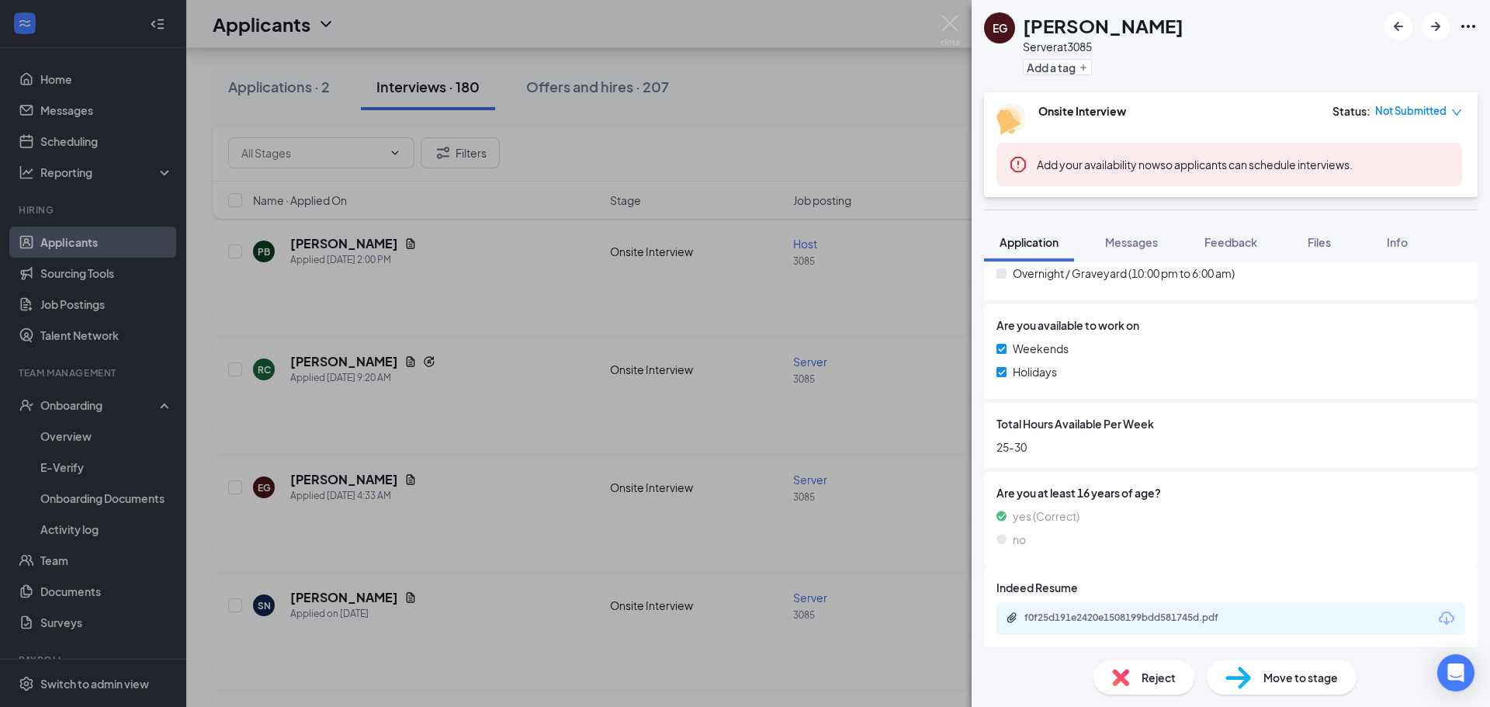
click at [492, 463] on div "EG [PERSON_NAME] Server at 3085 Add a tag Onsite Interview Status : Not Submitt…" at bounding box center [745, 353] width 1490 height 707
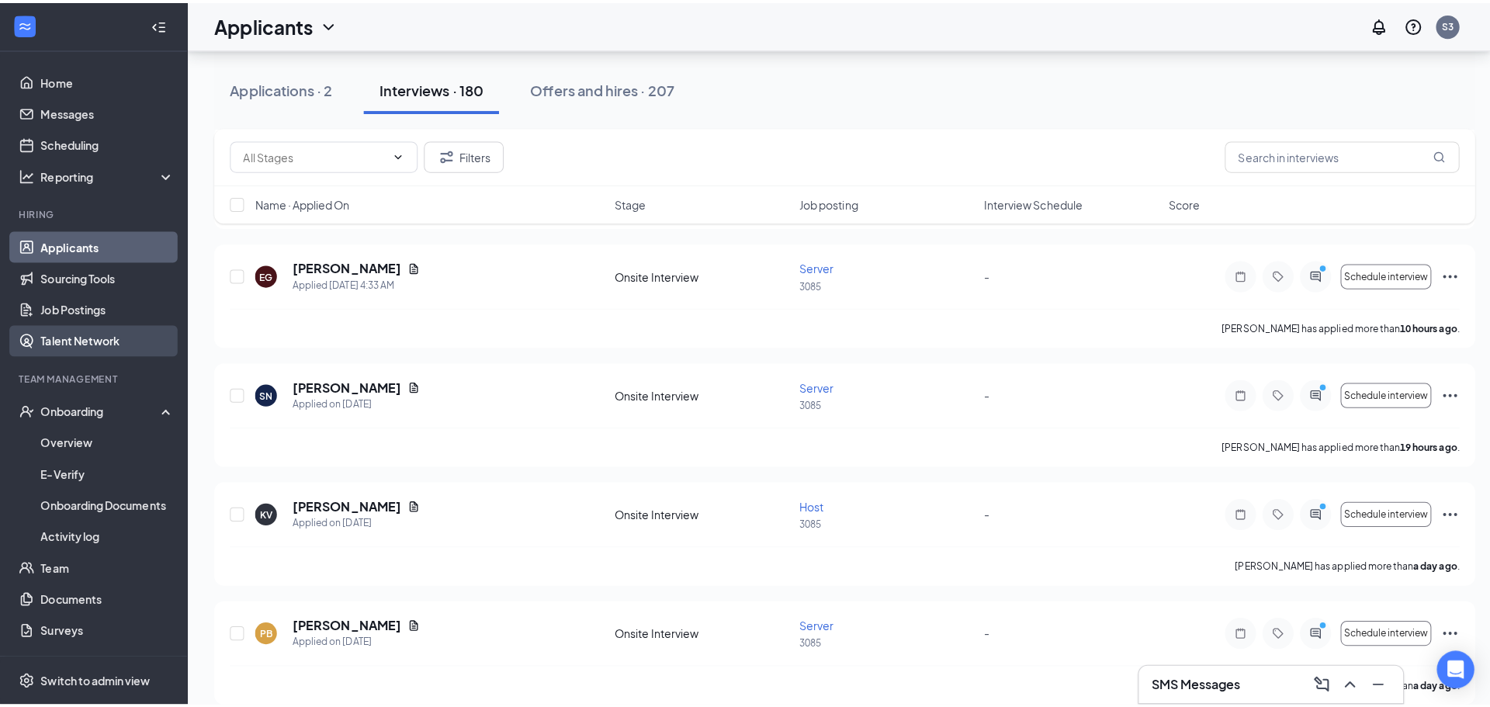
scroll to position [388, 0]
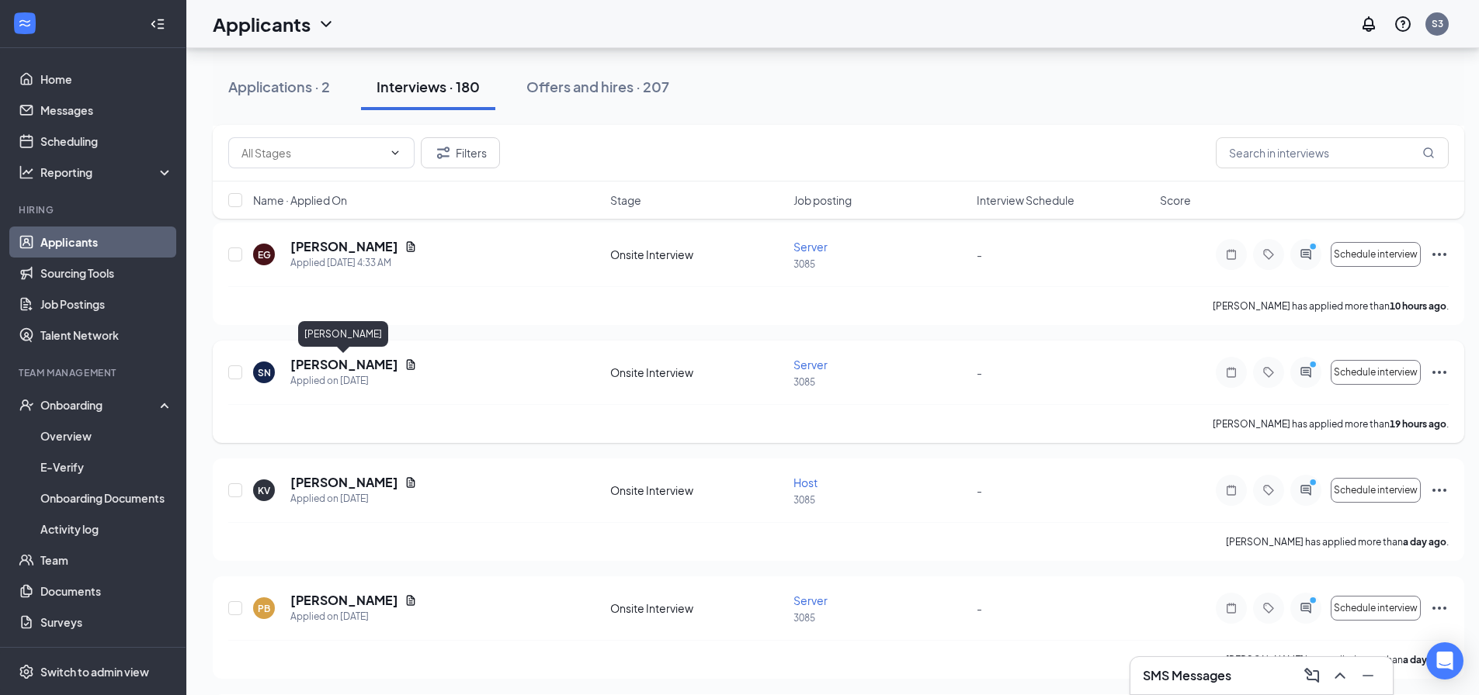
click at [350, 360] on h5 "[PERSON_NAME]" at bounding box center [344, 364] width 108 height 17
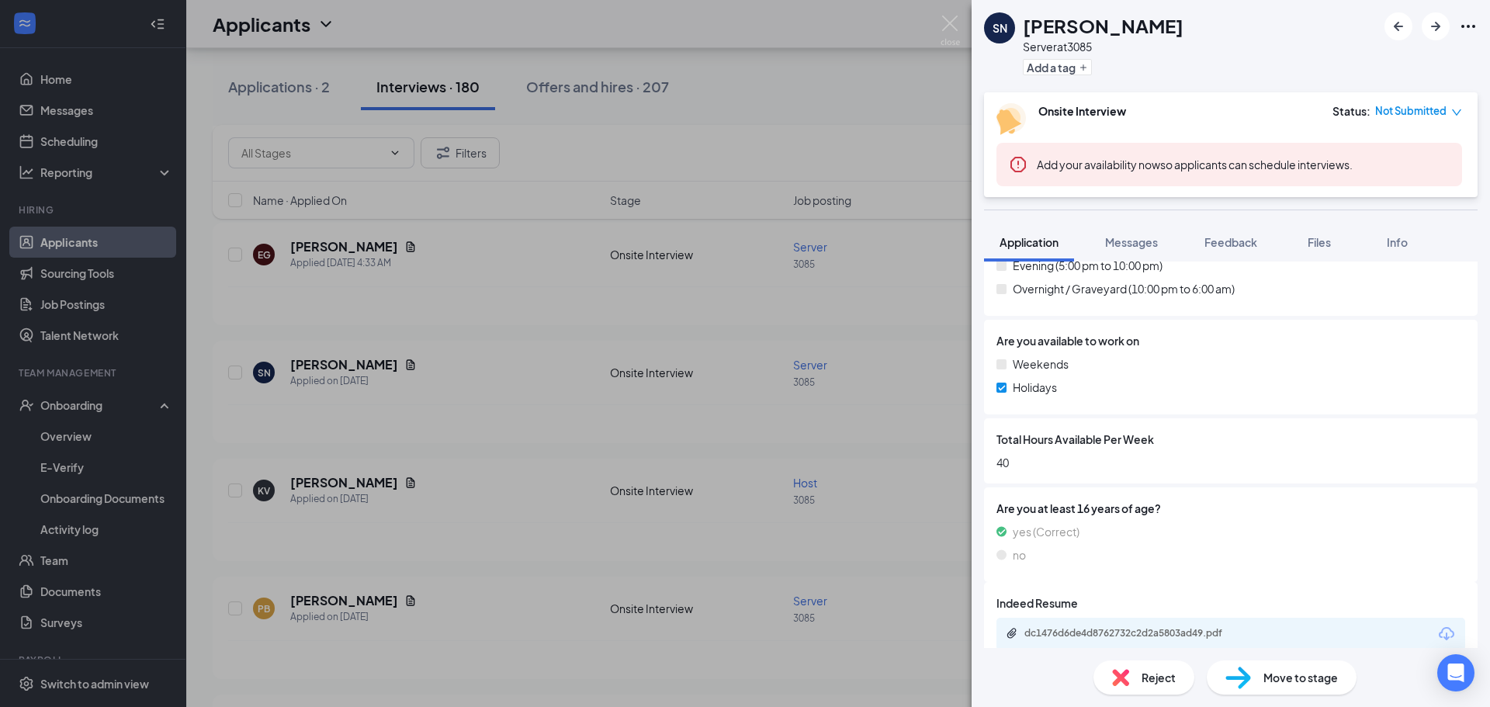
scroll to position [797, 0]
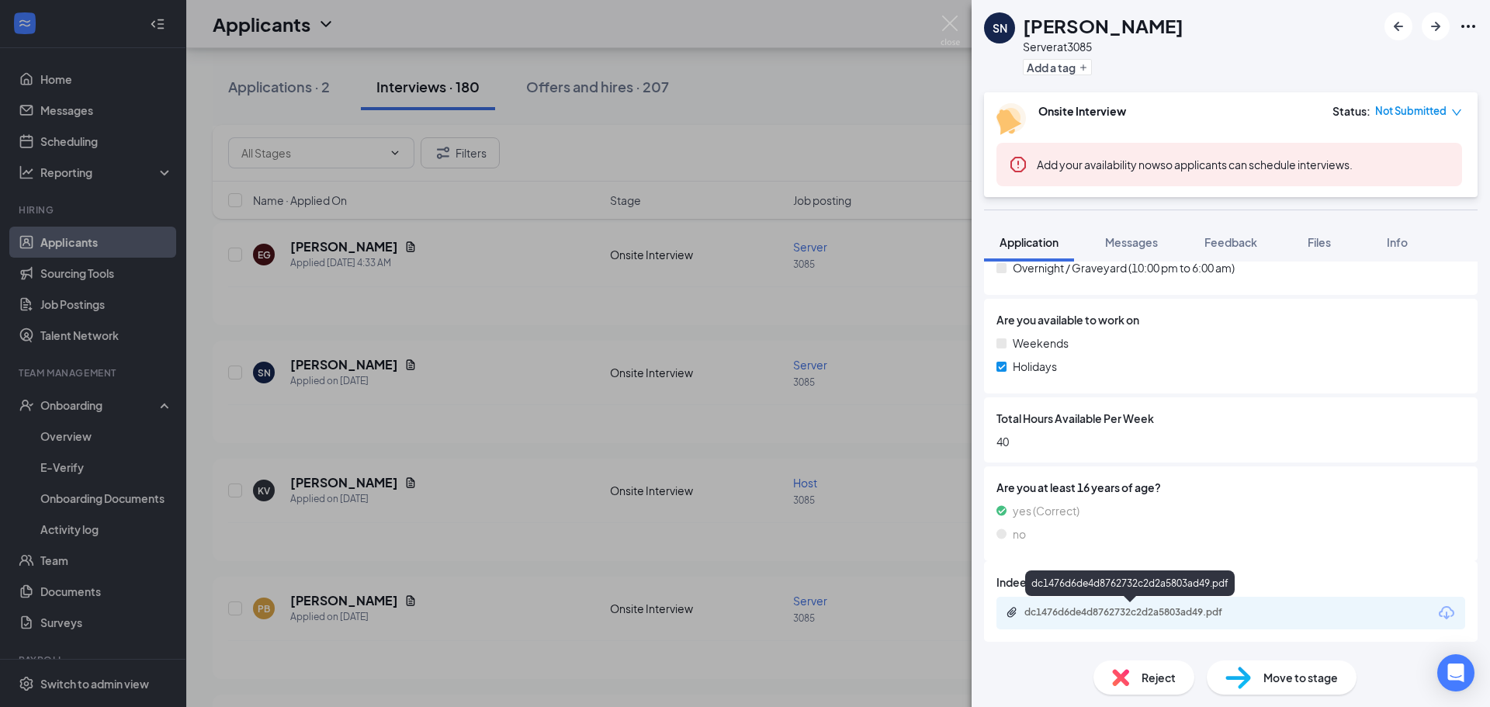
click at [1080, 616] on div "dc1476d6de4d8762732c2d2a5803ad49.pdf" at bounding box center [1133, 612] width 217 height 12
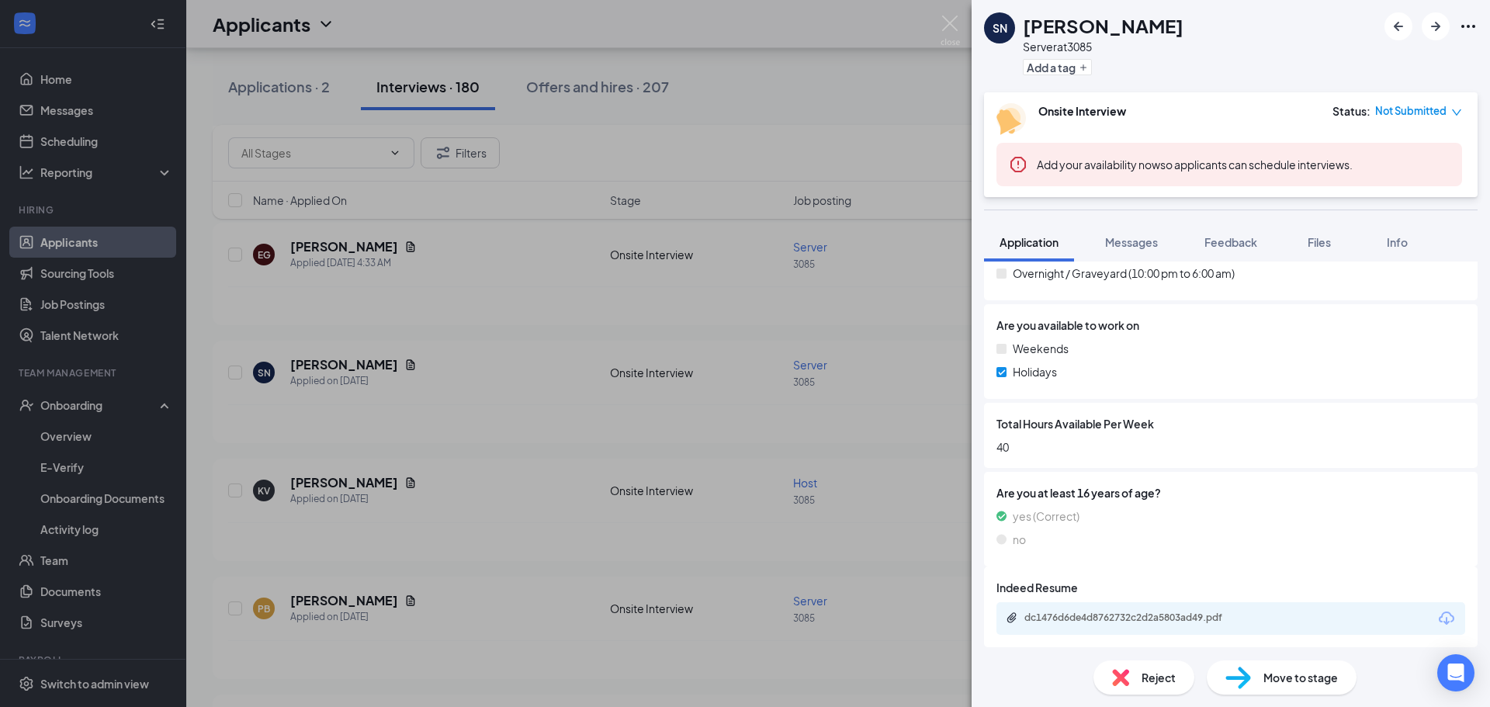
click at [442, 510] on div "SN [PERSON_NAME] Server at 3085 Add a tag Onsite Interview Status : Not Submitt…" at bounding box center [745, 353] width 1490 height 707
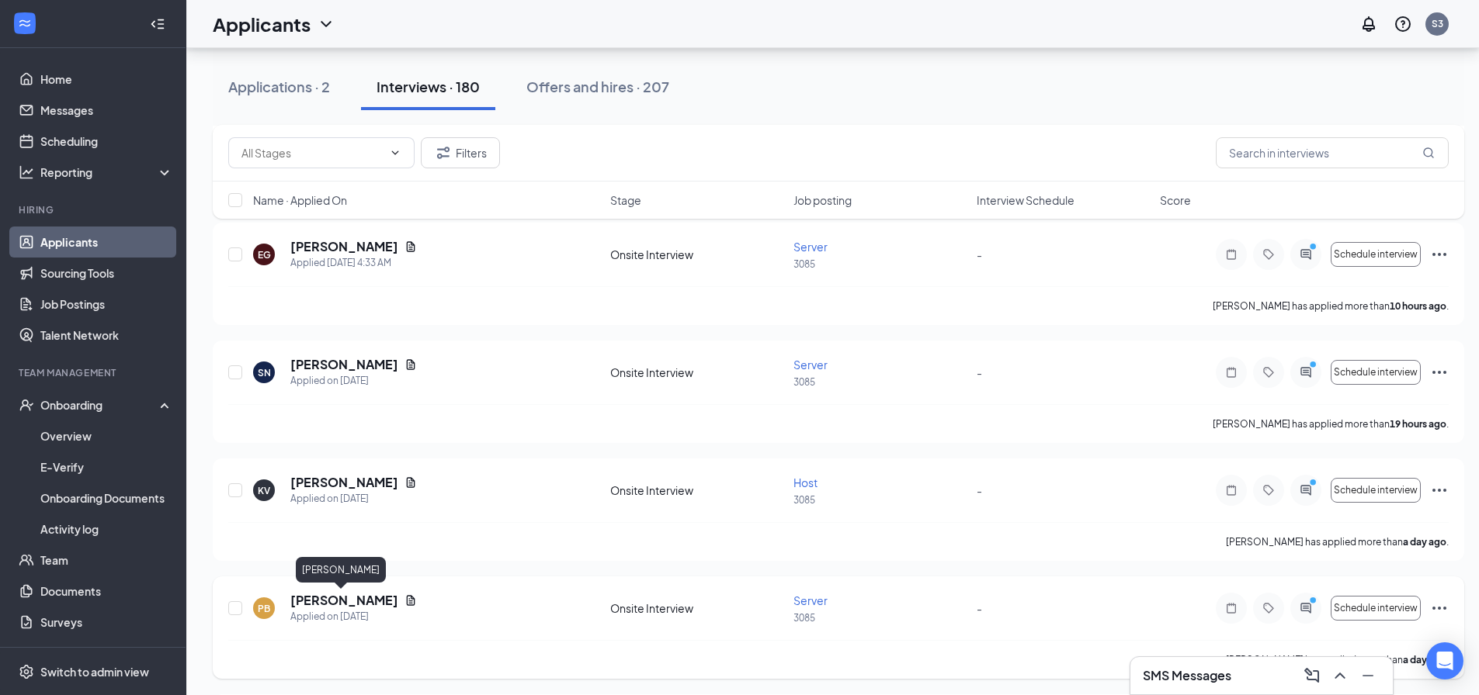
click at [343, 595] on h5 "[PERSON_NAME]" at bounding box center [344, 600] width 108 height 17
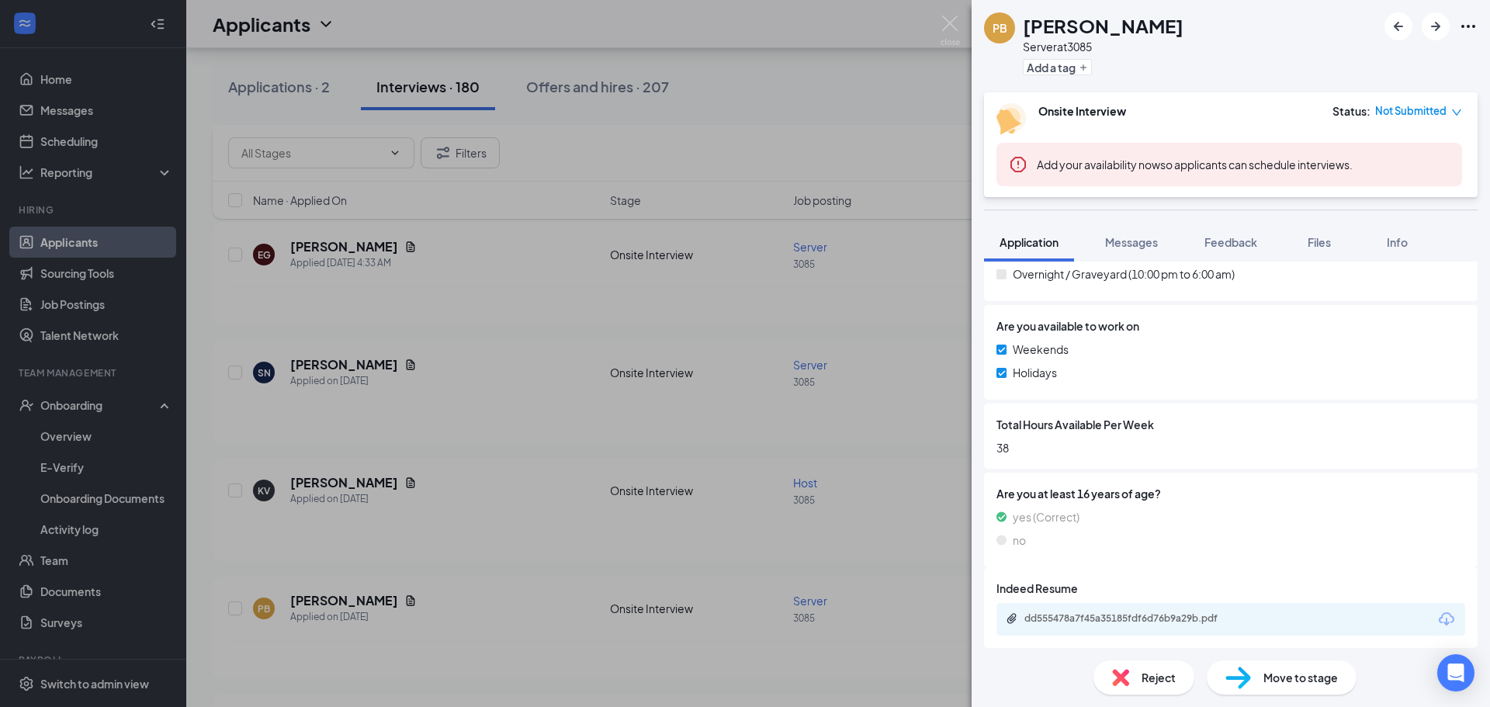
scroll to position [797, 0]
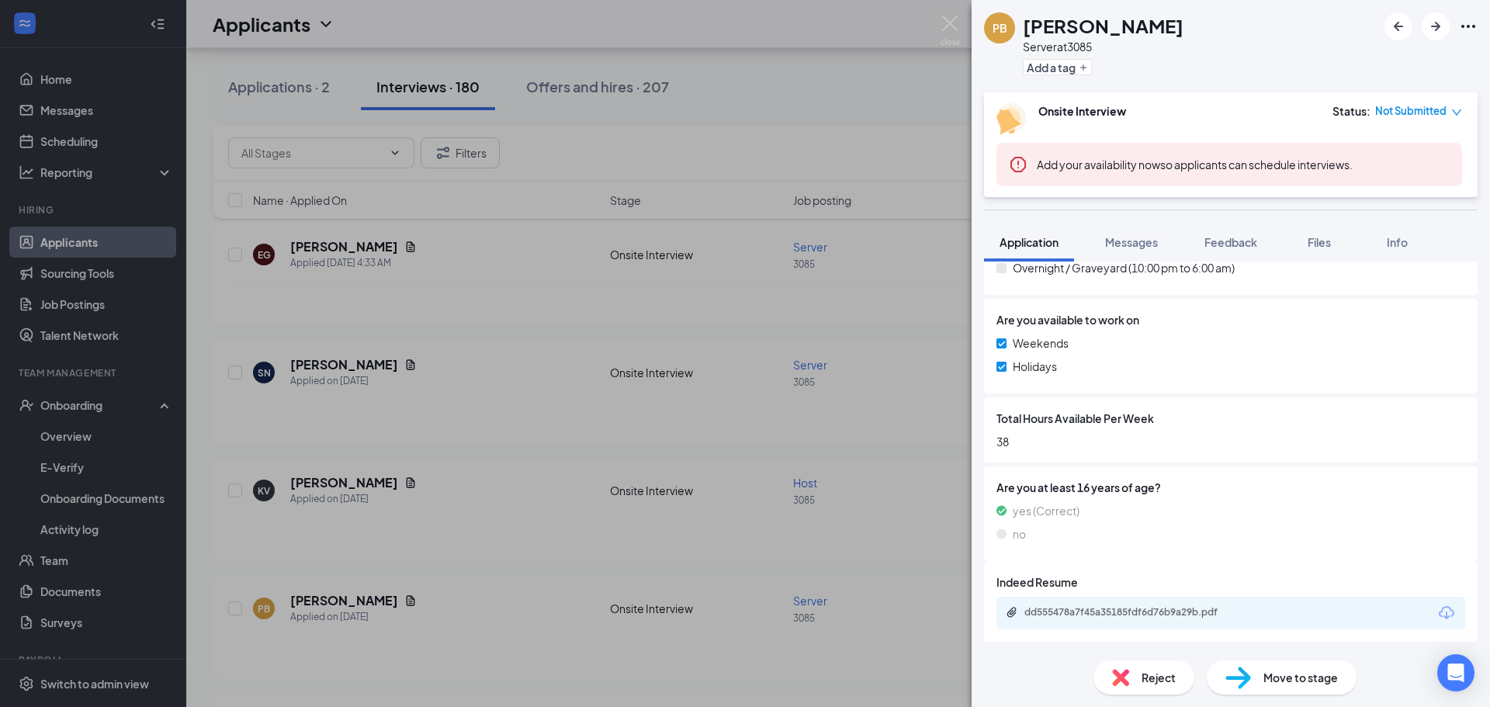
click at [1124, 602] on div "dd555478a7f45a35185fdf6d76b9a29b.pdf" at bounding box center [1231, 613] width 469 height 33
click at [1130, 608] on div "dd555478a7f45a35185fdf6d76b9a29b.pdf" at bounding box center [1133, 612] width 217 height 12
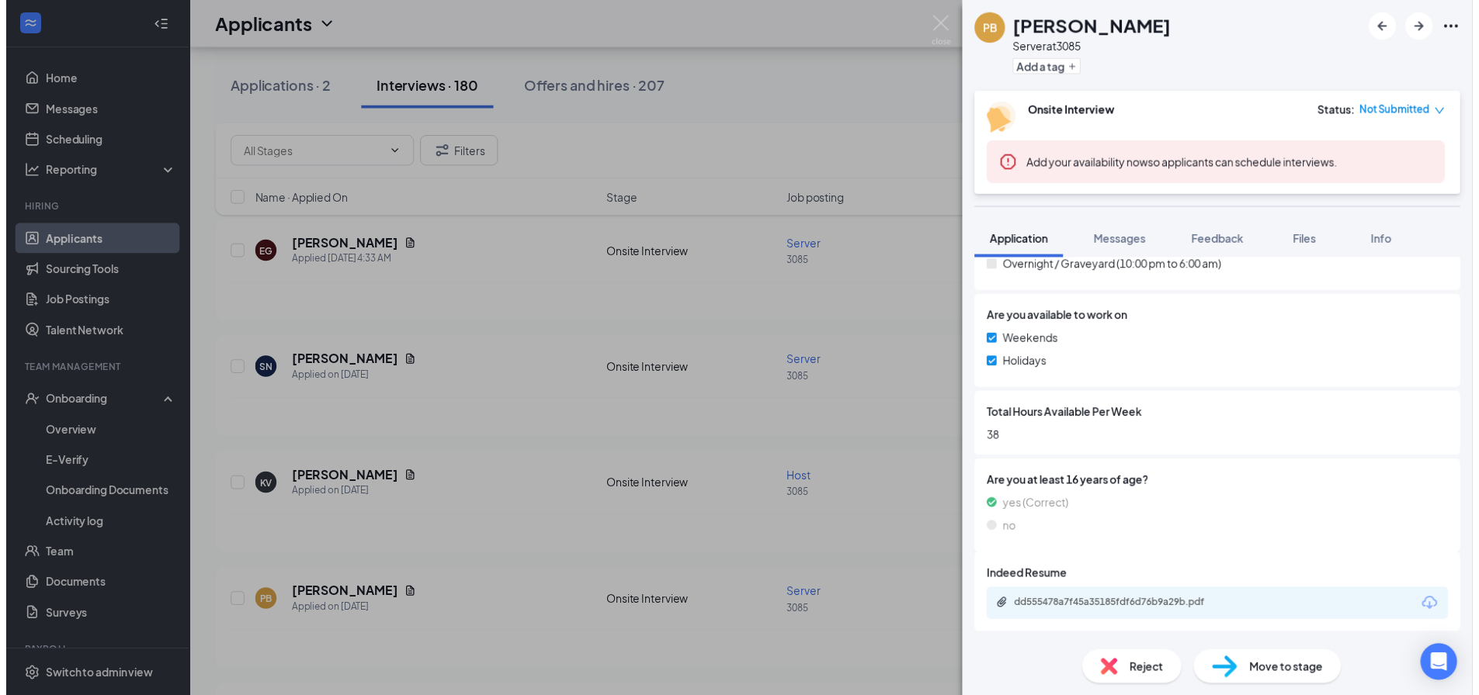
scroll to position [792, 0]
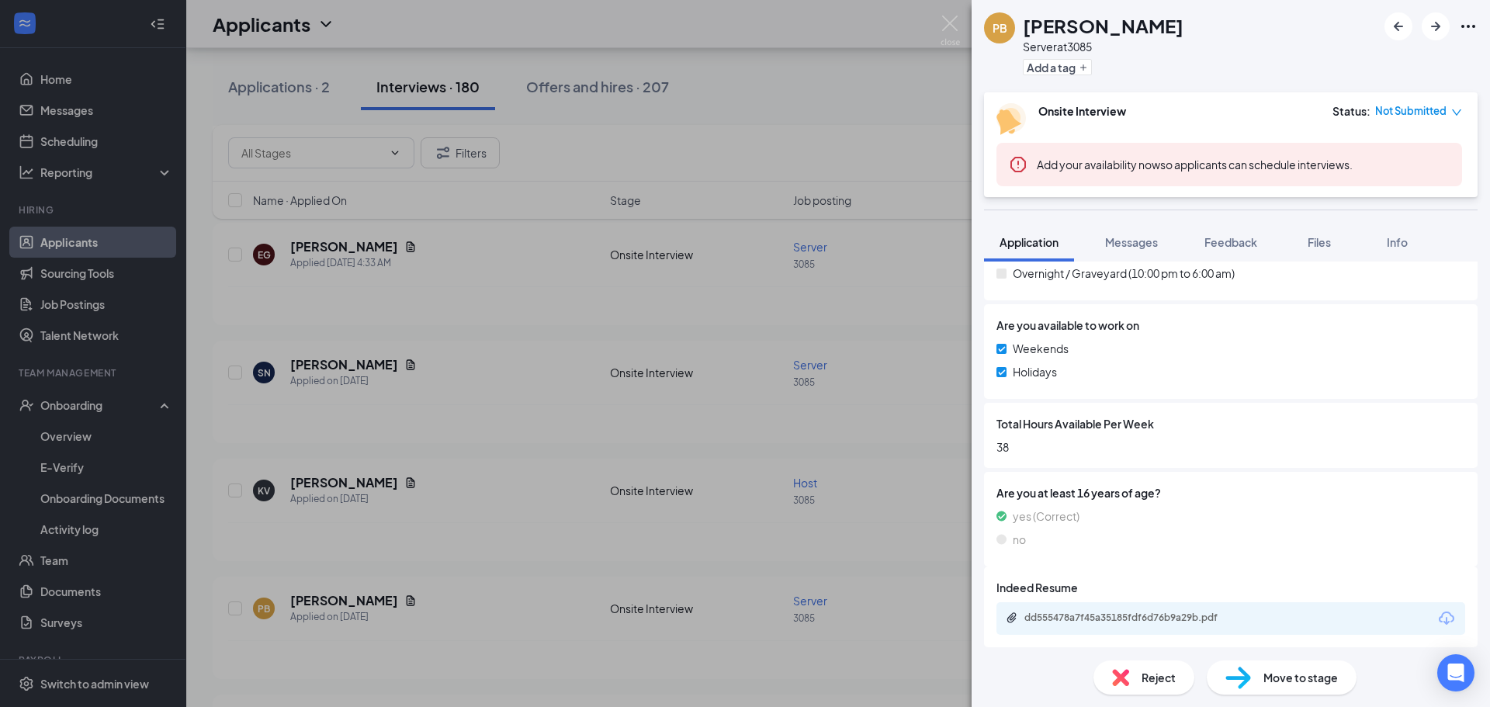
click at [432, 555] on div "PB [PERSON_NAME] Server at 3085 Add a tag Onsite Interview Status : Not Submitt…" at bounding box center [745, 353] width 1490 height 707
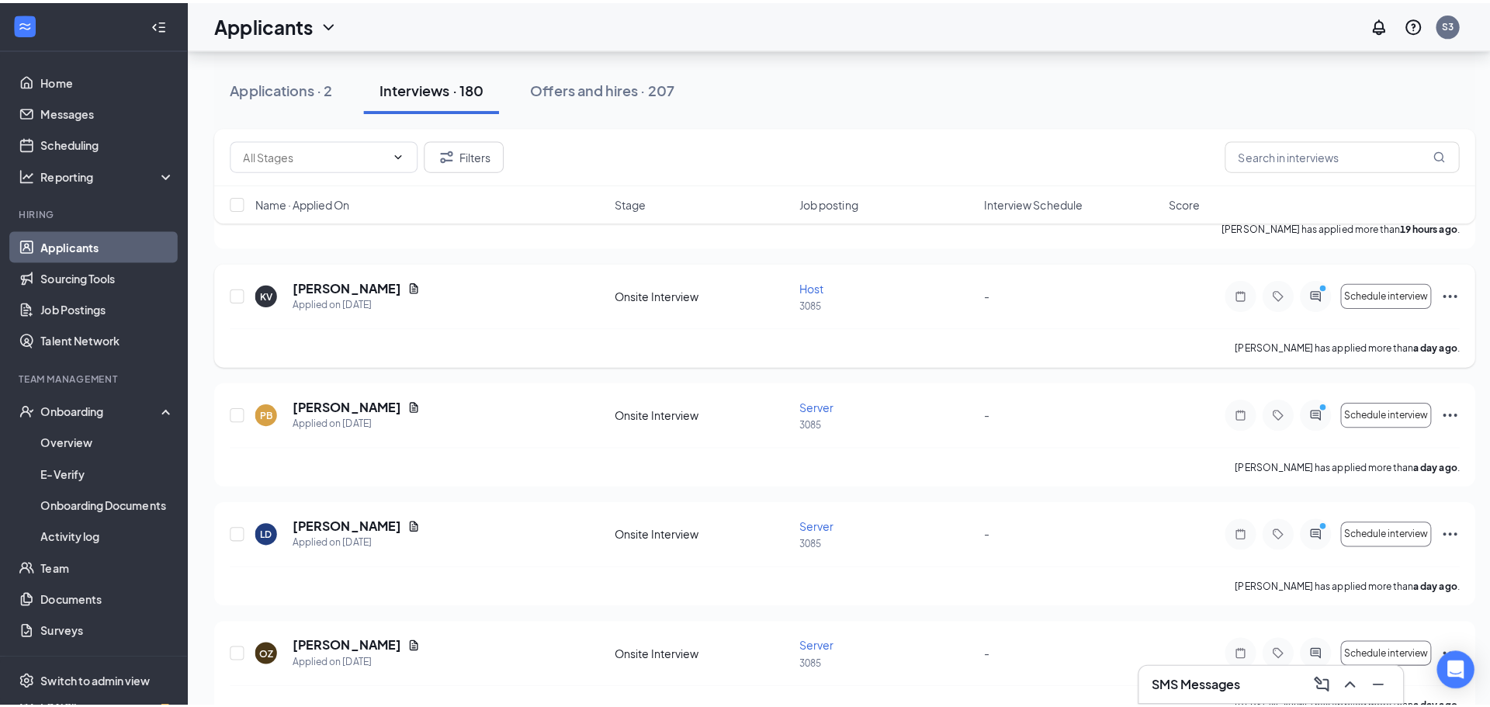
scroll to position [621, 0]
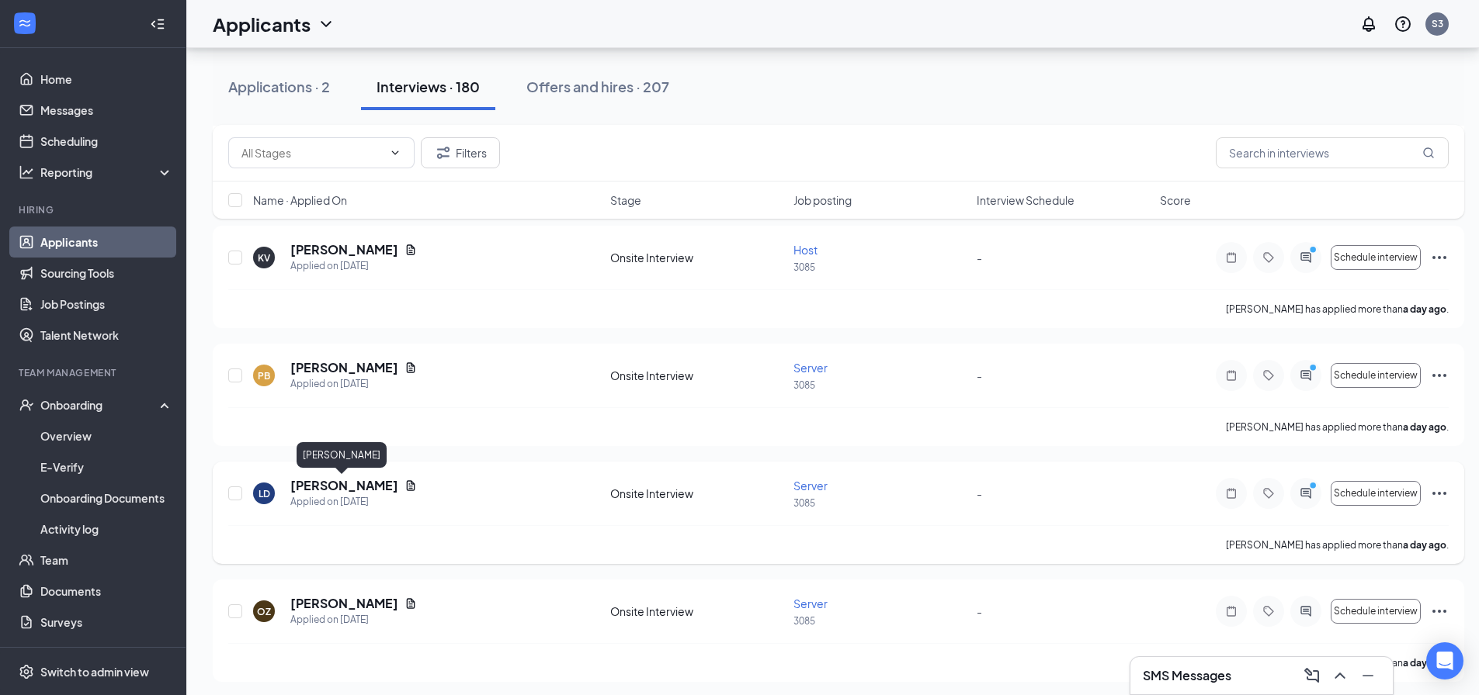
click at [348, 479] on h5 "[PERSON_NAME]" at bounding box center [344, 485] width 108 height 17
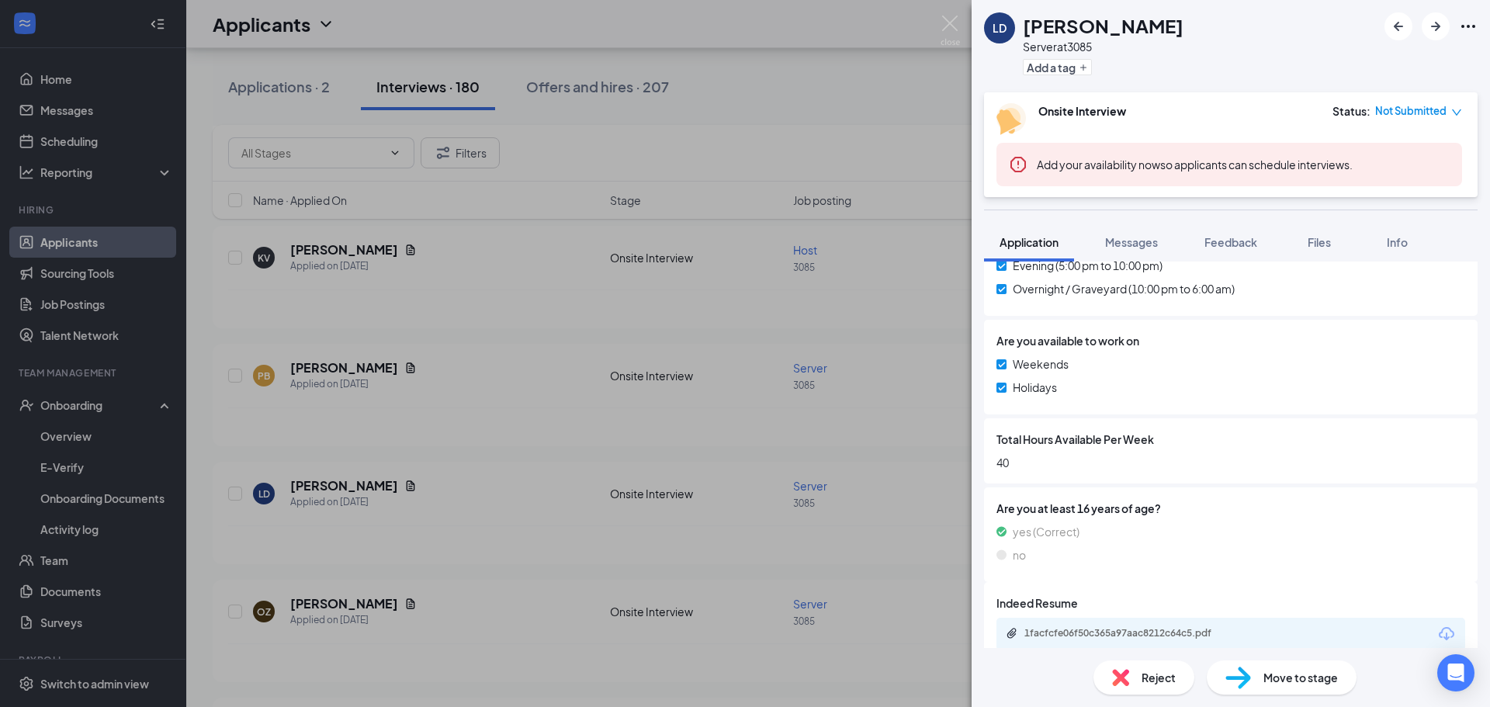
scroll to position [797, 0]
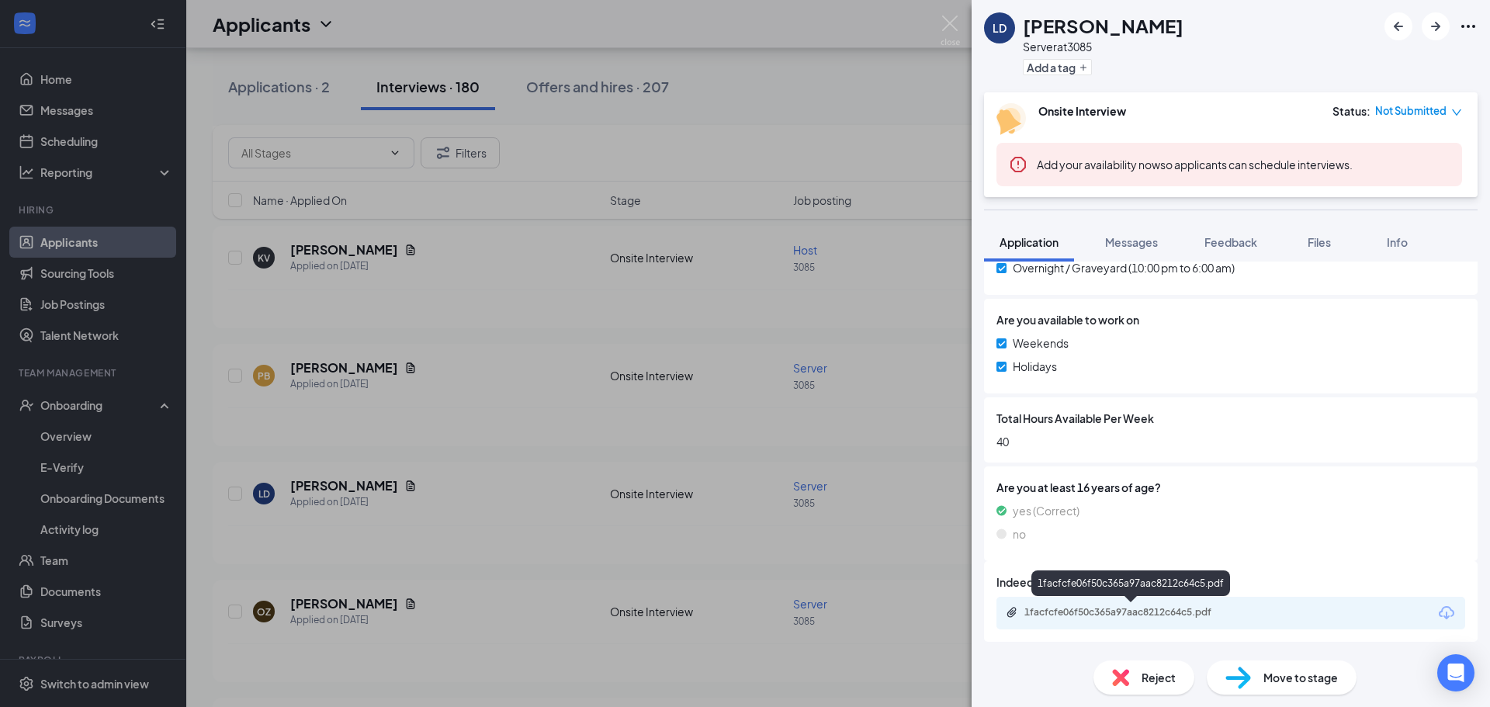
click at [1124, 613] on div "1facfcfe06f50c365a97aac8212c64c5.pdf" at bounding box center [1133, 612] width 217 height 12
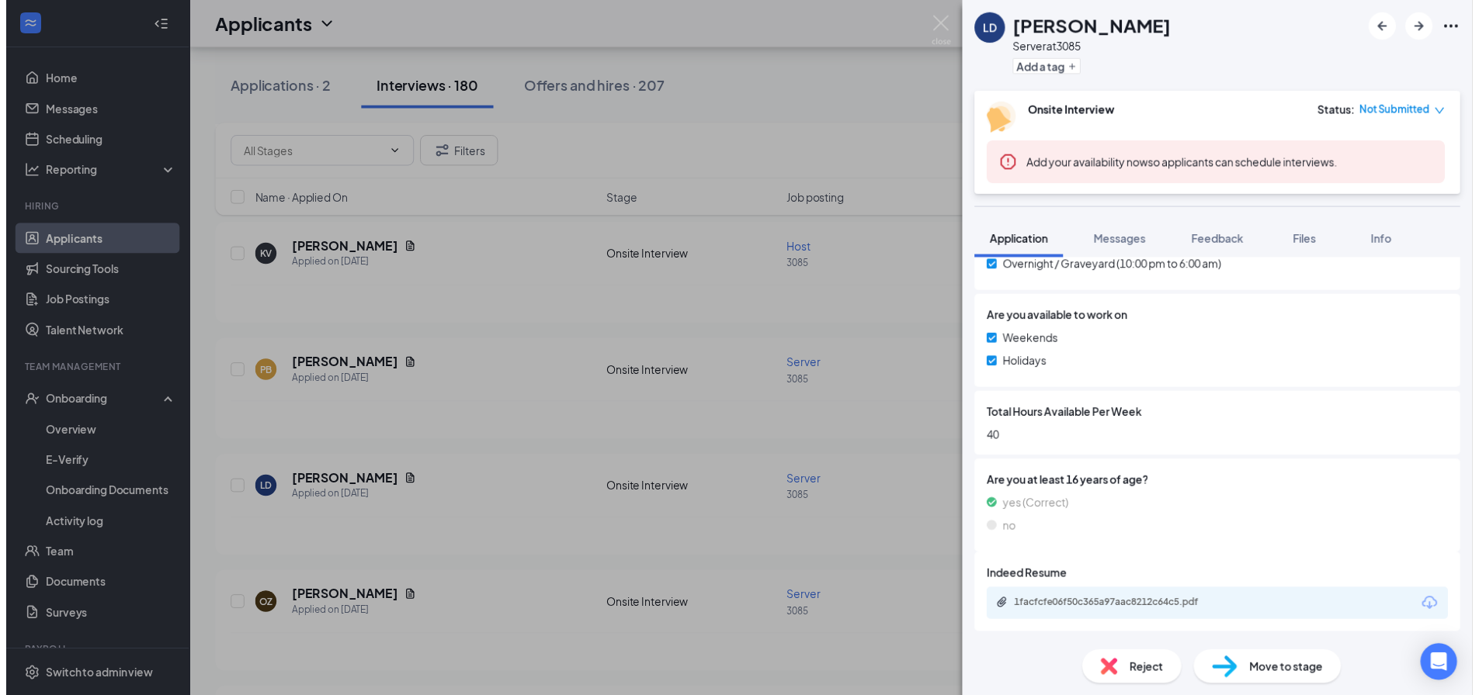
scroll to position [792, 0]
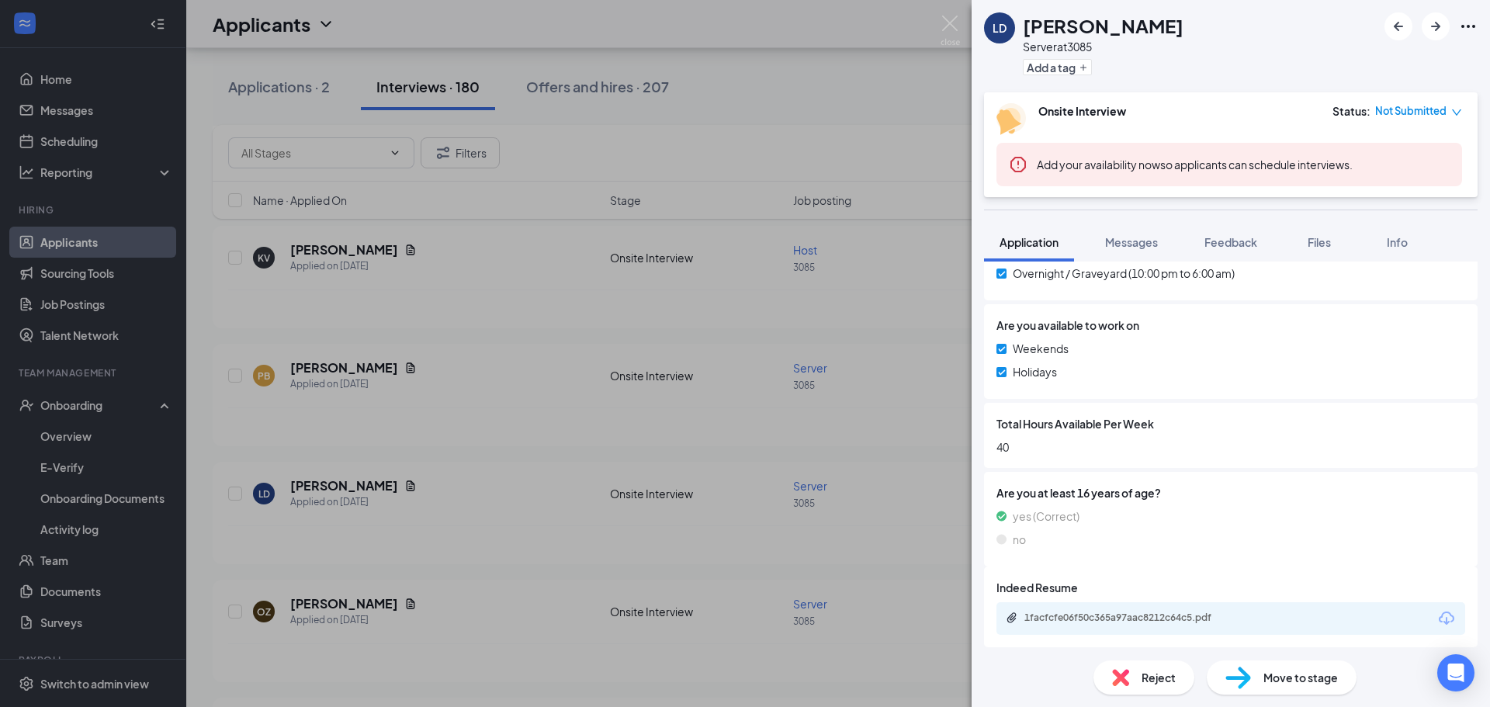
click at [582, 570] on div "LD [PERSON_NAME] Server at 3085 Add a tag Onsite Interview Status : Not Submitt…" at bounding box center [745, 353] width 1490 height 707
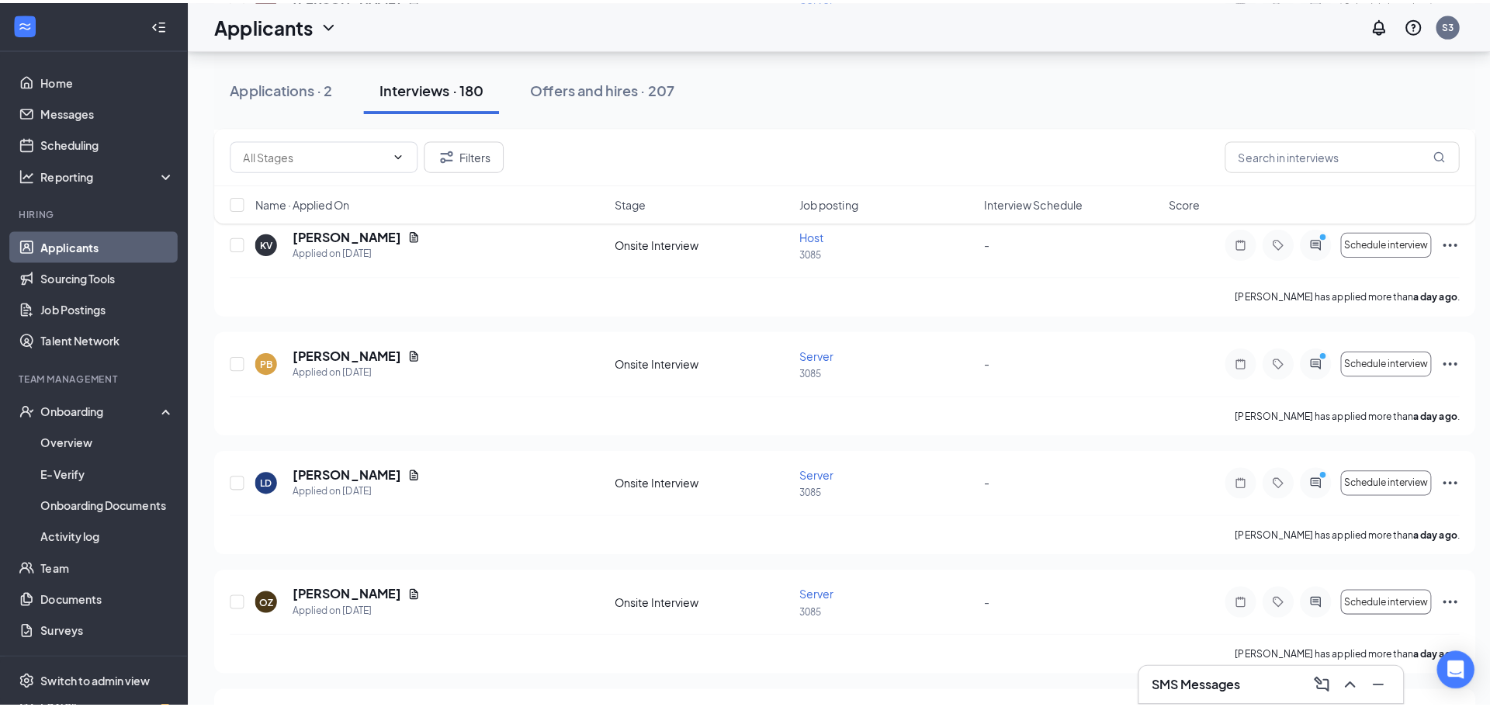
scroll to position [699, 0]
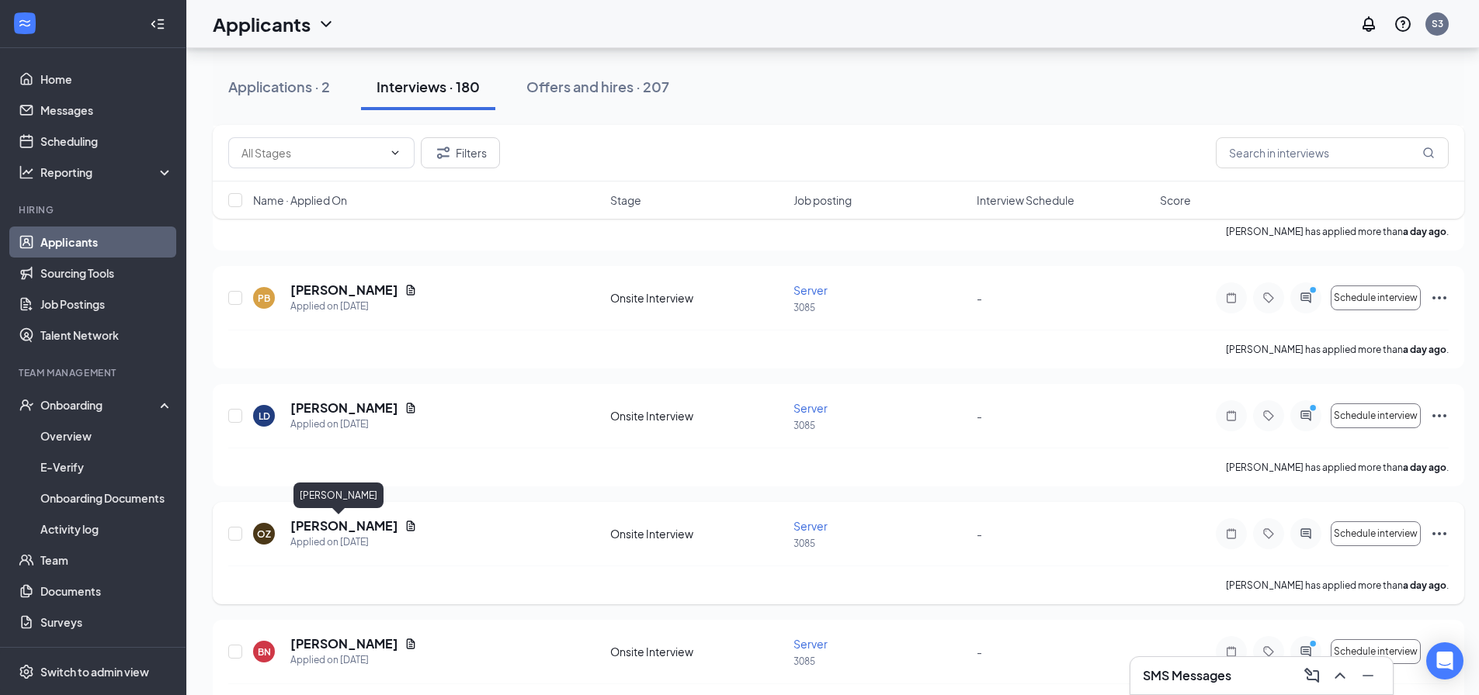
click at [339, 533] on h5 "[PERSON_NAME]" at bounding box center [344, 526] width 108 height 17
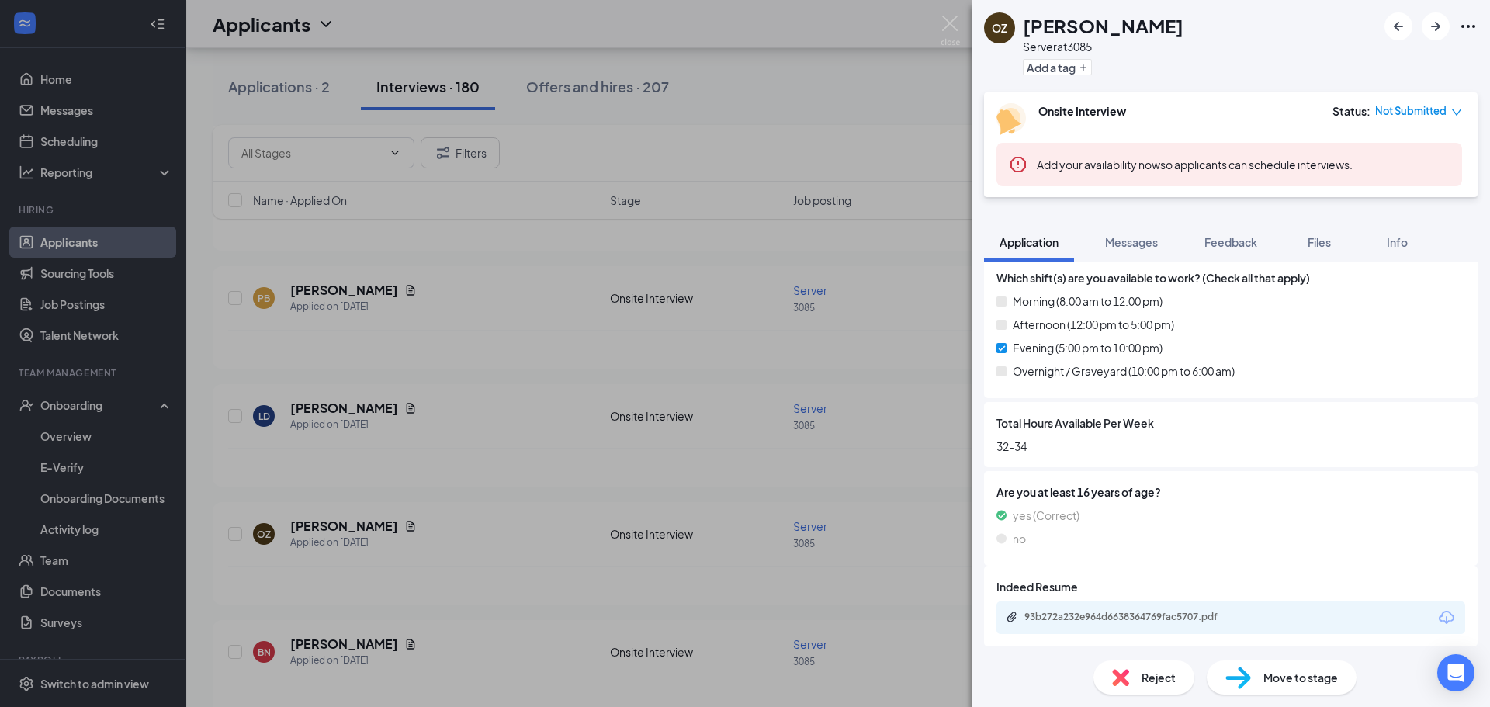
scroll to position [699, 0]
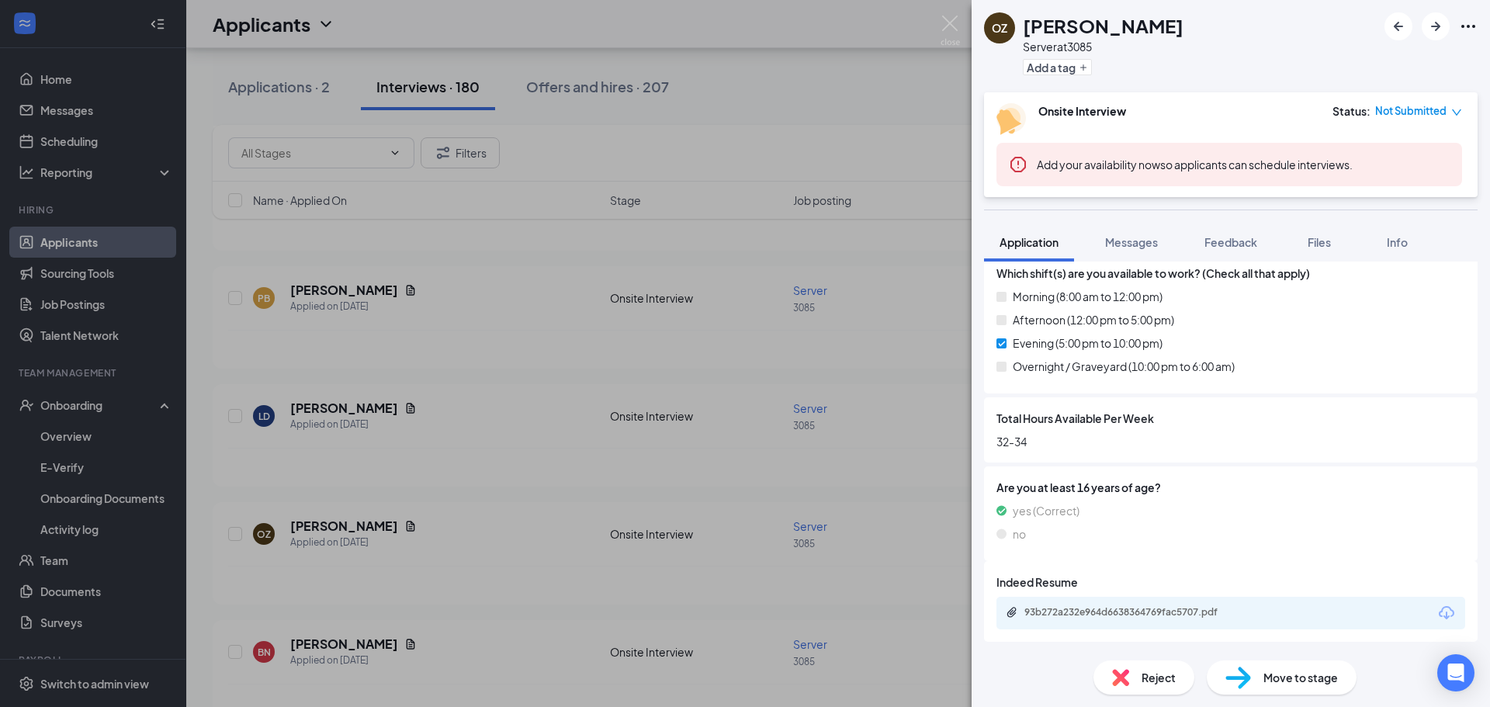
click at [1133, 599] on div "93b272a232e964d6638364769fac5707.pdf" at bounding box center [1231, 613] width 469 height 33
click at [1146, 611] on div "93b272a232e964d6638364769fac5707.pdf" at bounding box center [1133, 612] width 217 height 12
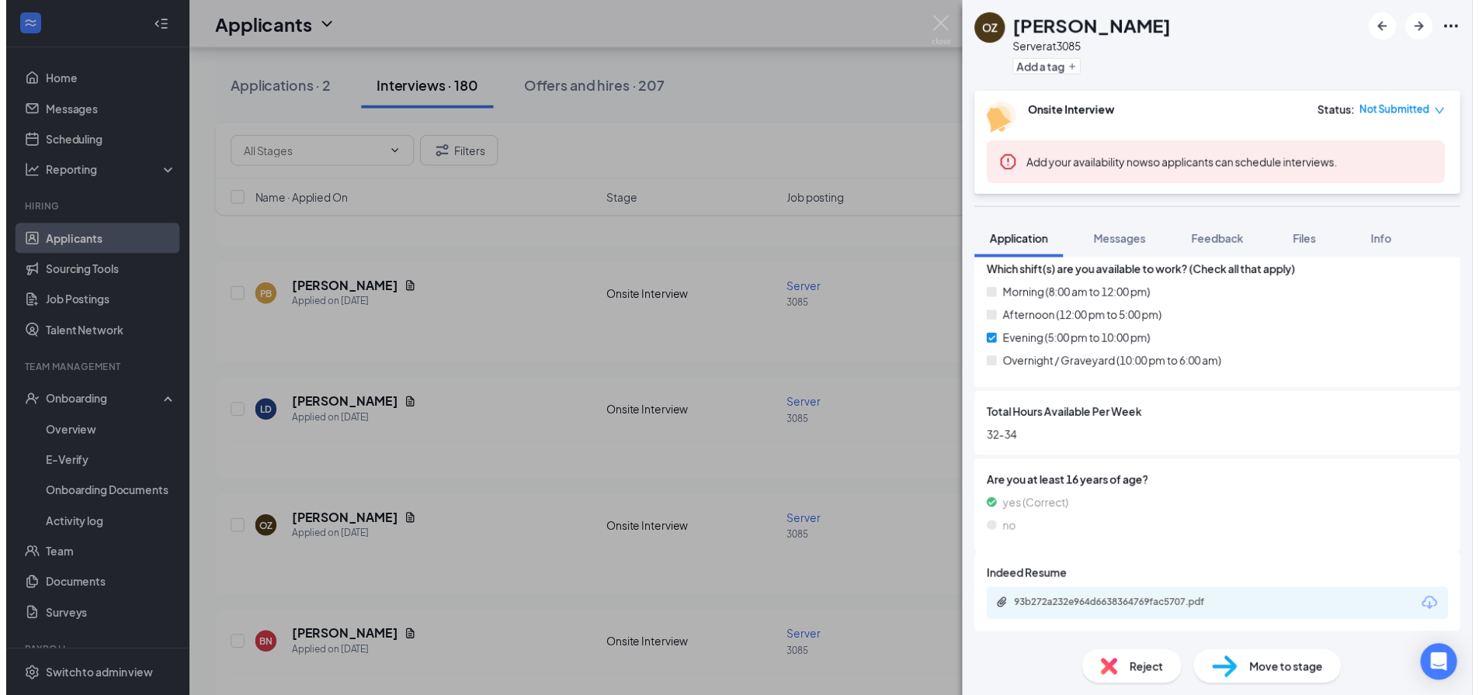
scroll to position [693, 0]
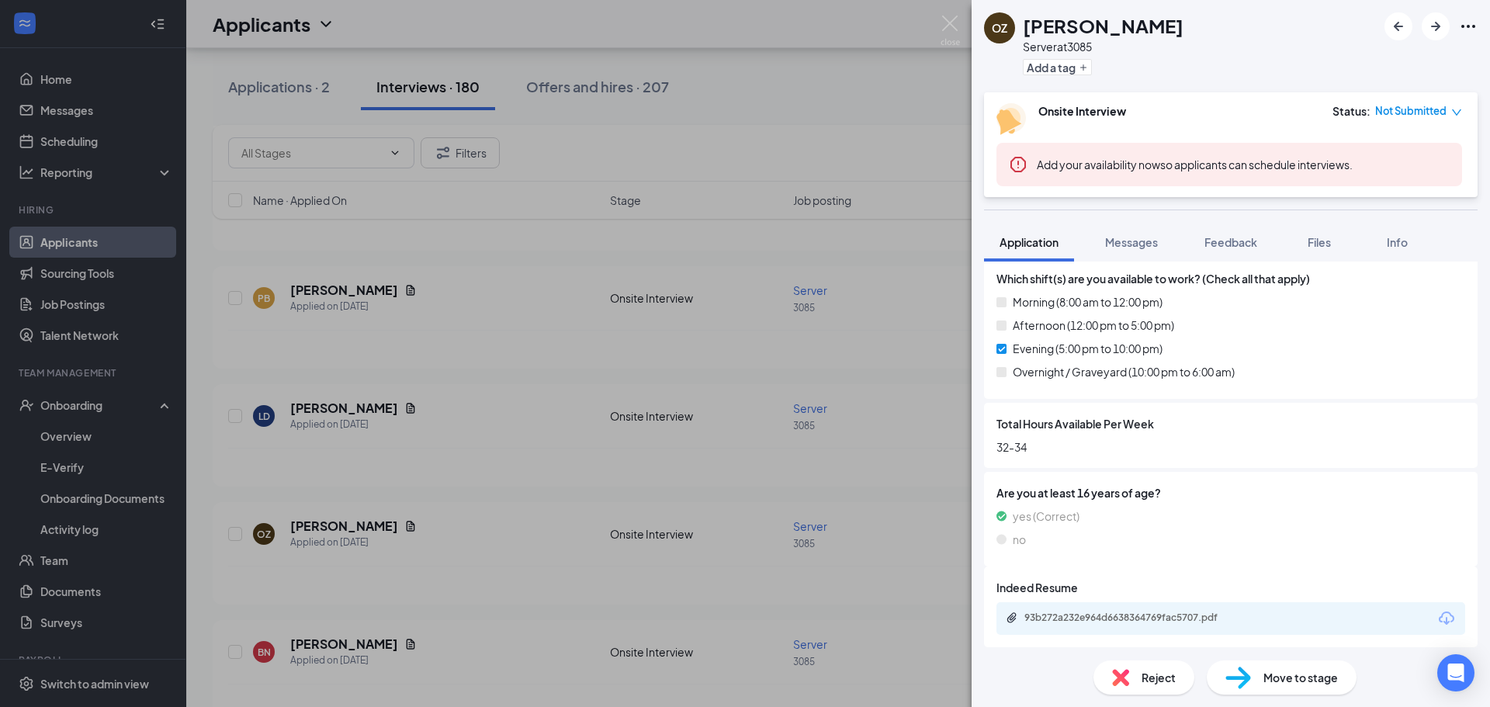
click at [685, 485] on div "OZ [PERSON_NAME] Server at 3085 Add a tag Onsite Interview Status : Not Submitt…" at bounding box center [745, 353] width 1490 height 707
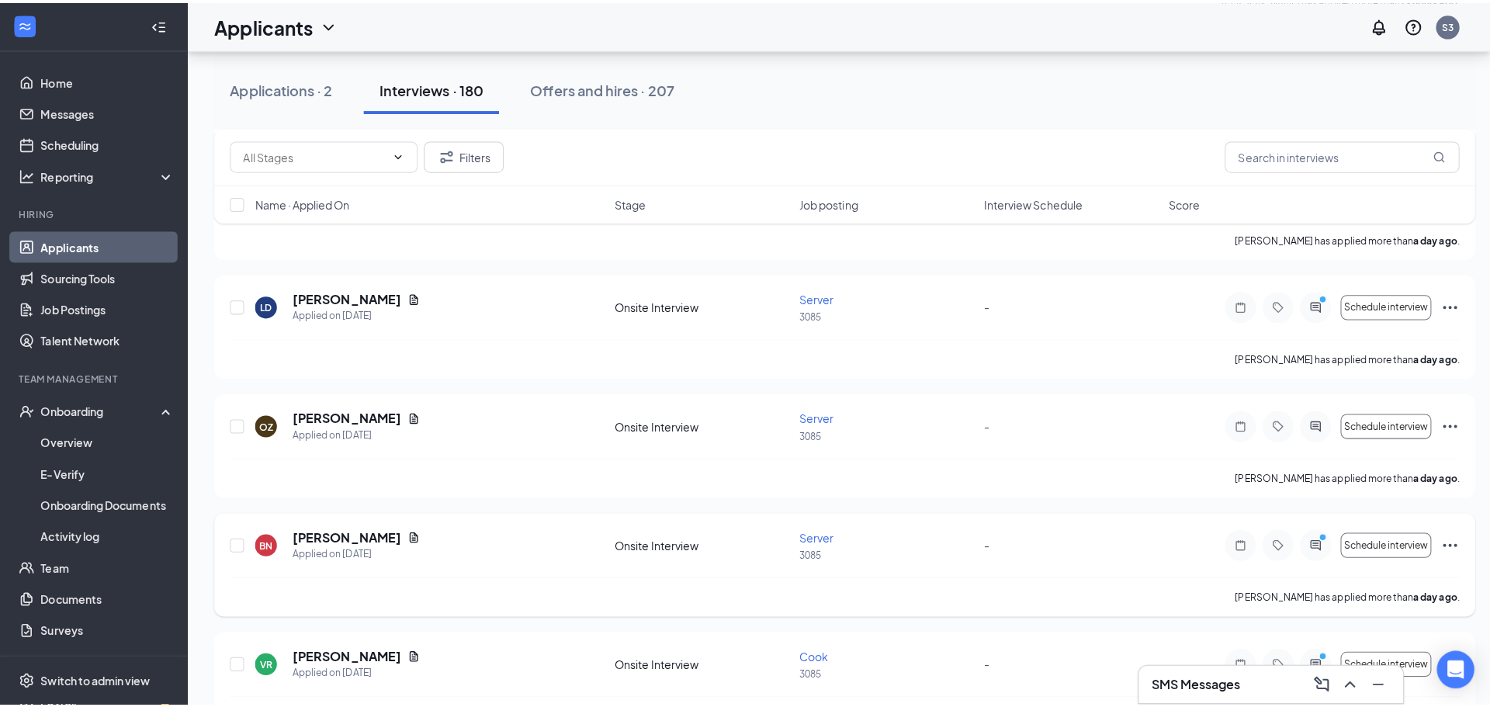
scroll to position [931, 0]
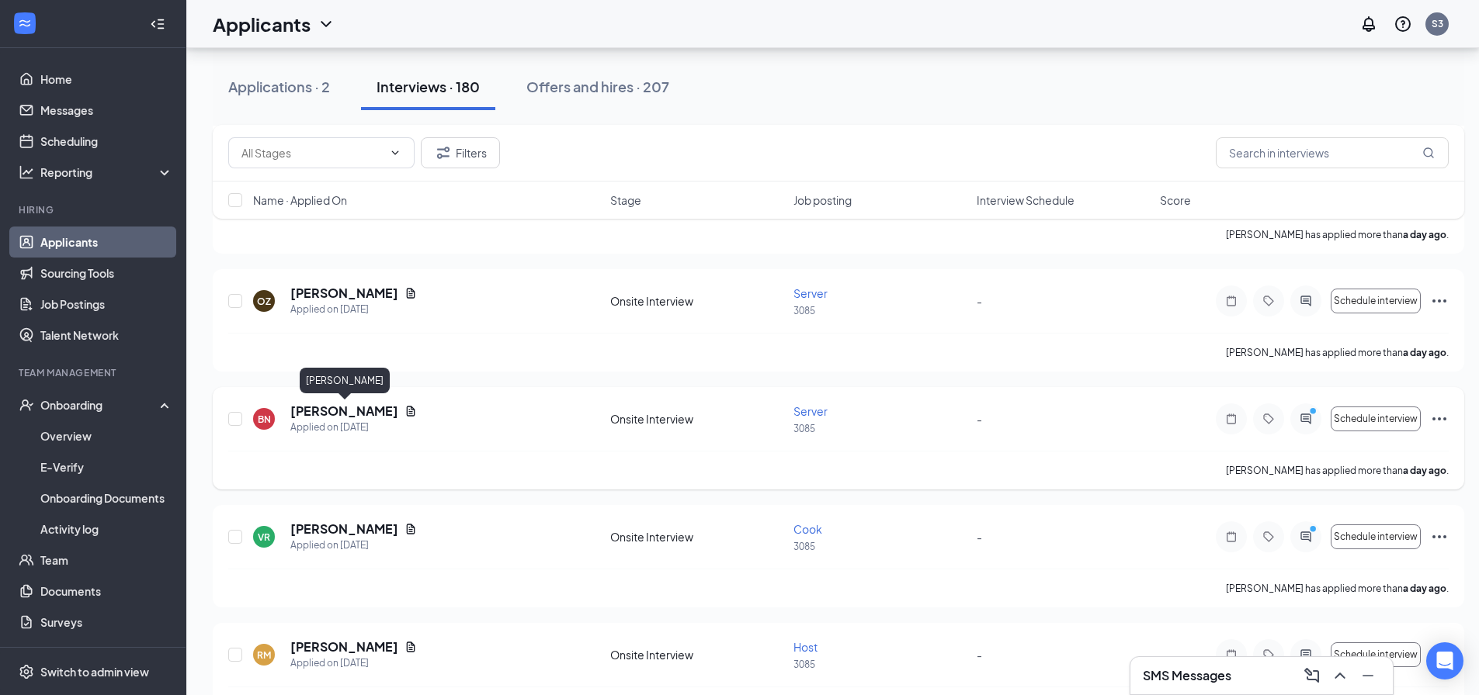
click at [348, 404] on h5 "[PERSON_NAME]" at bounding box center [344, 411] width 108 height 17
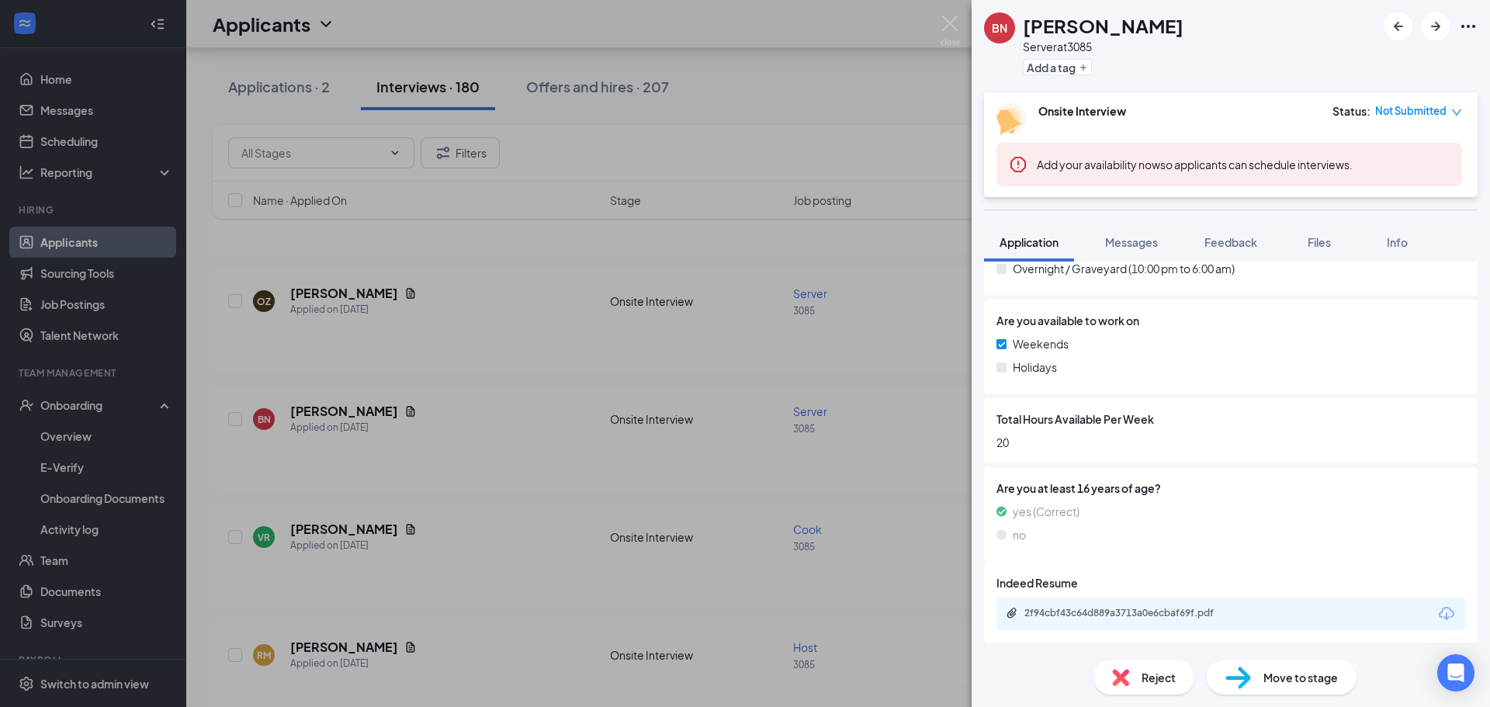
scroll to position [754, 0]
click at [1135, 606] on div "2f94cbf43c64d889a3713a0e6cbaf69f.pdf" at bounding box center [1133, 612] width 217 height 12
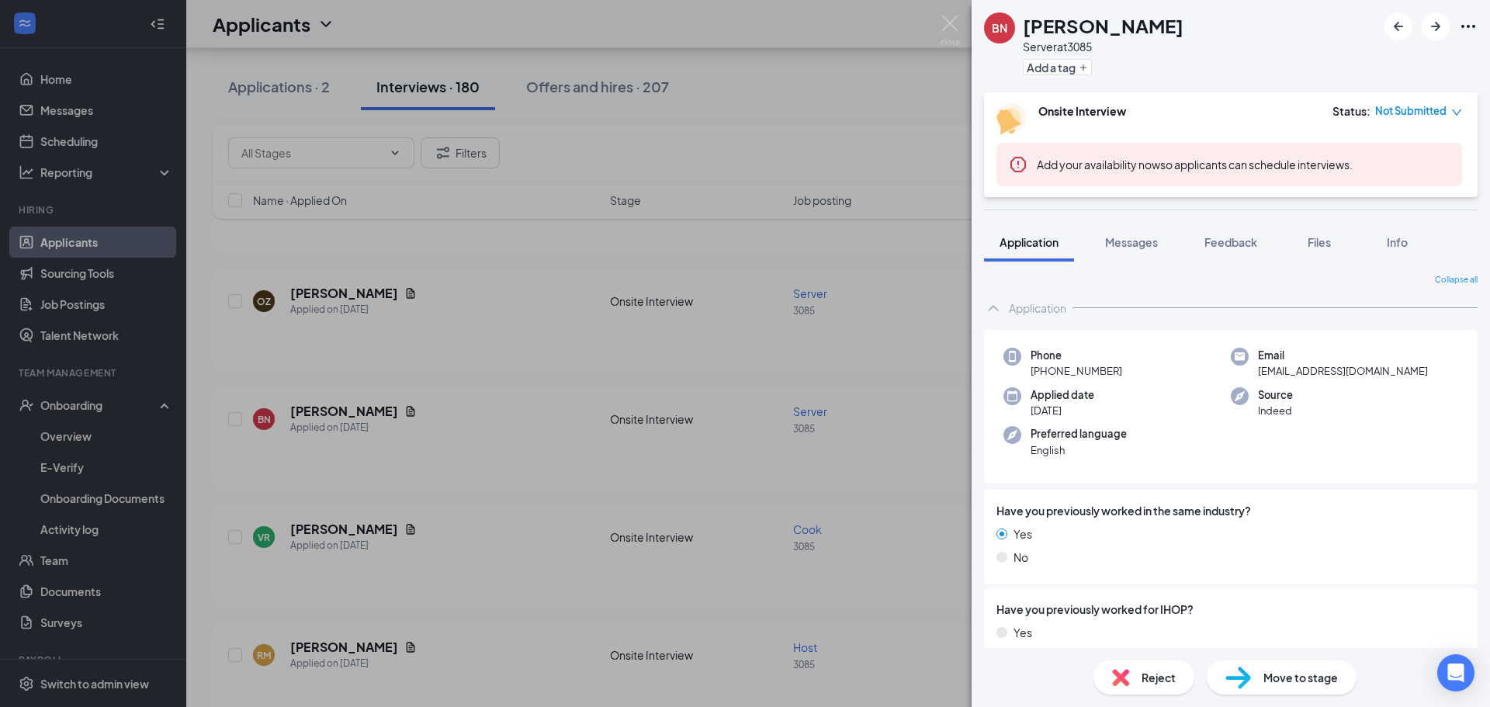
scroll to position [748, 0]
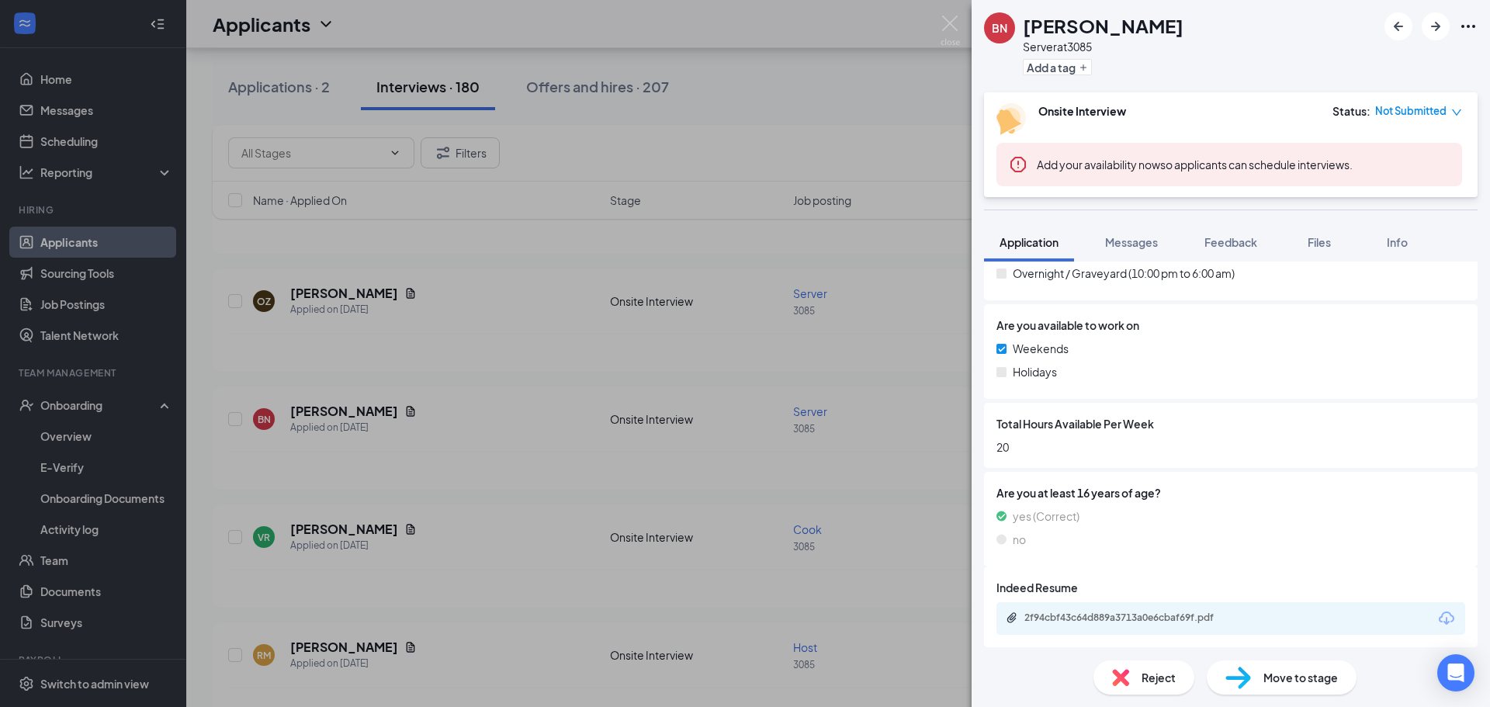
click at [588, 571] on div "BN [PERSON_NAME] Server at 3085 Add a tag Onsite Interview Status : Not Submitt…" at bounding box center [745, 353] width 1490 height 707
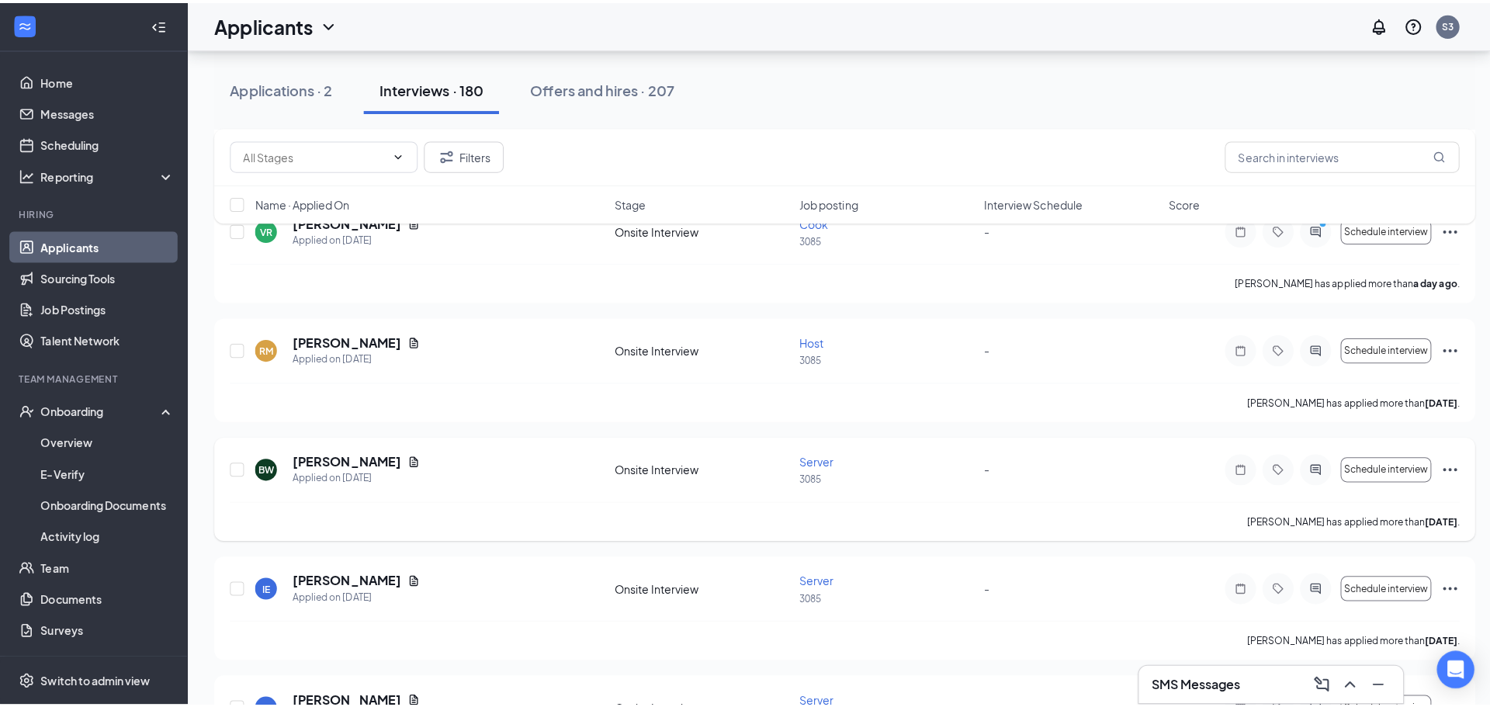
scroll to position [1242, 0]
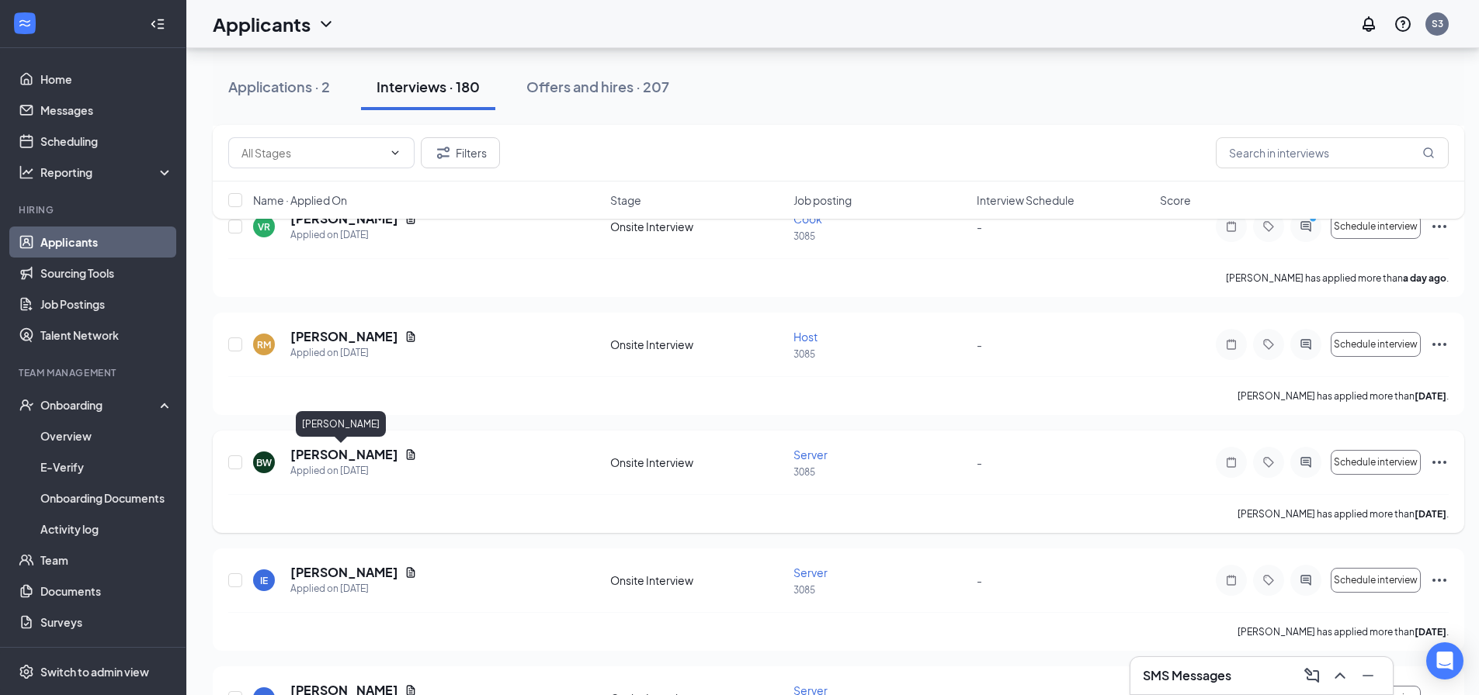
click at [348, 454] on h5 "[PERSON_NAME]" at bounding box center [344, 454] width 108 height 17
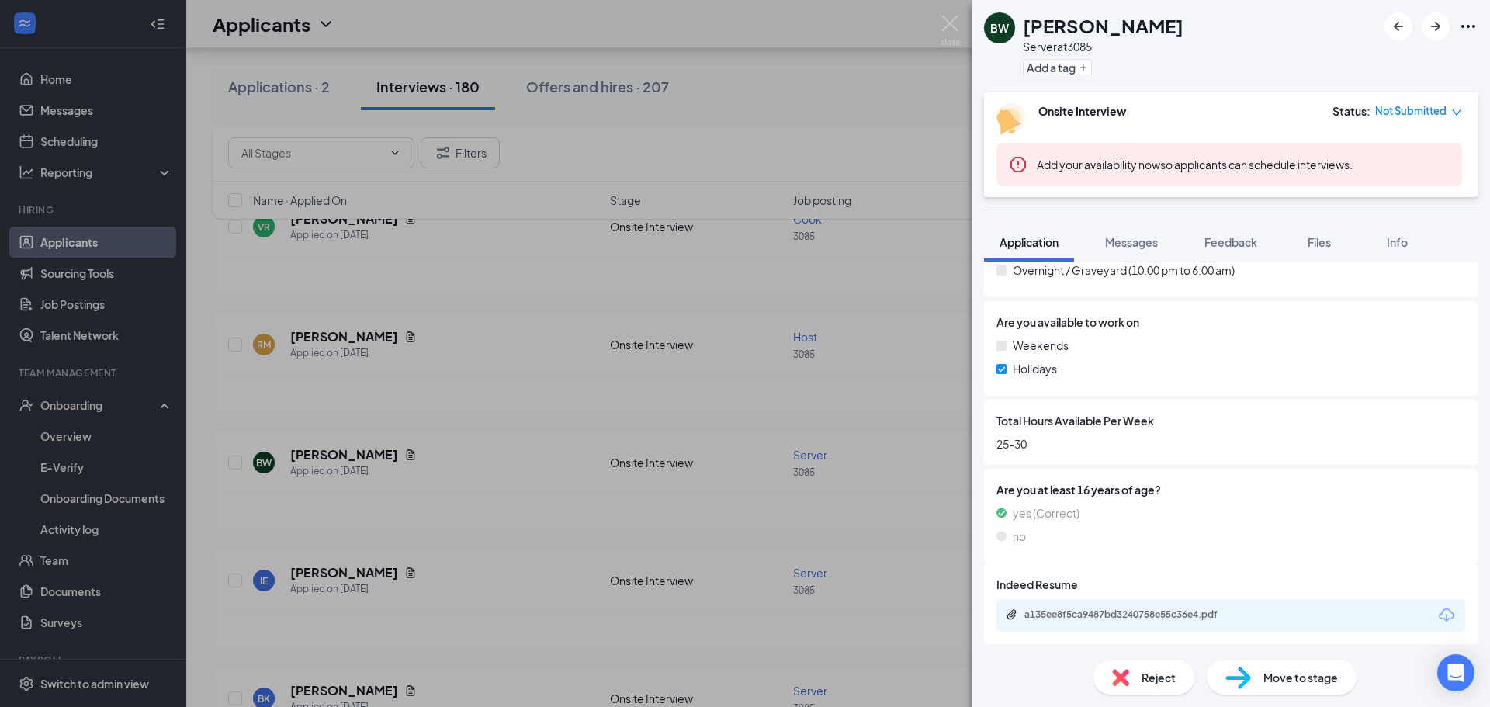
scroll to position [797, 0]
click at [1105, 609] on div "a135ee8f5ca9487bd3240758e55c36e4.pdf" at bounding box center [1133, 612] width 217 height 12
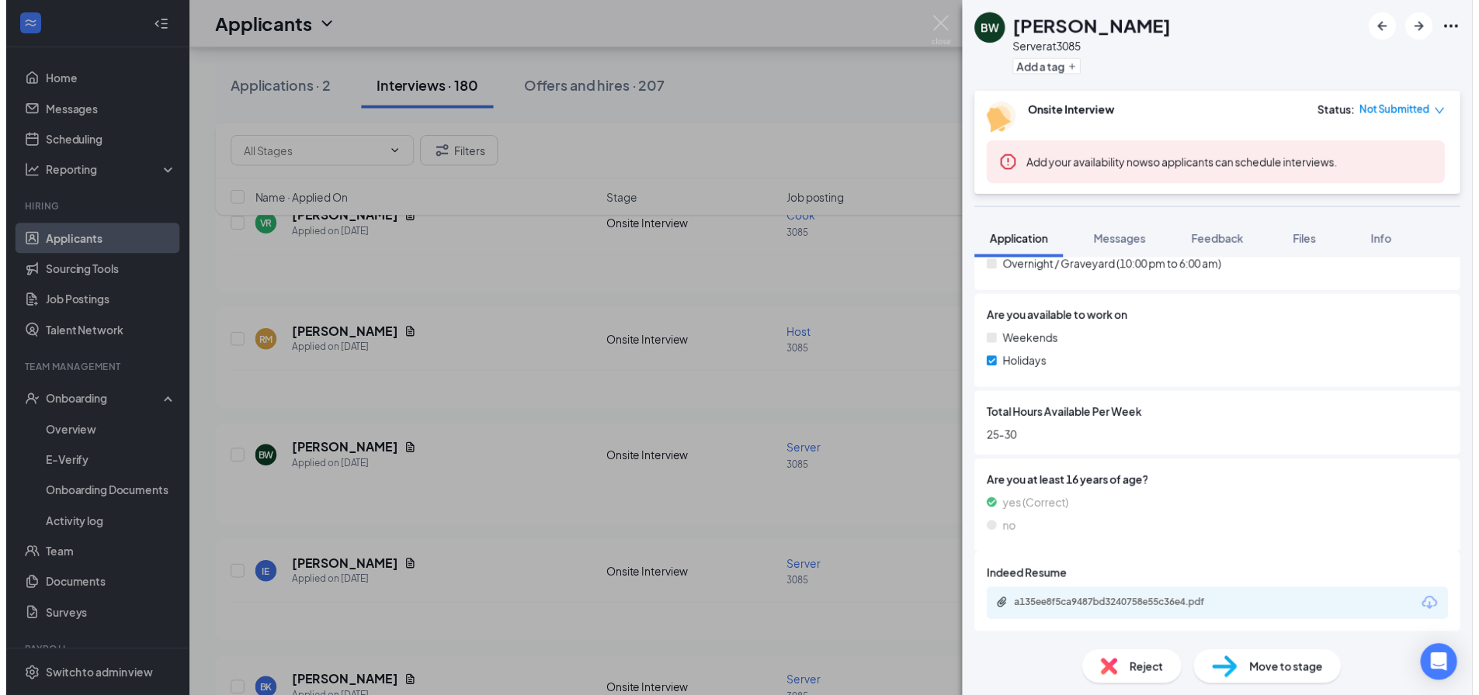
scroll to position [792, 0]
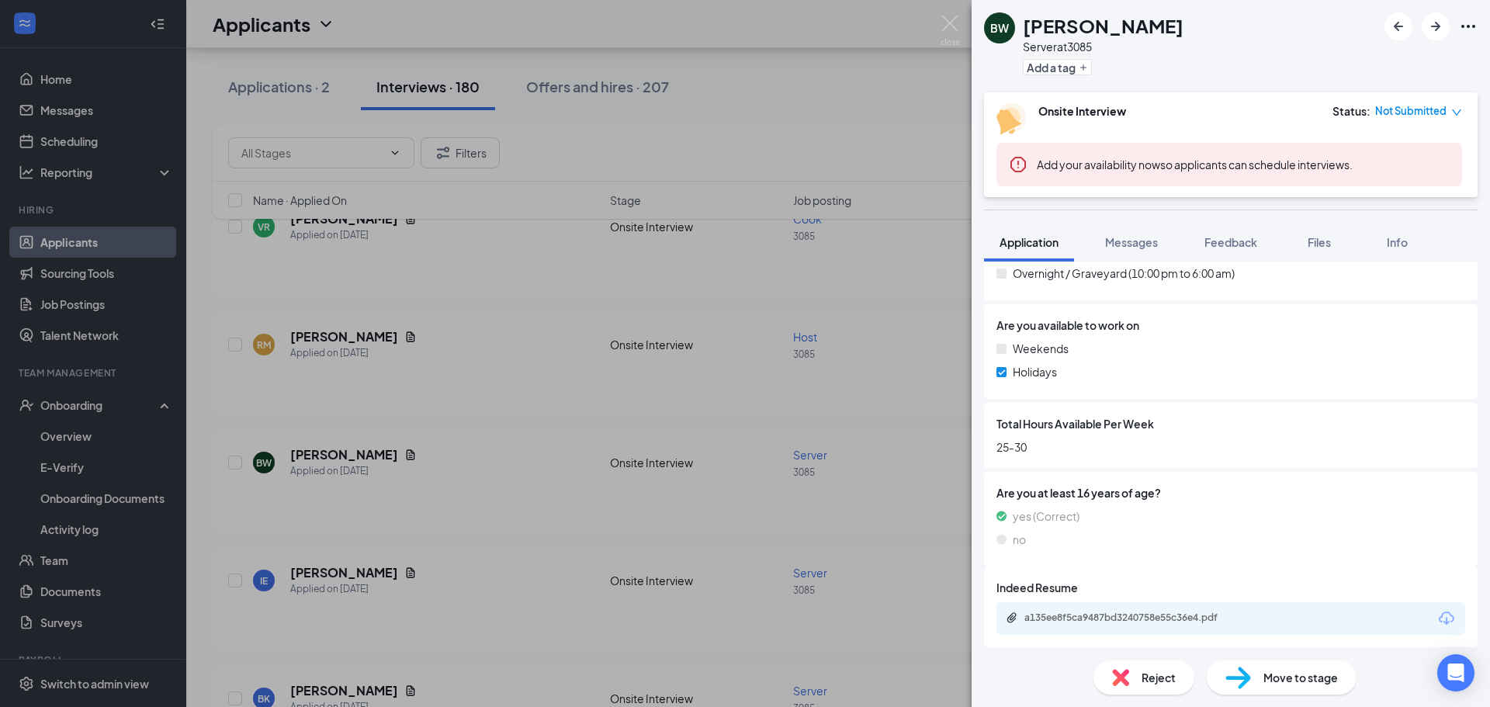
click at [362, 589] on div "BW Blake Williams Server at 3085 Add a tag Onsite Interview Status : Not Submit…" at bounding box center [745, 353] width 1490 height 707
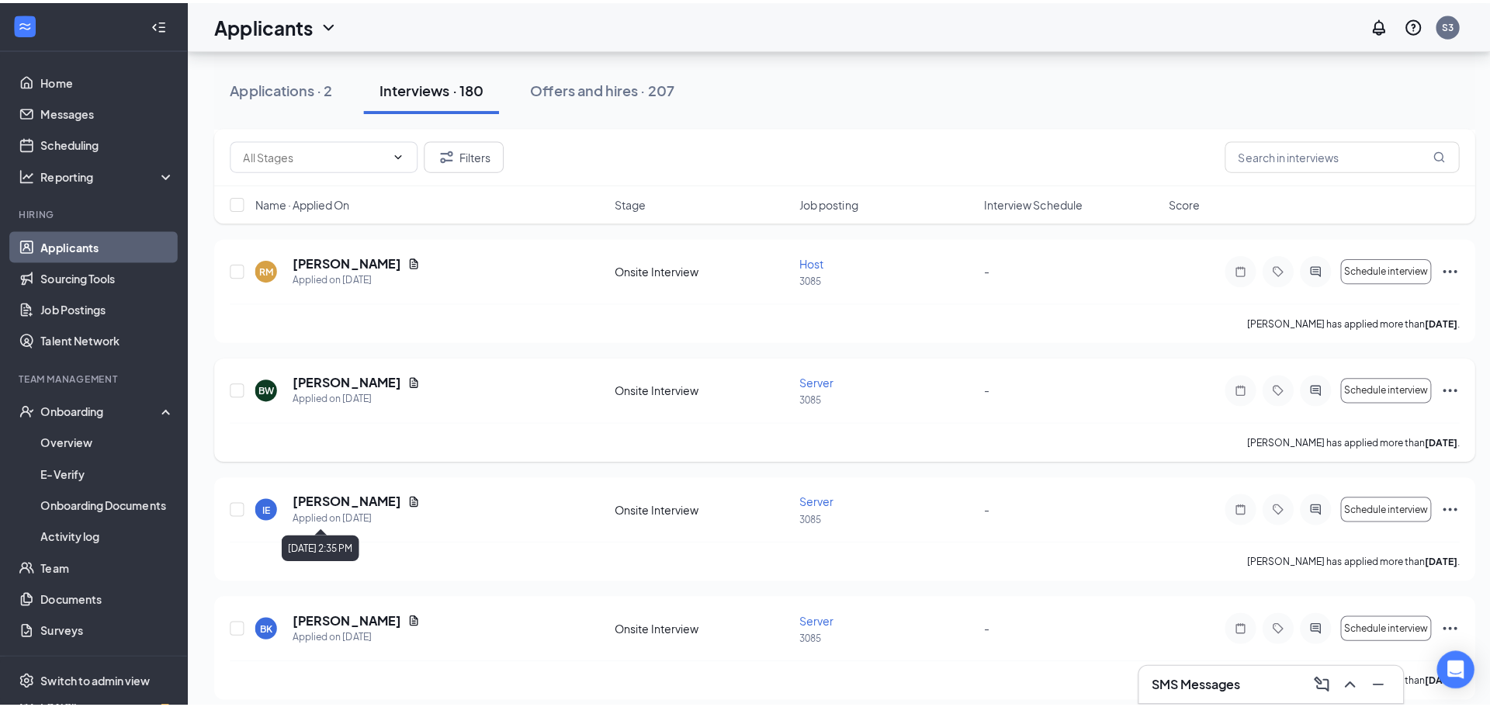
scroll to position [1397, 0]
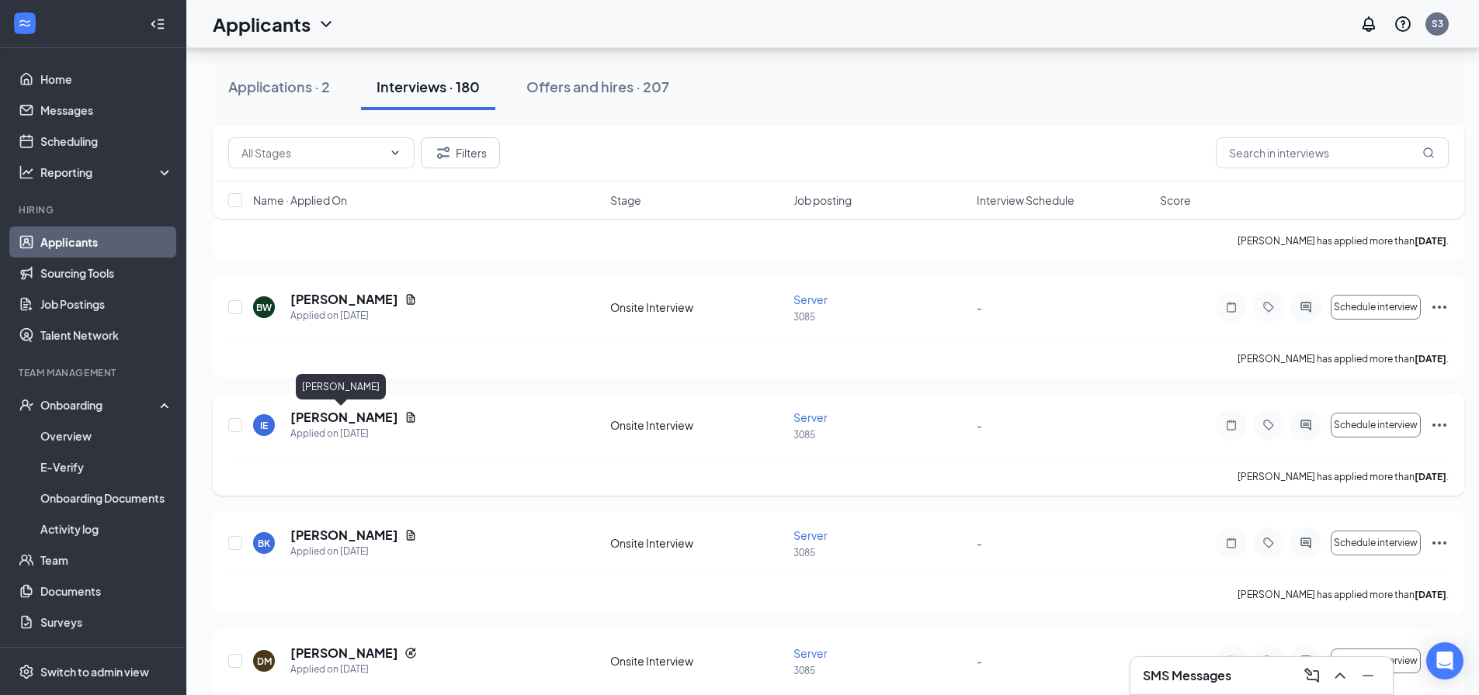
click at [339, 420] on h5 "[PERSON_NAME]" at bounding box center [344, 417] width 108 height 17
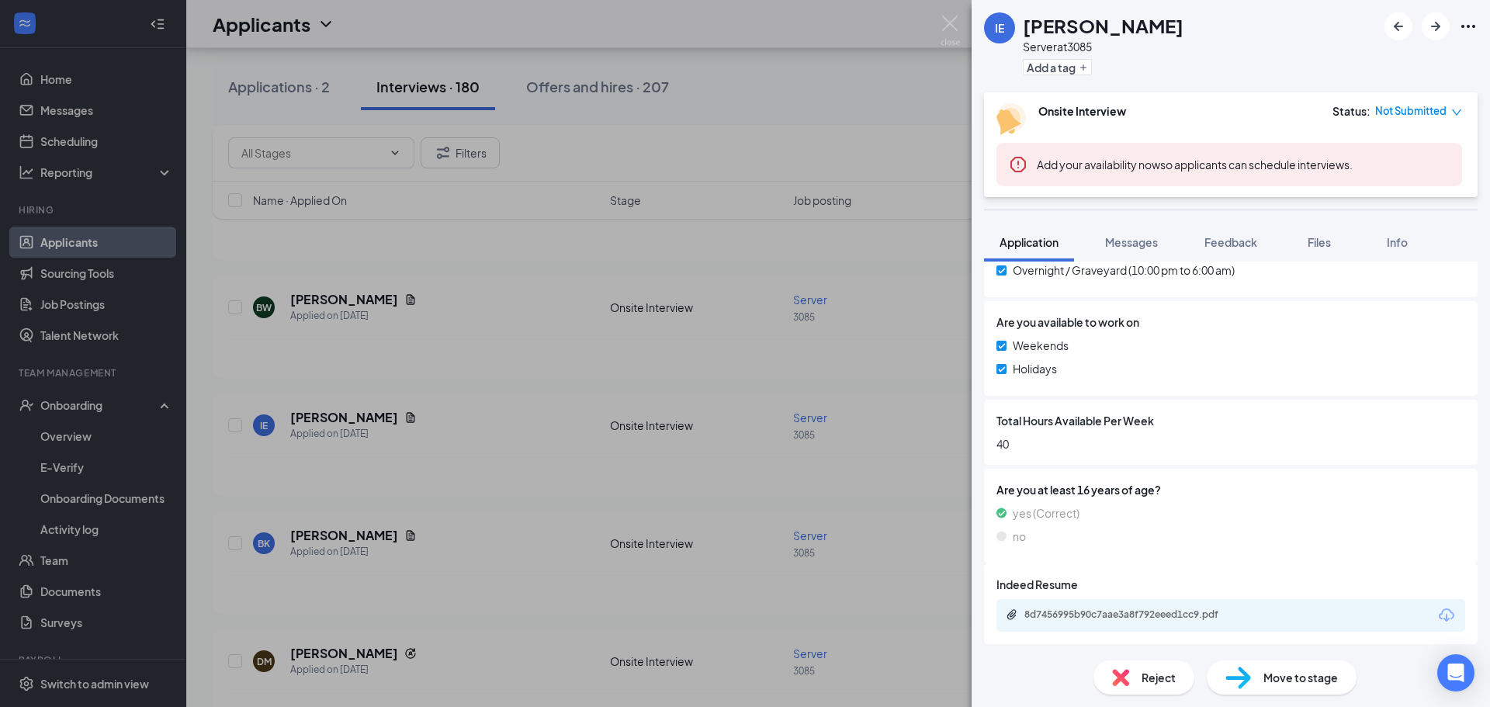
scroll to position [797, 0]
click at [1167, 606] on div "8d7456995b90c7aae3a8f792eeed1cc9.pdf" at bounding box center [1133, 612] width 217 height 12
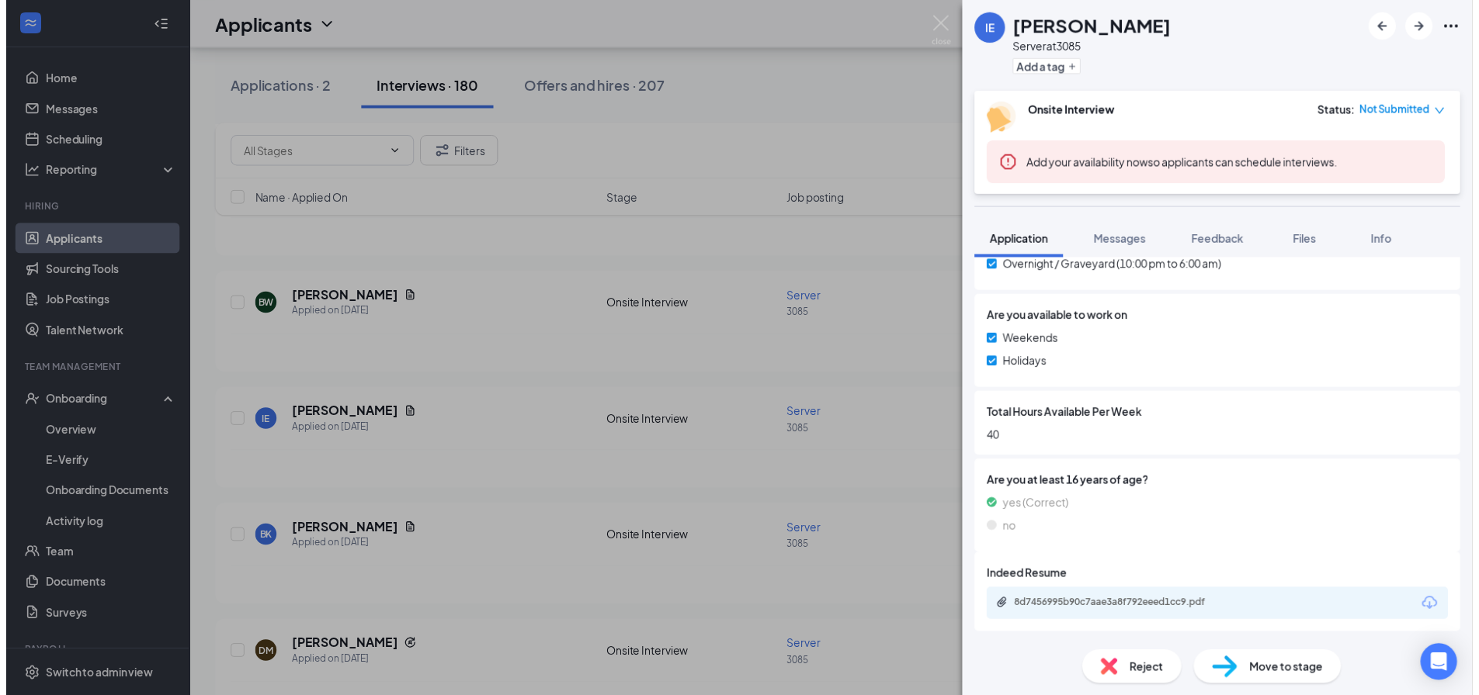
scroll to position [792, 0]
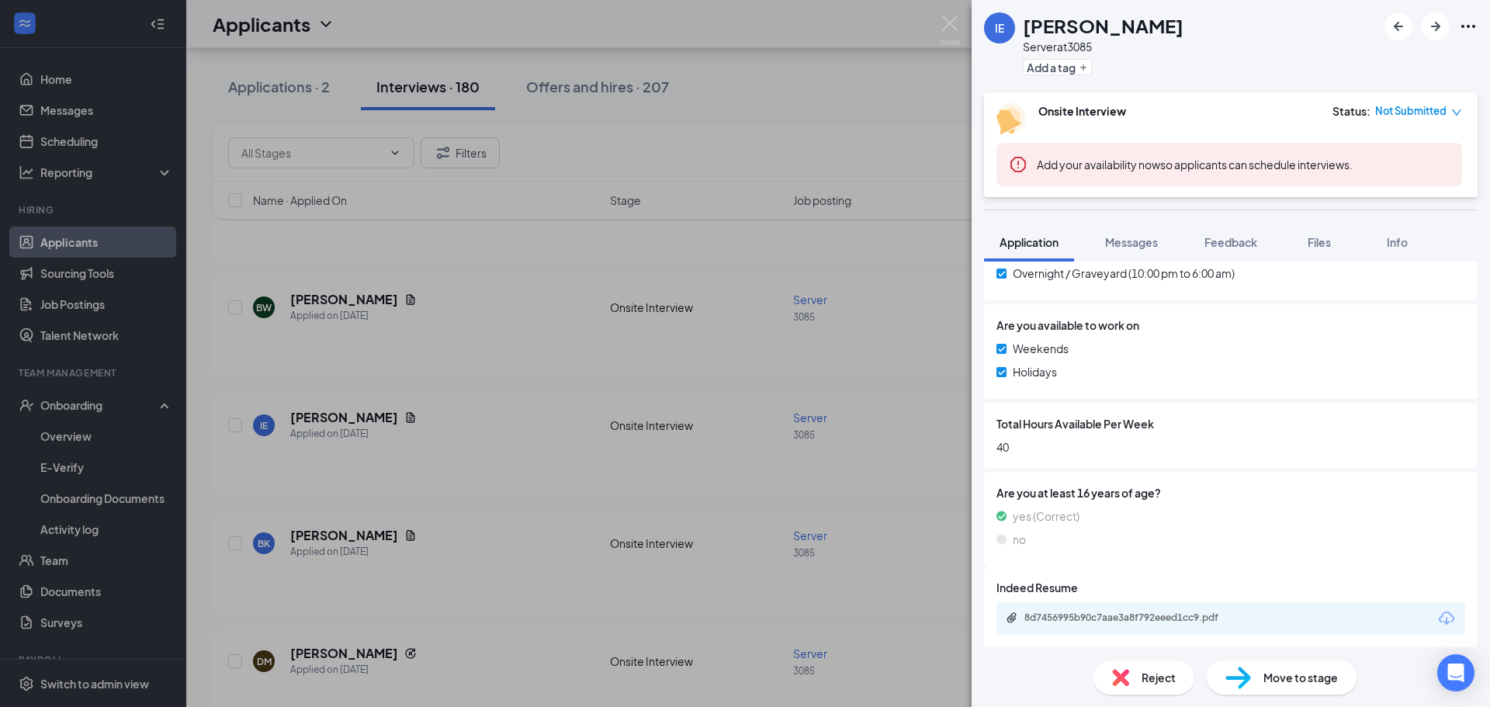
click at [359, 498] on div "IE Isabel Esparza Server at 3085 Add a tag Onsite Interview Status : Not Submit…" at bounding box center [745, 353] width 1490 height 707
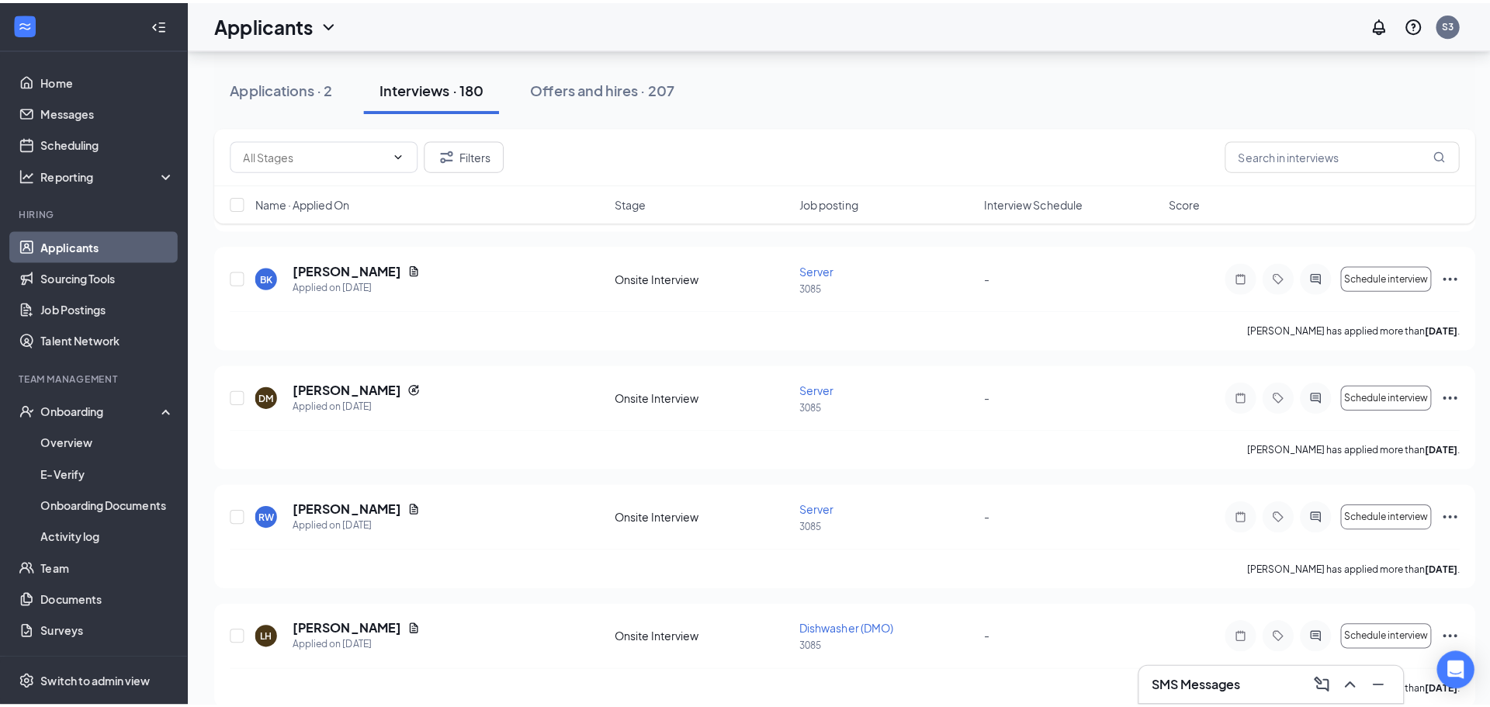
scroll to position [1708, 0]
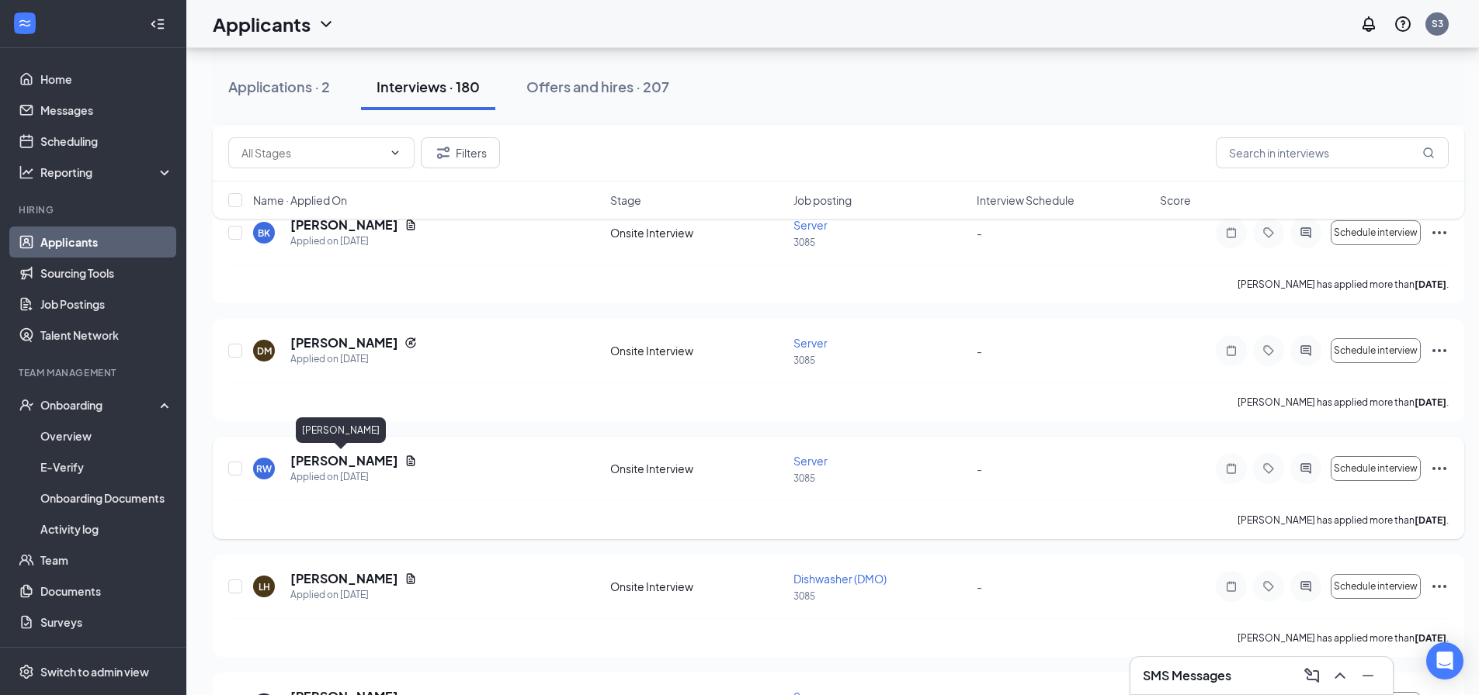
click at [365, 453] on h5 "[PERSON_NAME]" at bounding box center [344, 460] width 108 height 17
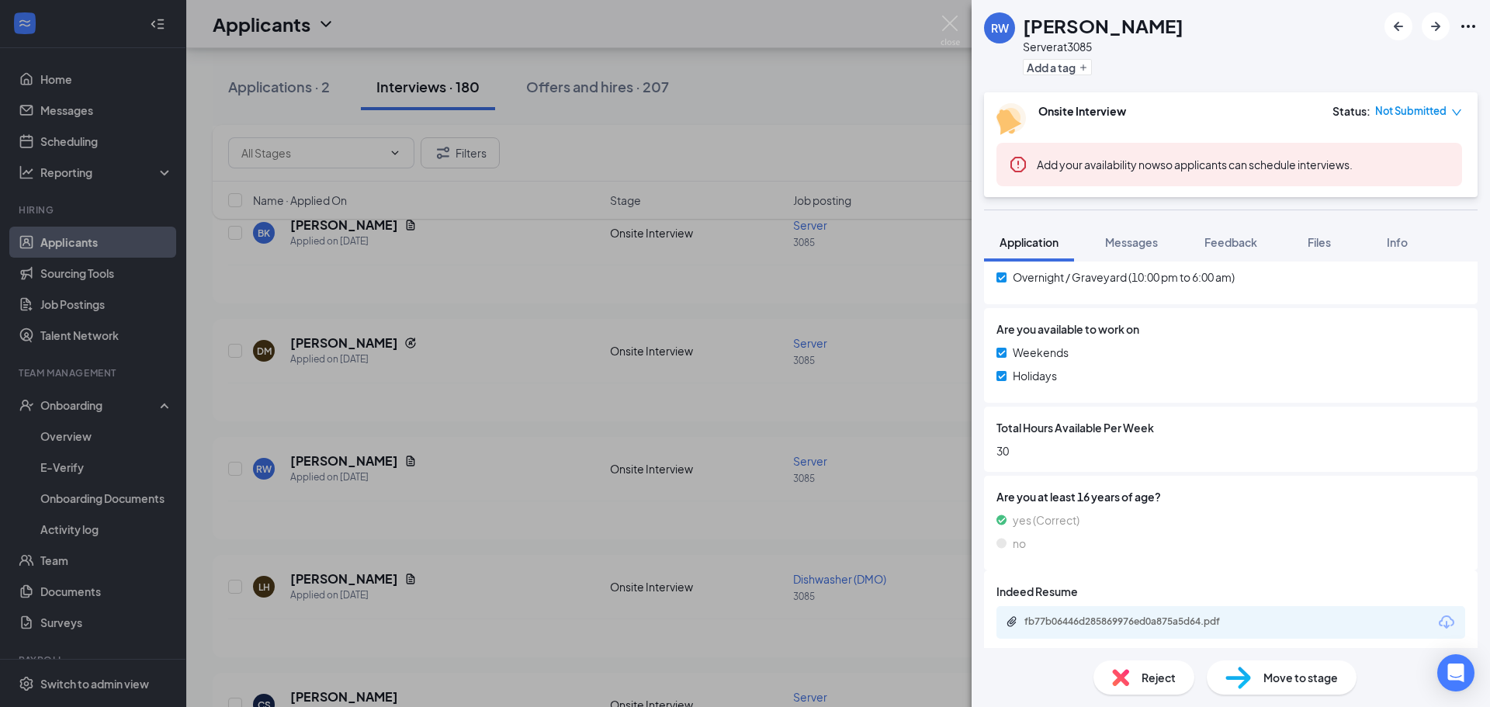
scroll to position [797, 0]
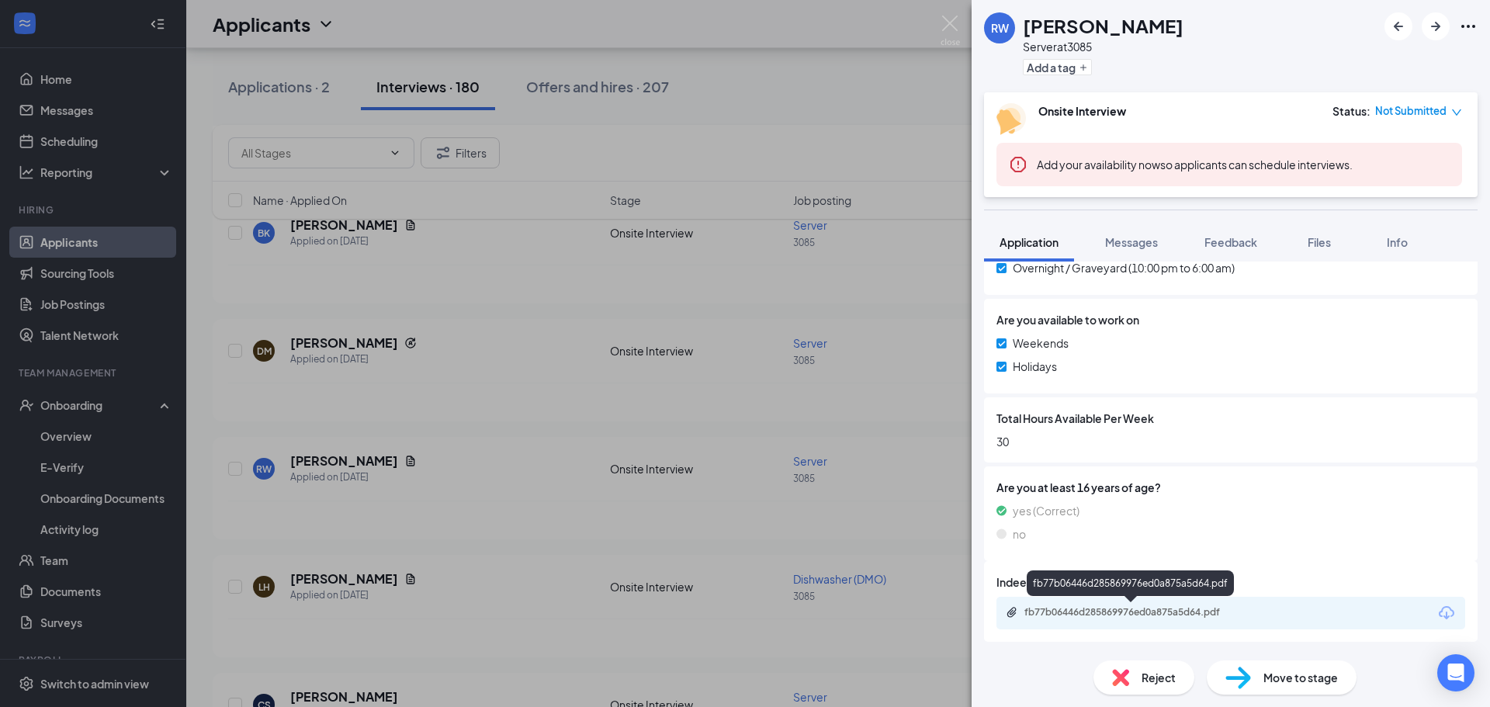
click at [1139, 615] on div "fb77b06446d285869976ed0a875a5d64.pdf" at bounding box center [1133, 612] width 217 height 12
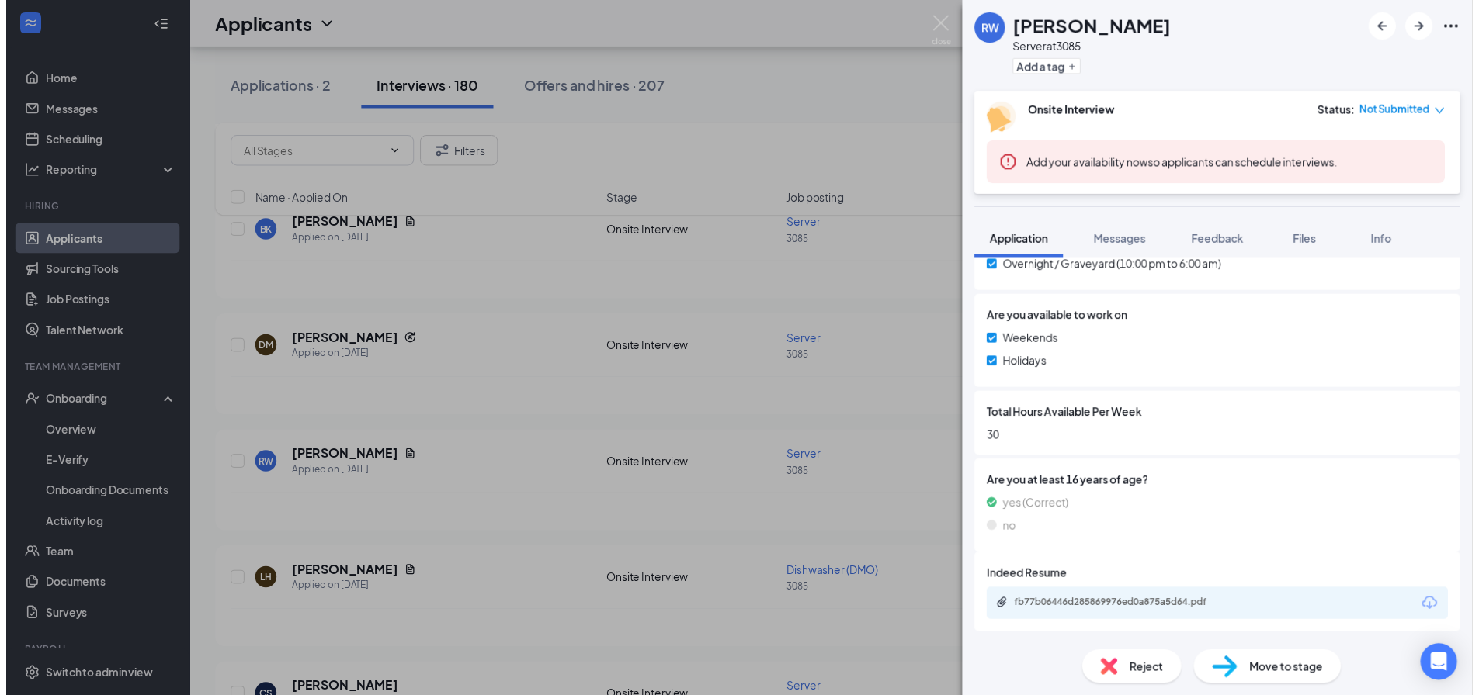
scroll to position [792, 0]
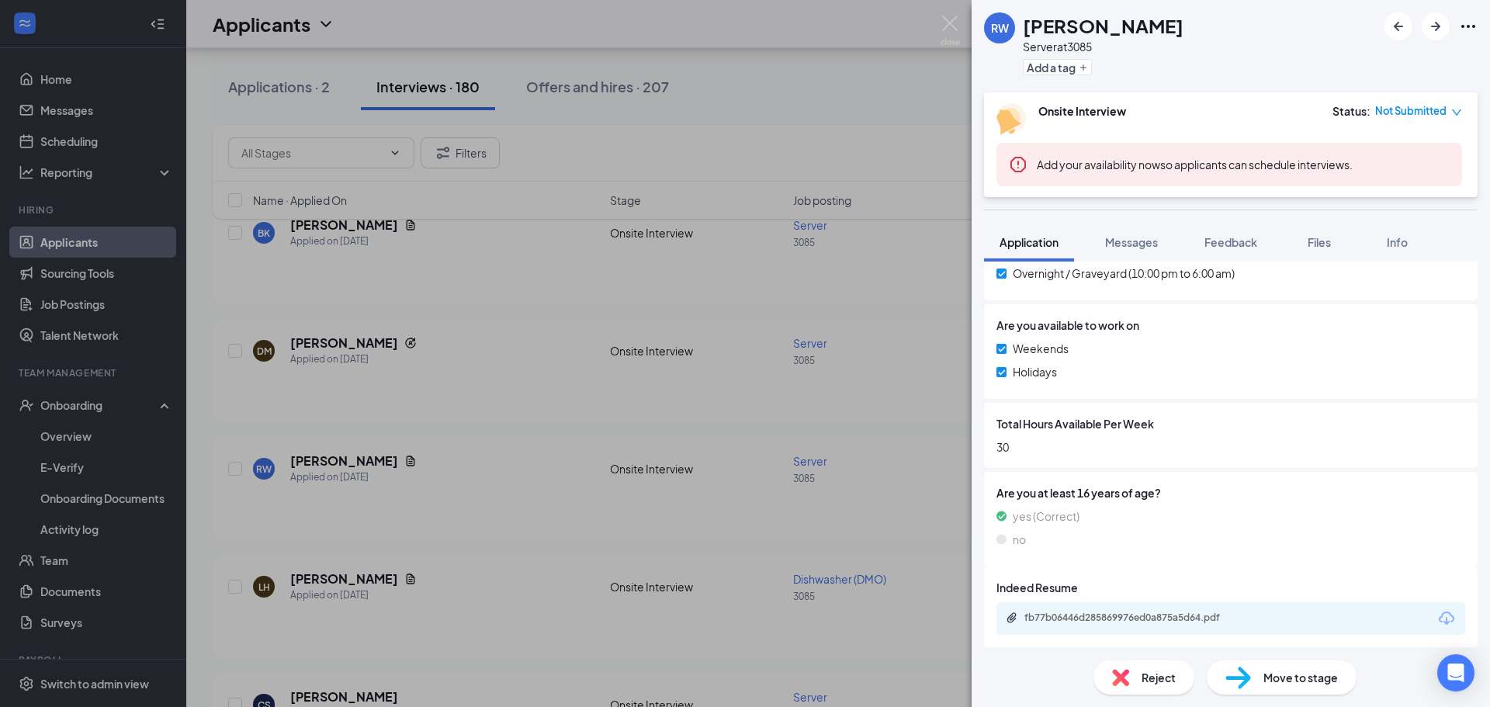
click at [806, 178] on div "RW Rashea Wilson Server at 3085 Add a tag Onsite Interview Status : Not Submitt…" at bounding box center [745, 353] width 1490 height 707
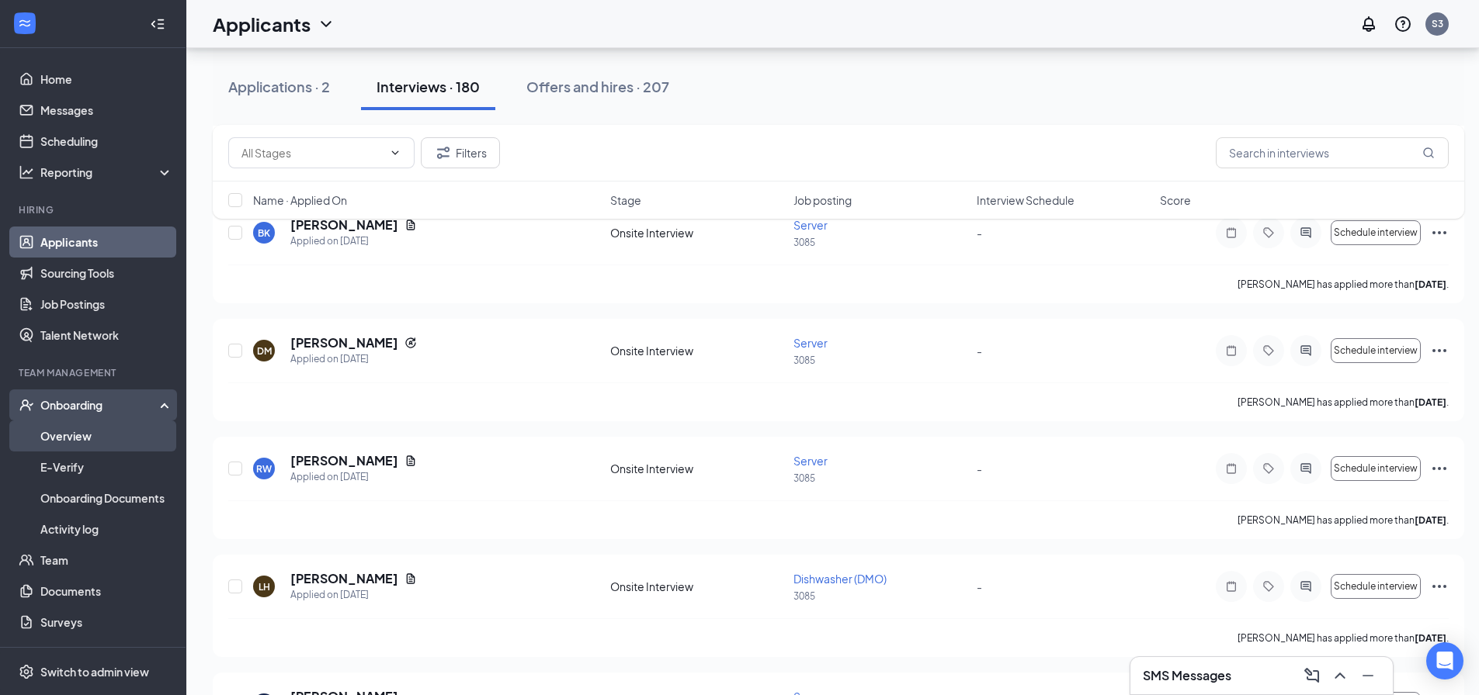
click at [98, 440] on link "Overview" at bounding box center [106, 436] width 133 height 31
